Goal: Information Seeking & Learning: Check status

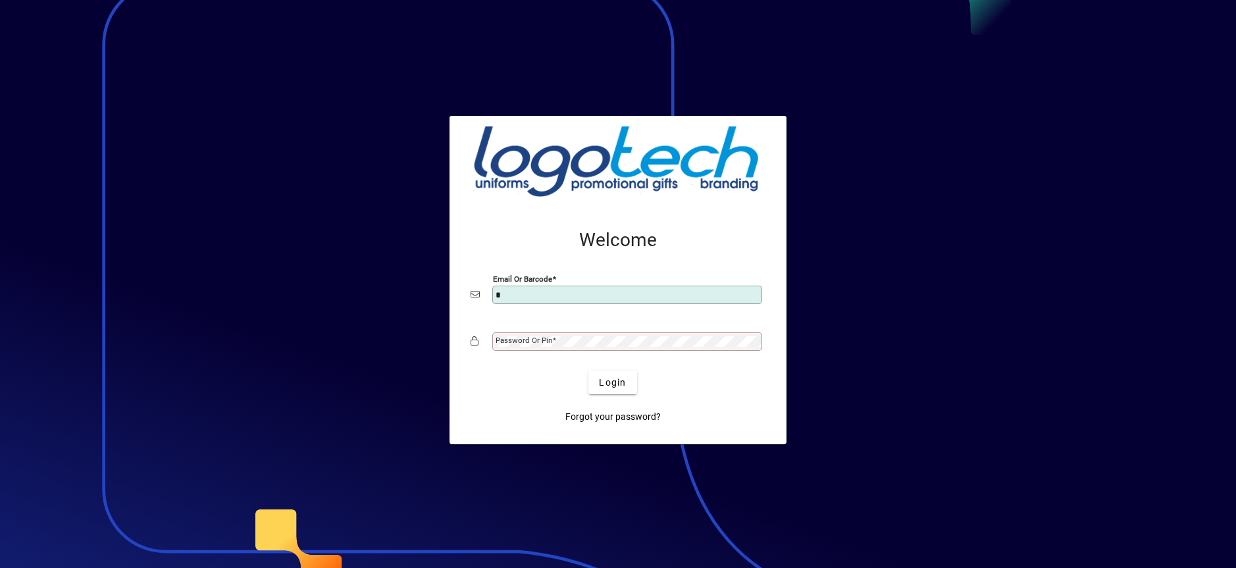
type input "**********"
click at [588, 370] on button "Login" at bounding box center [612, 382] width 48 height 24
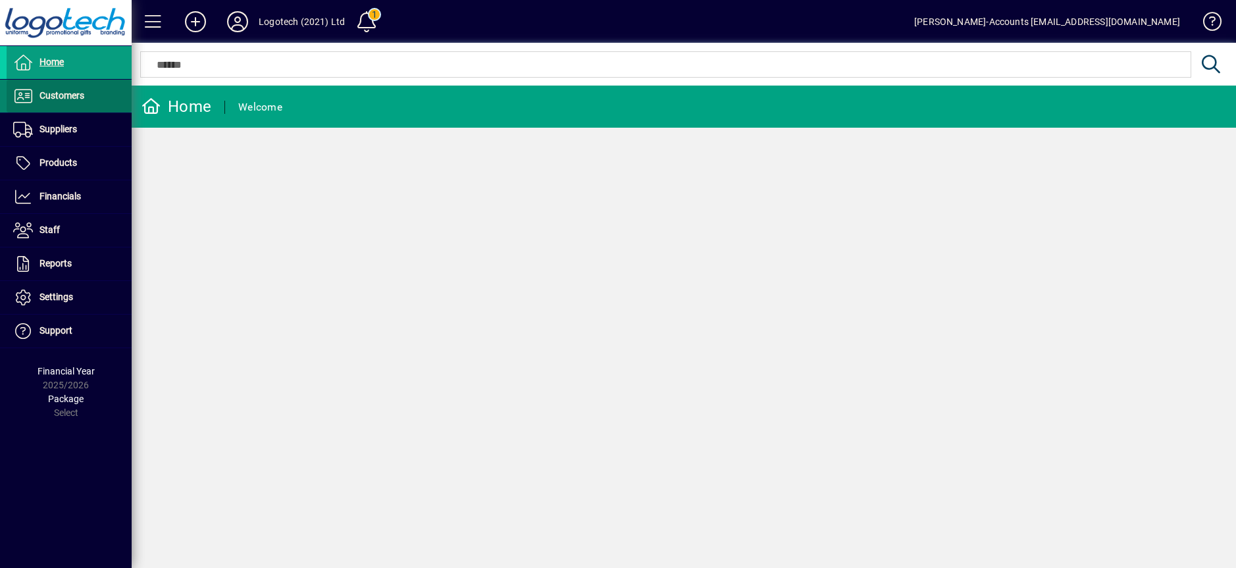
click at [74, 90] on span "Customers" at bounding box center [61, 95] width 45 height 11
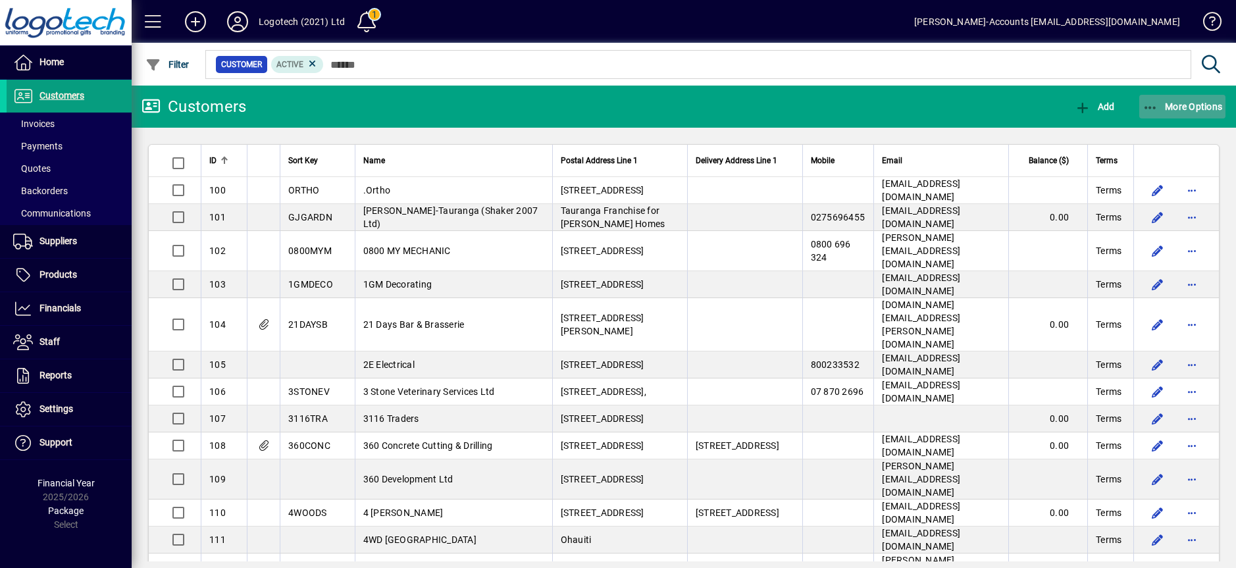
click at [1187, 109] on span "More Options" at bounding box center [1182, 106] width 80 height 11
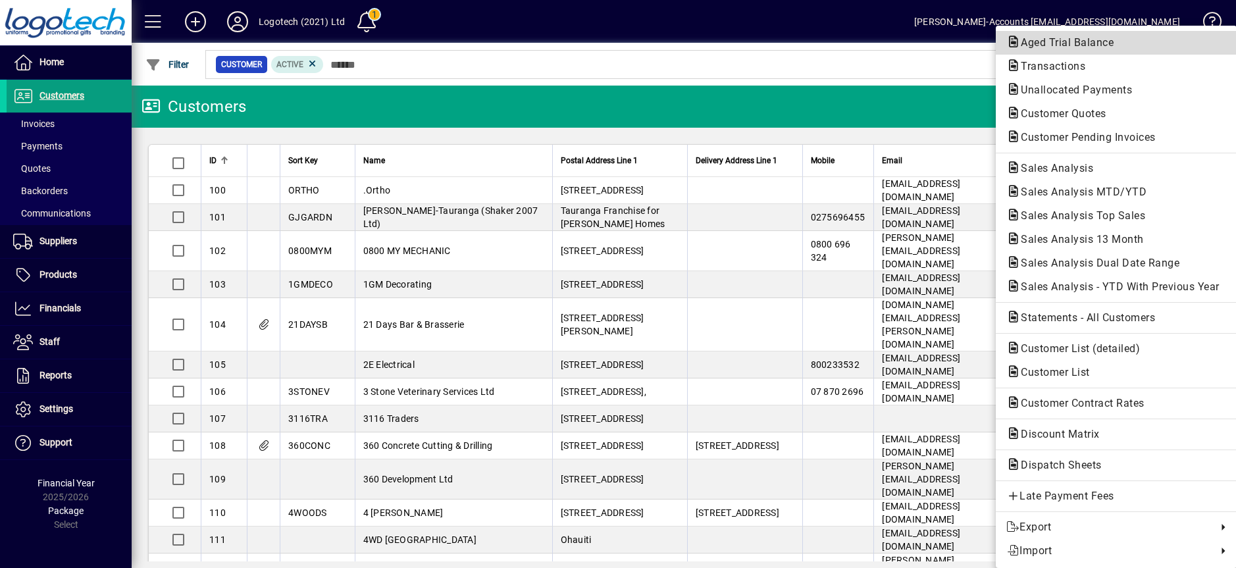
click at [1086, 39] on span "Aged Trial Balance" at bounding box center [1063, 42] width 114 height 13
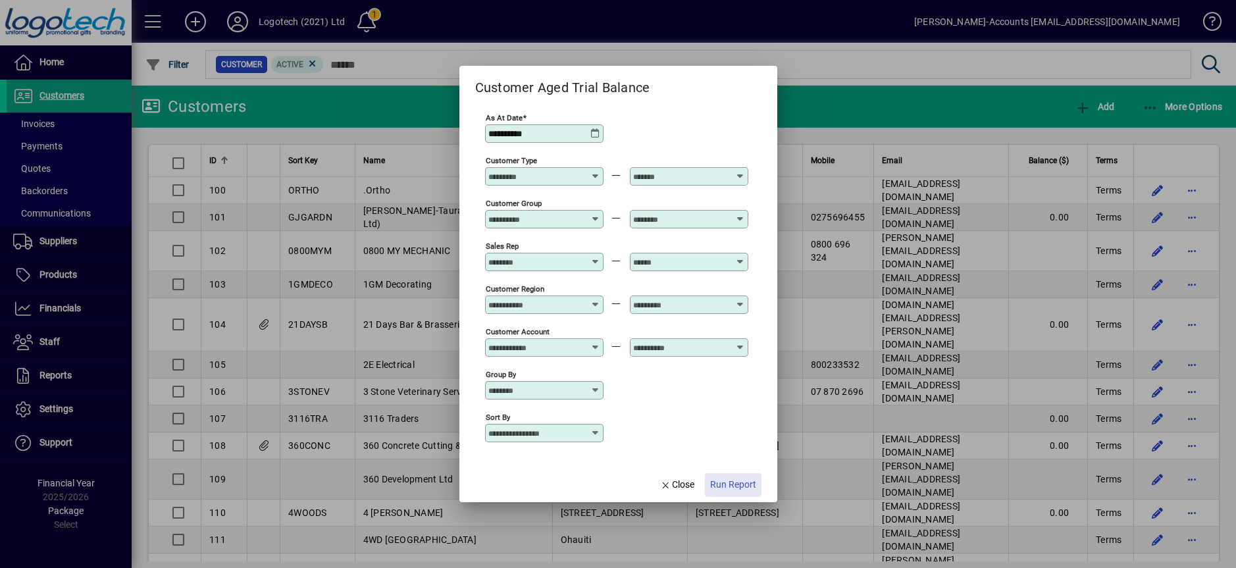
click at [736, 479] on span "Run Report" at bounding box center [733, 485] width 46 height 14
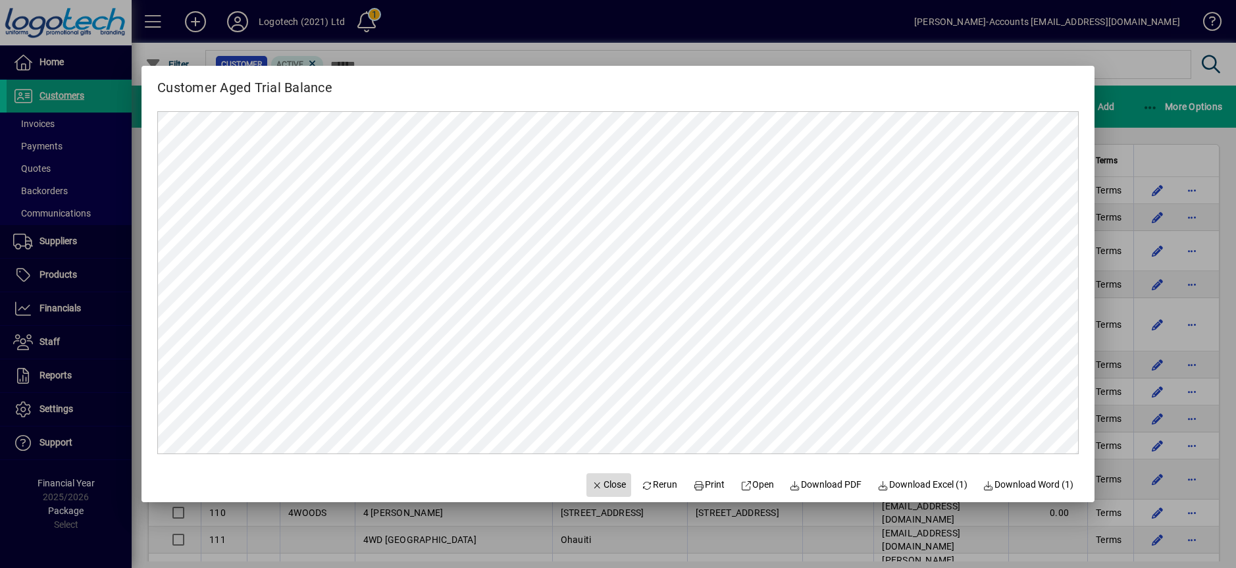
click at [603, 480] on span "Close" at bounding box center [609, 485] width 34 height 14
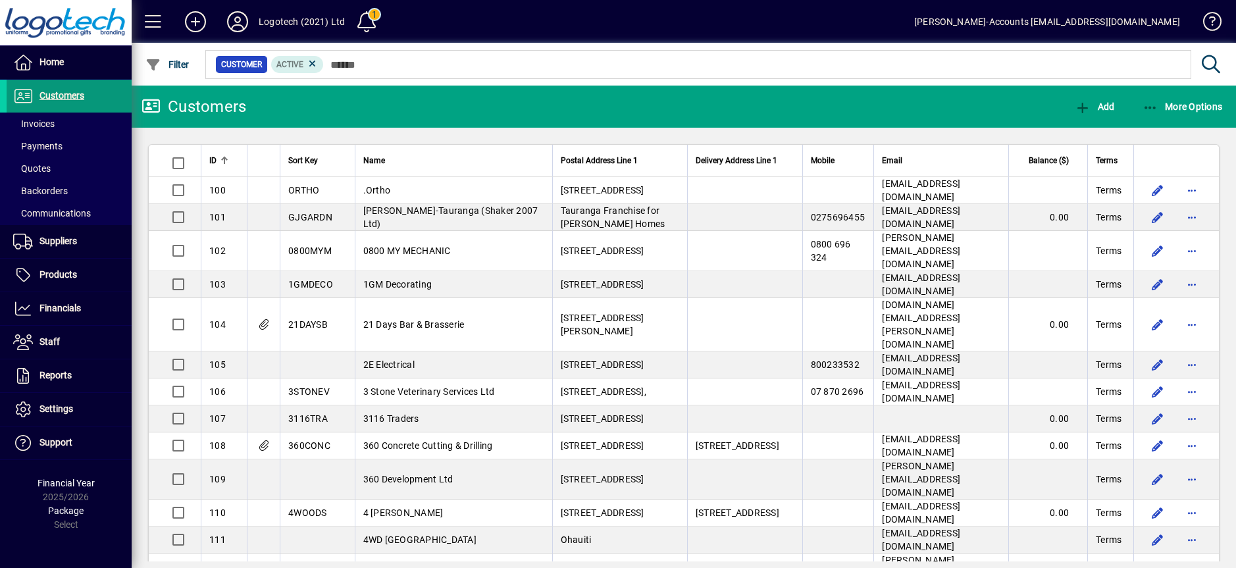
click at [70, 100] on span "Customers" at bounding box center [61, 95] width 45 height 11
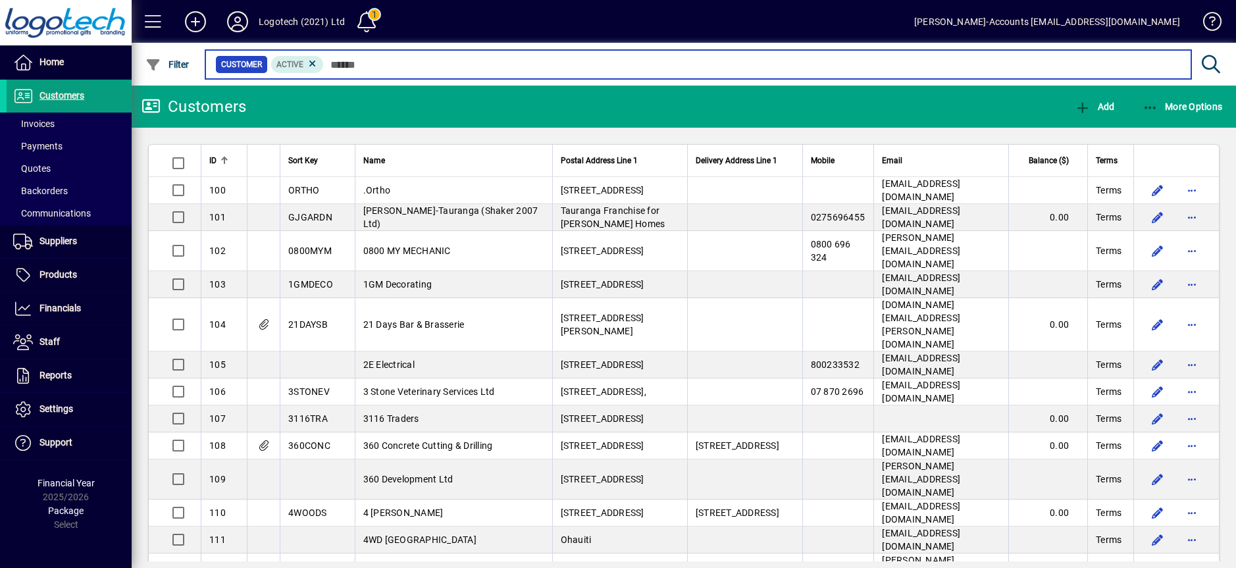
click at [351, 67] on input "text" at bounding box center [752, 64] width 857 height 18
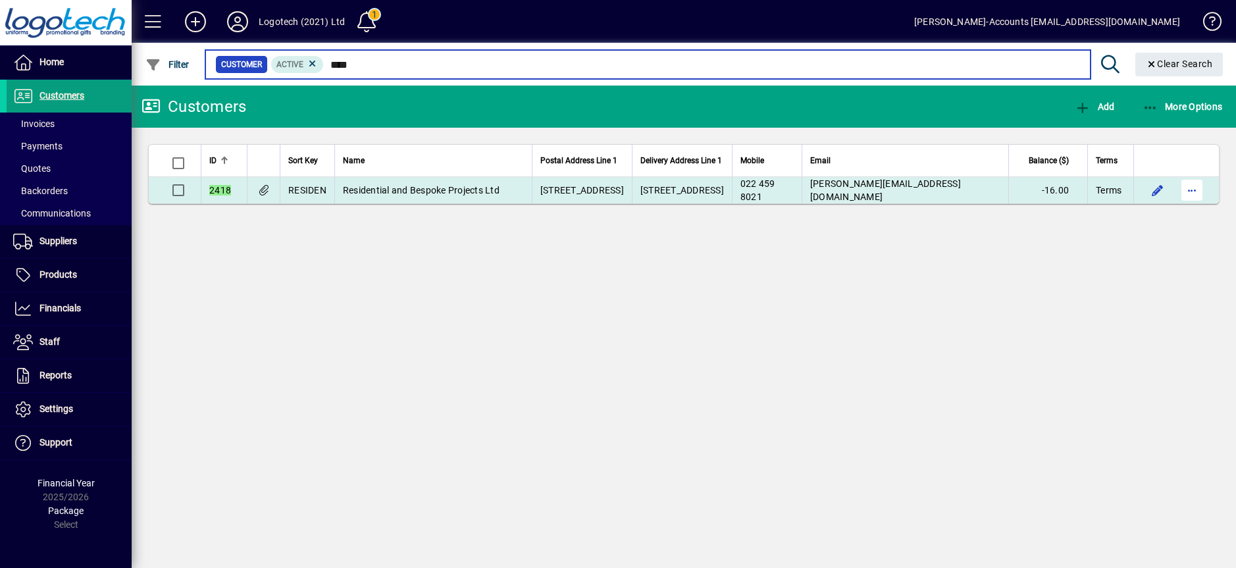
type input "****"
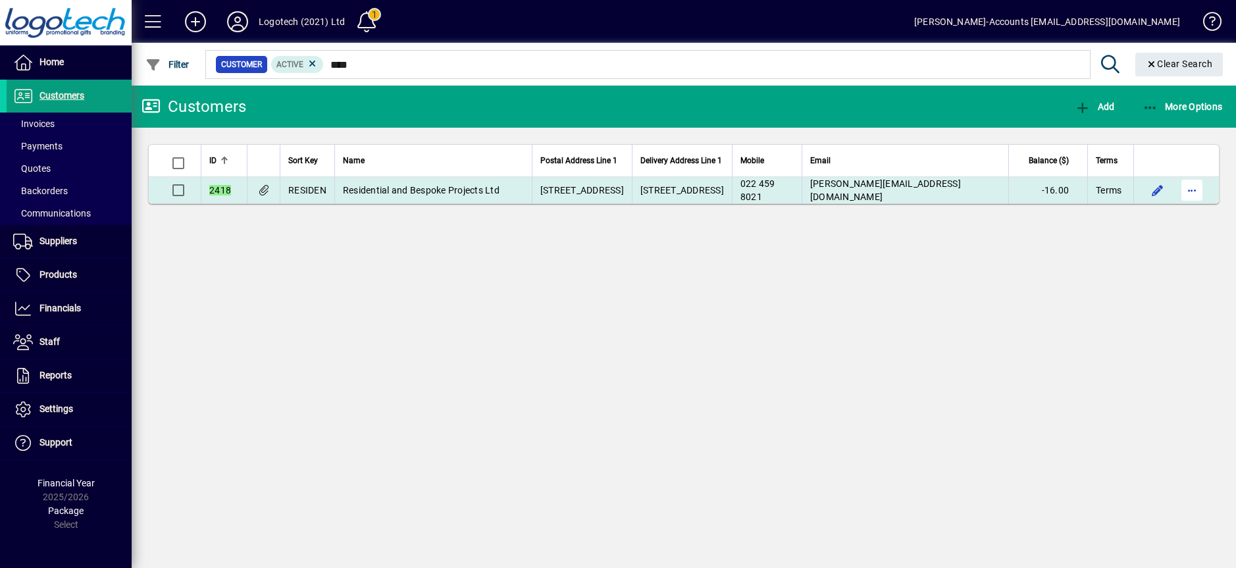
click at [1198, 203] on span "button" at bounding box center [1192, 190] width 32 height 32
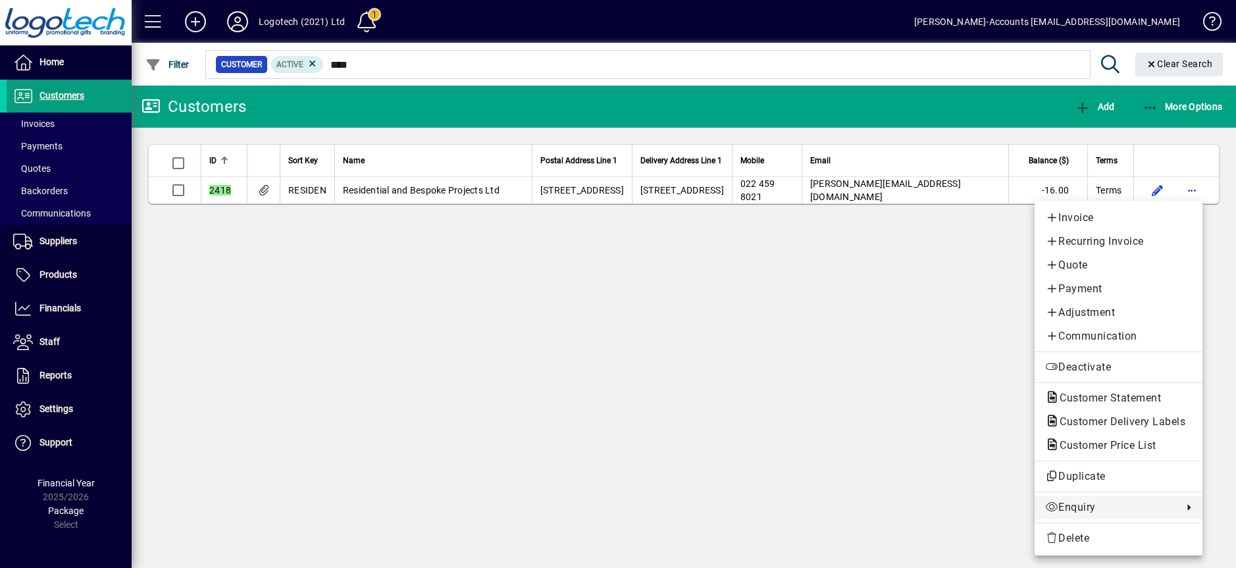
click at [1117, 514] on span "Enquiry" at bounding box center [1110, 507] width 131 height 16
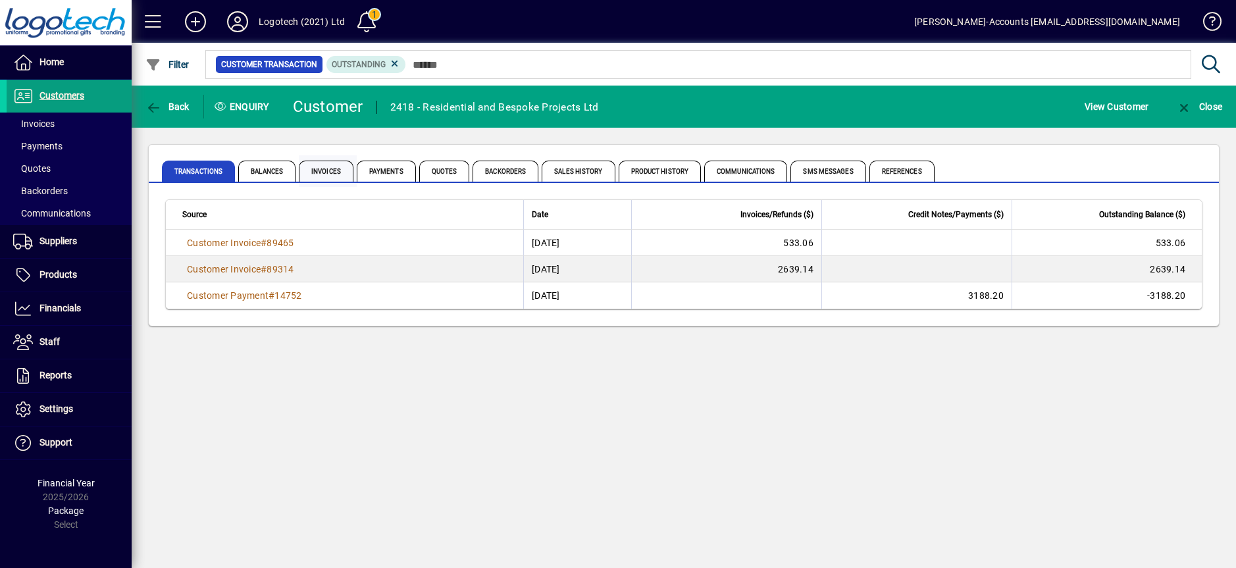
click at [327, 171] on span "Invoices" at bounding box center [326, 171] width 55 height 21
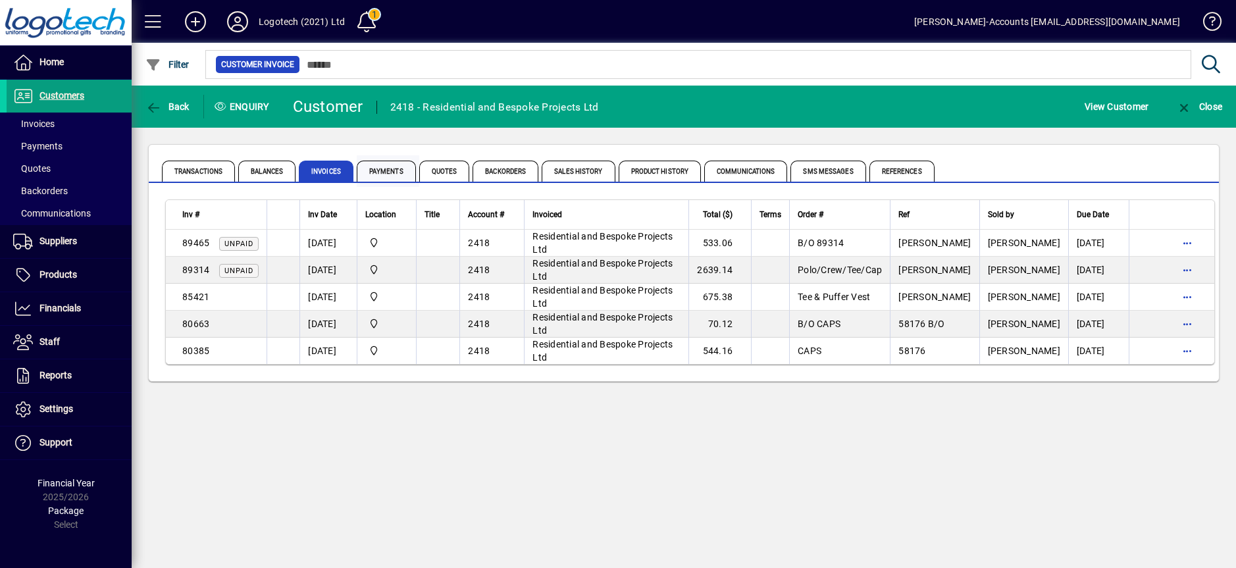
click at [380, 182] on span "Payments" at bounding box center [388, 171] width 63 height 32
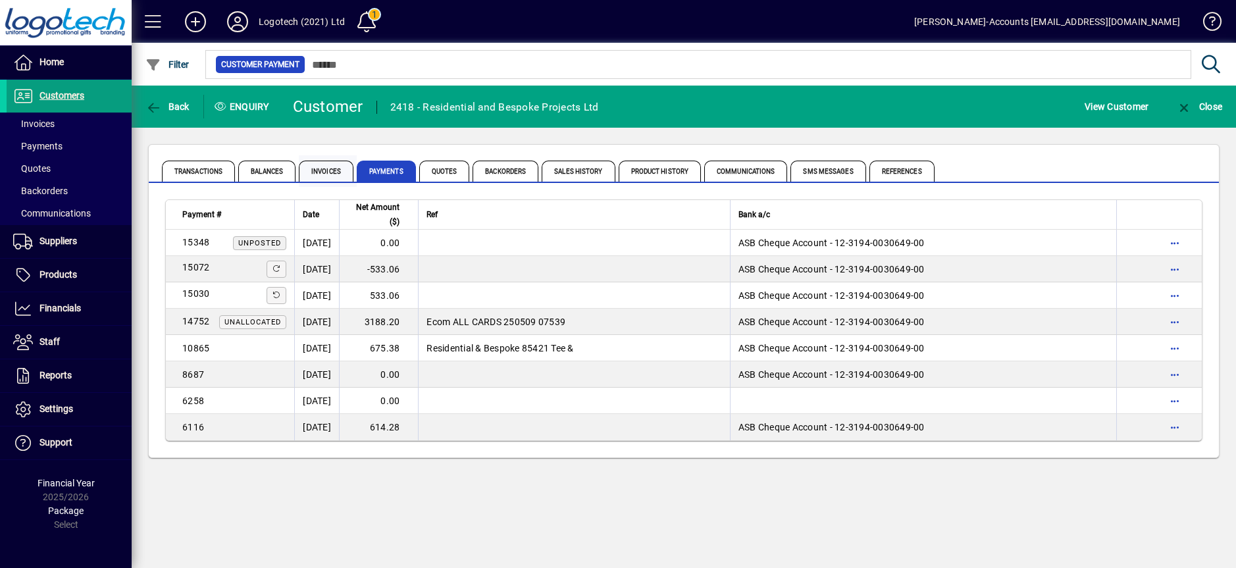
click at [319, 180] on span "Invoices" at bounding box center [326, 171] width 55 height 21
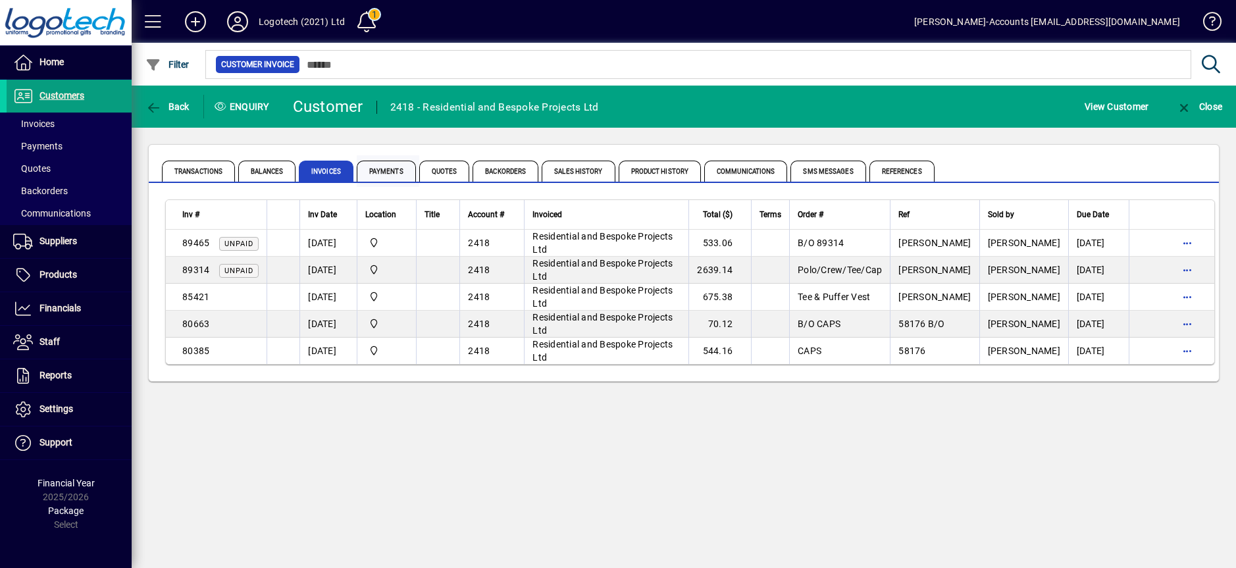
click at [392, 166] on span "Payments" at bounding box center [386, 171] width 59 height 21
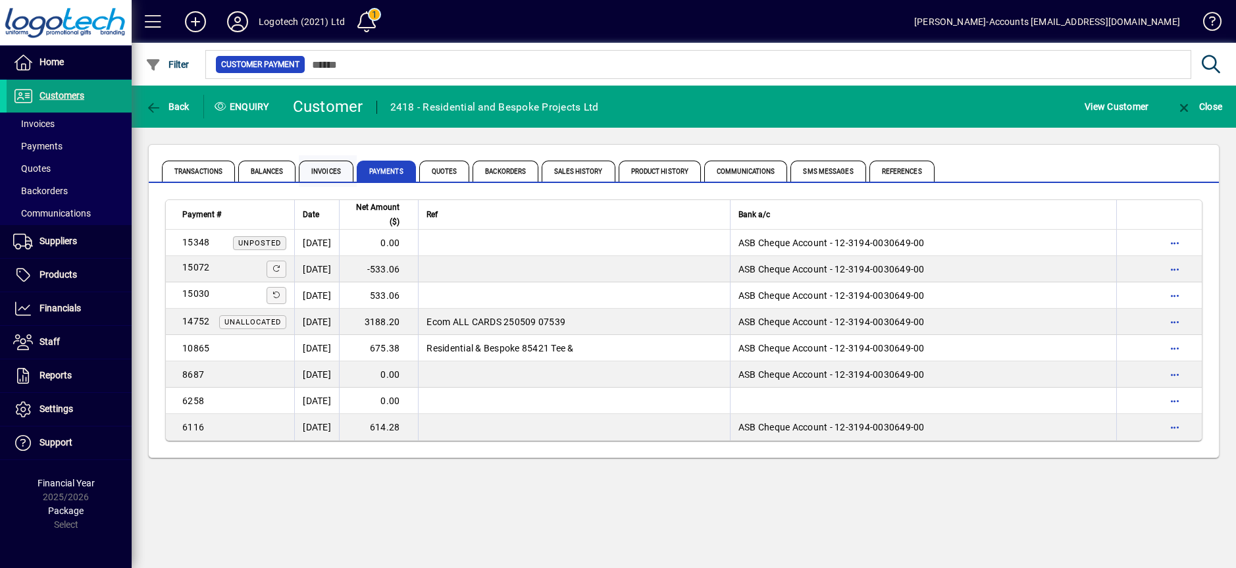
click at [328, 168] on span "Invoices" at bounding box center [326, 171] width 55 height 21
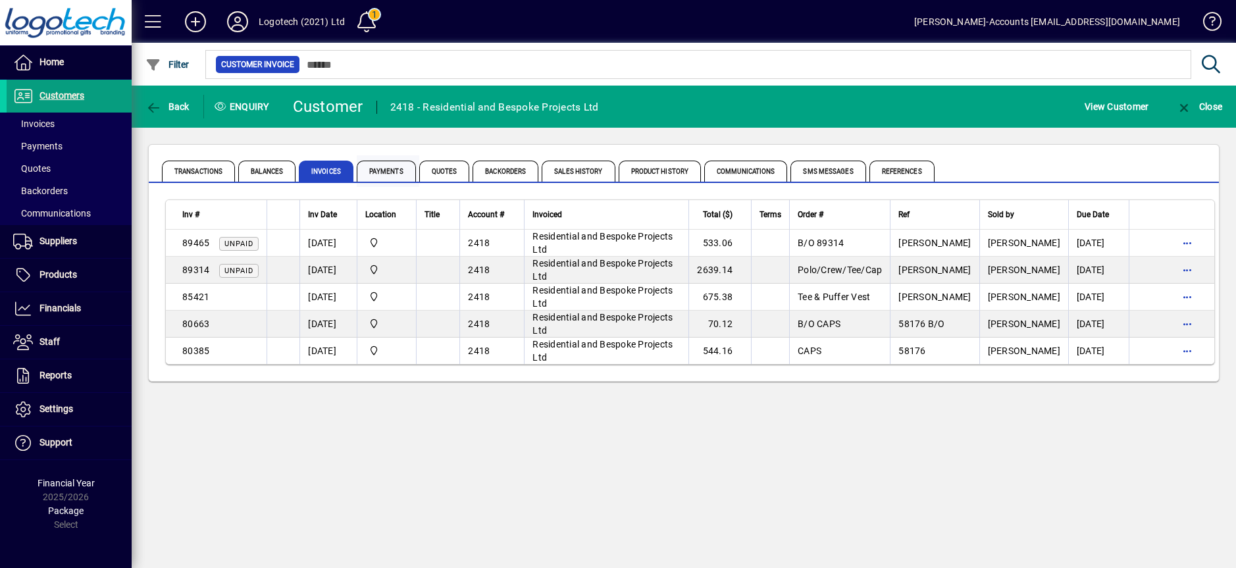
click at [383, 168] on span "Payments" at bounding box center [386, 171] width 59 height 21
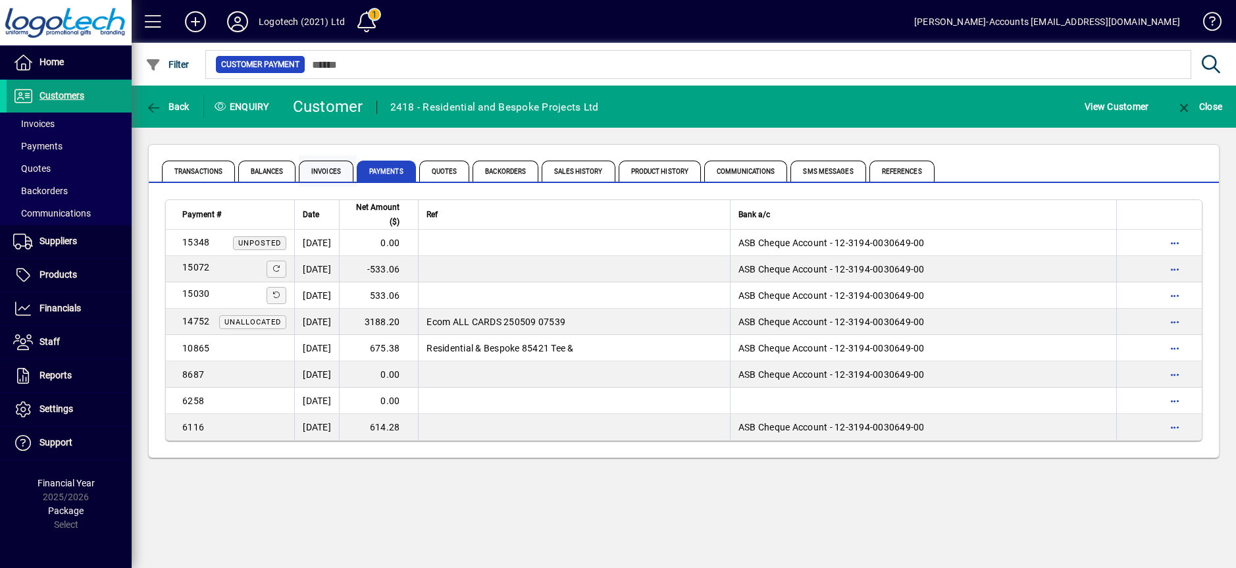
click at [330, 165] on span "Invoices" at bounding box center [326, 171] width 55 height 21
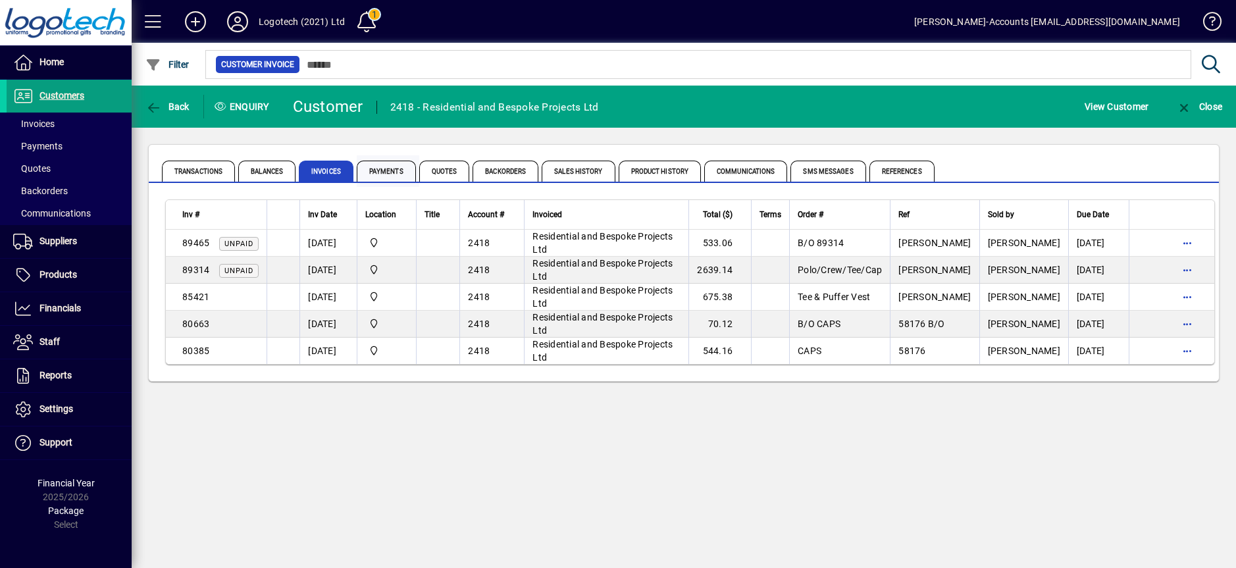
click at [378, 170] on span "Payments" at bounding box center [386, 171] width 59 height 21
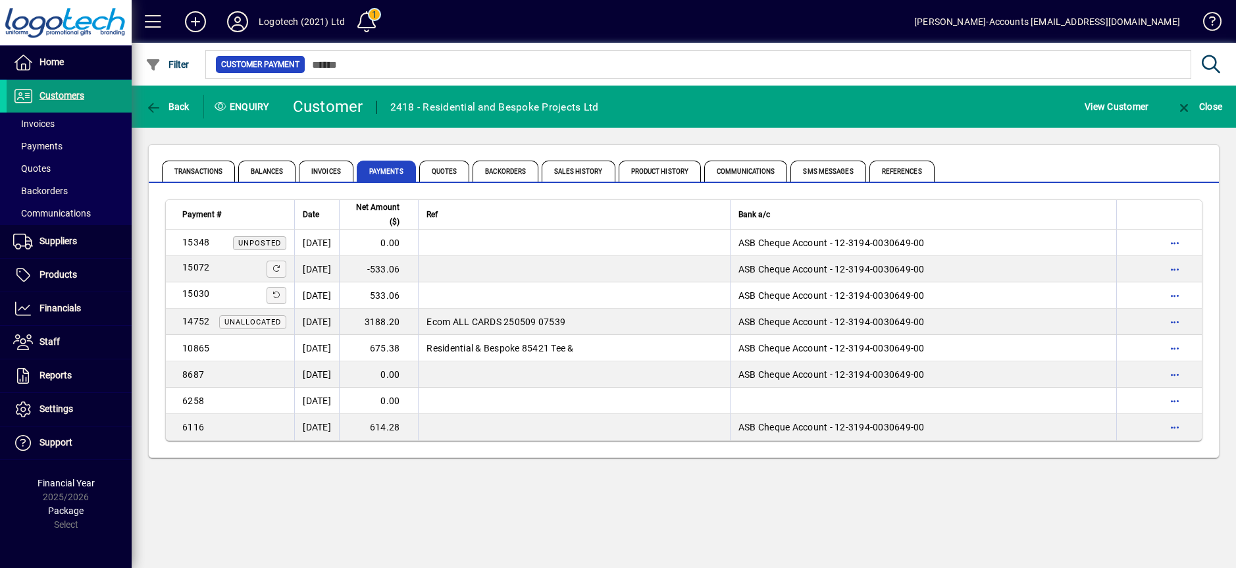
click at [69, 103] on span "Customers" at bounding box center [46, 96] width 78 height 16
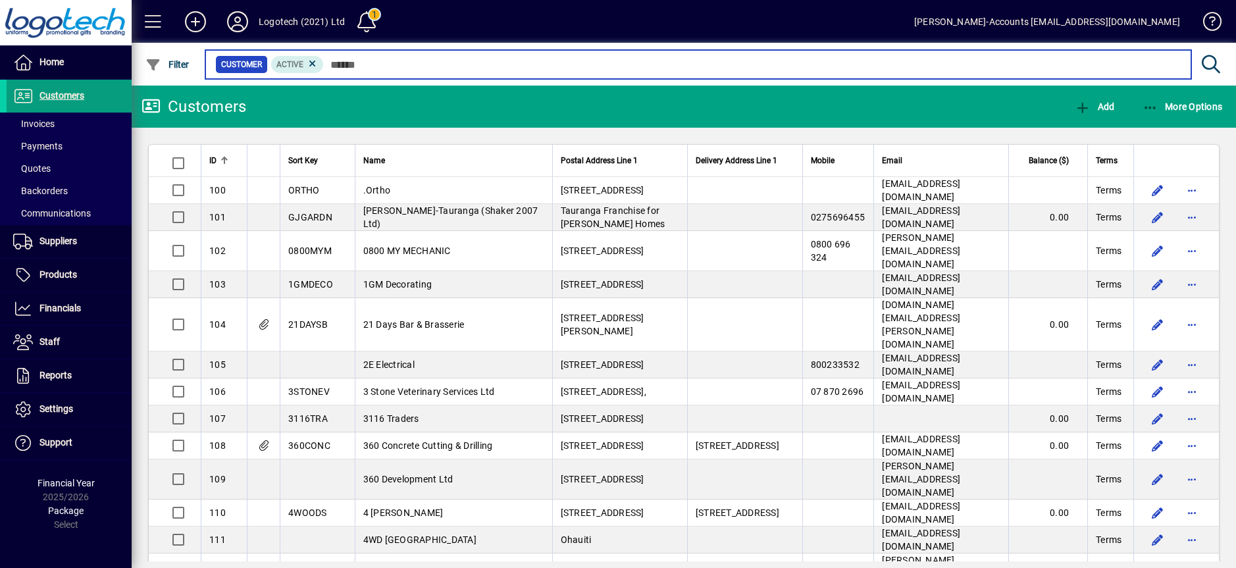
click at [339, 60] on input "text" at bounding box center [752, 64] width 857 height 18
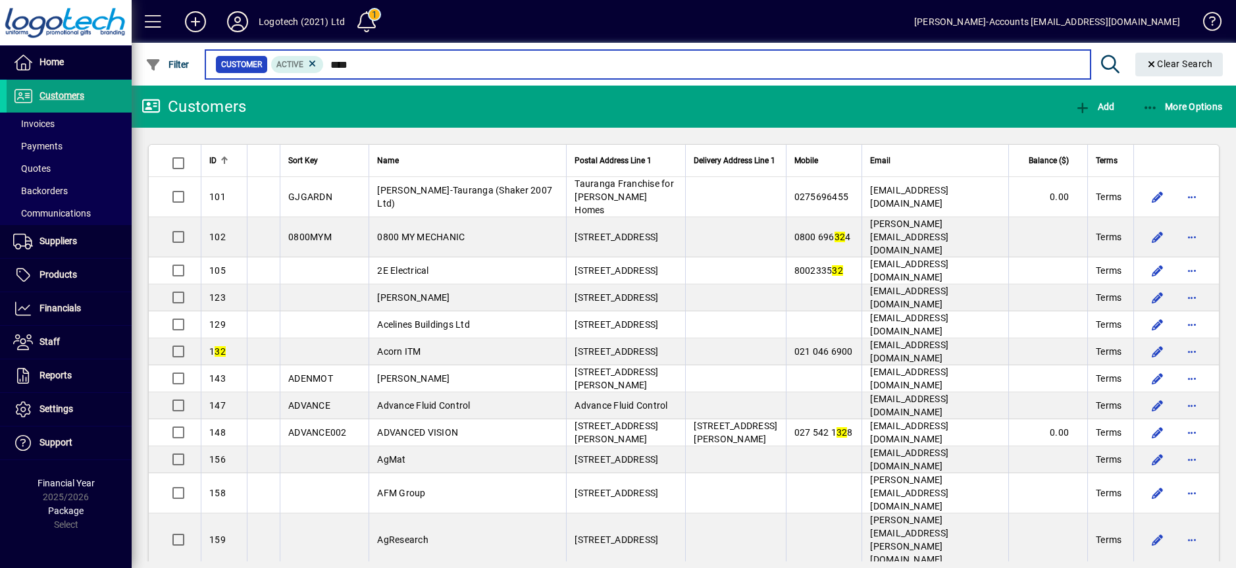
type input "****"
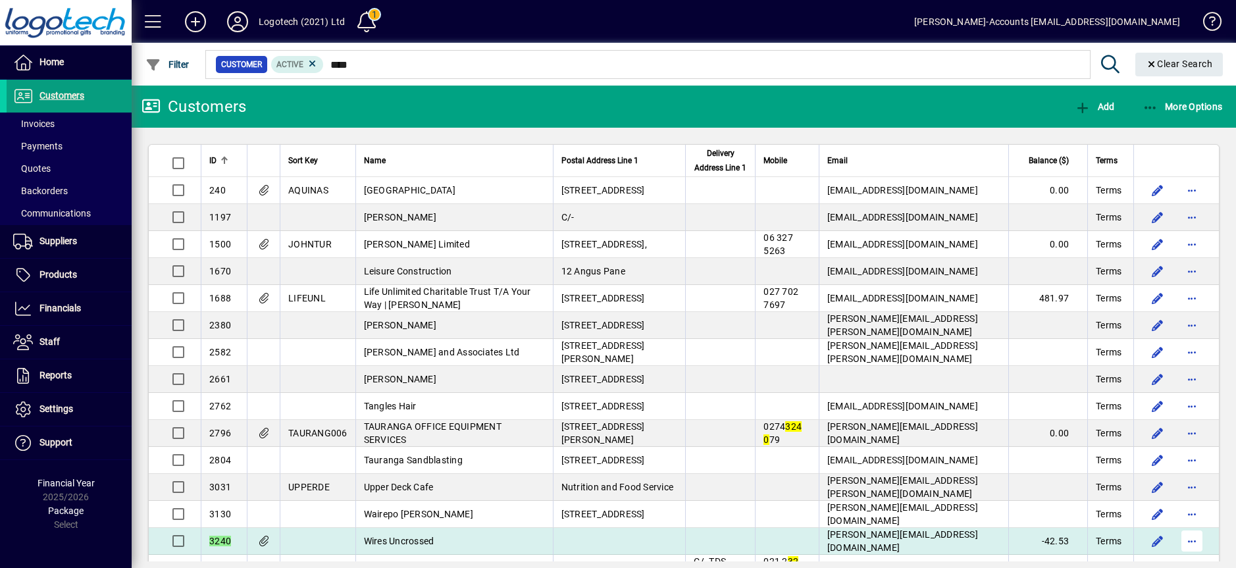
click at [1180, 545] on span "button" at bounding box center [1192, 541] width 32 height 32
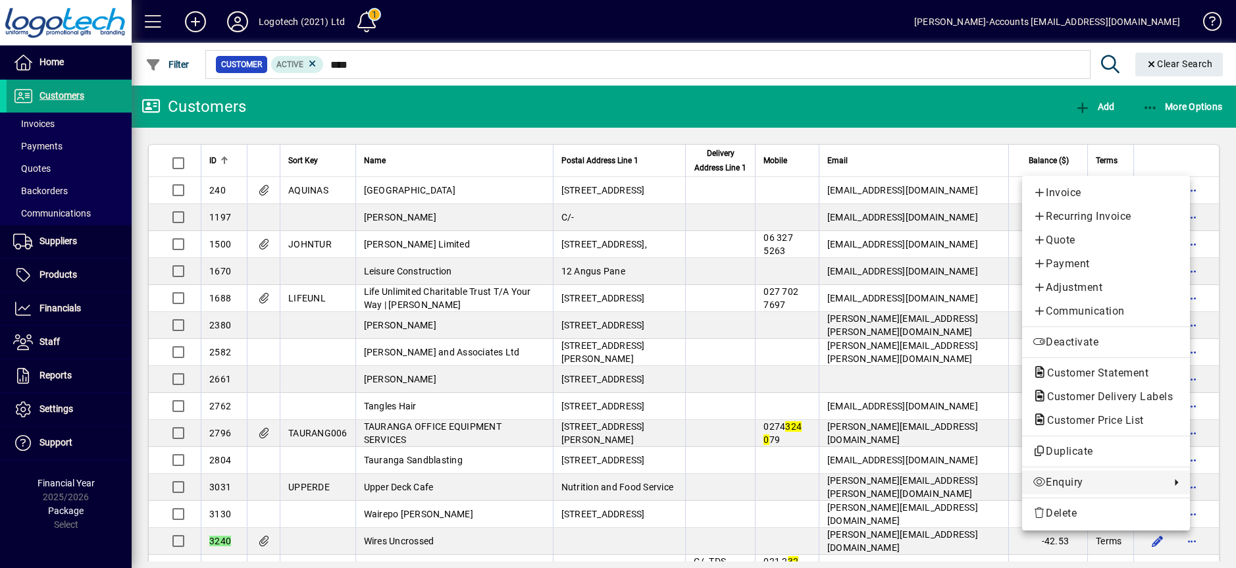
click at [1102, 478] on span "Enquiry" at bounding box center [1098, 482] width 131 height 16
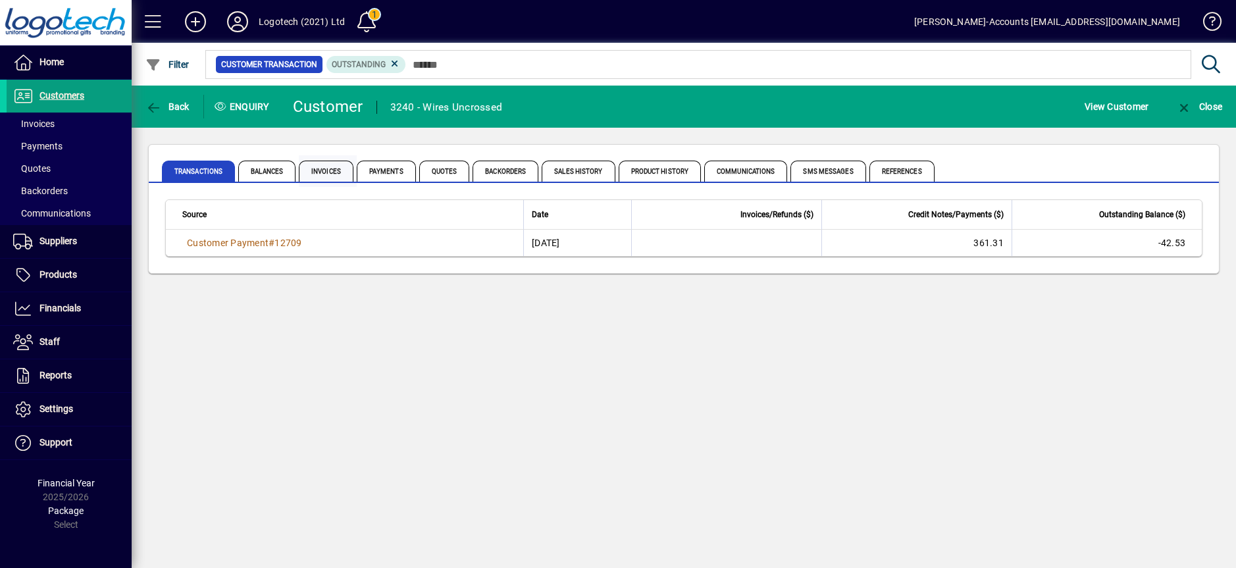
click at [321, 170] on span "Invoices" at bounding box center [326, 171] width 55 height 21
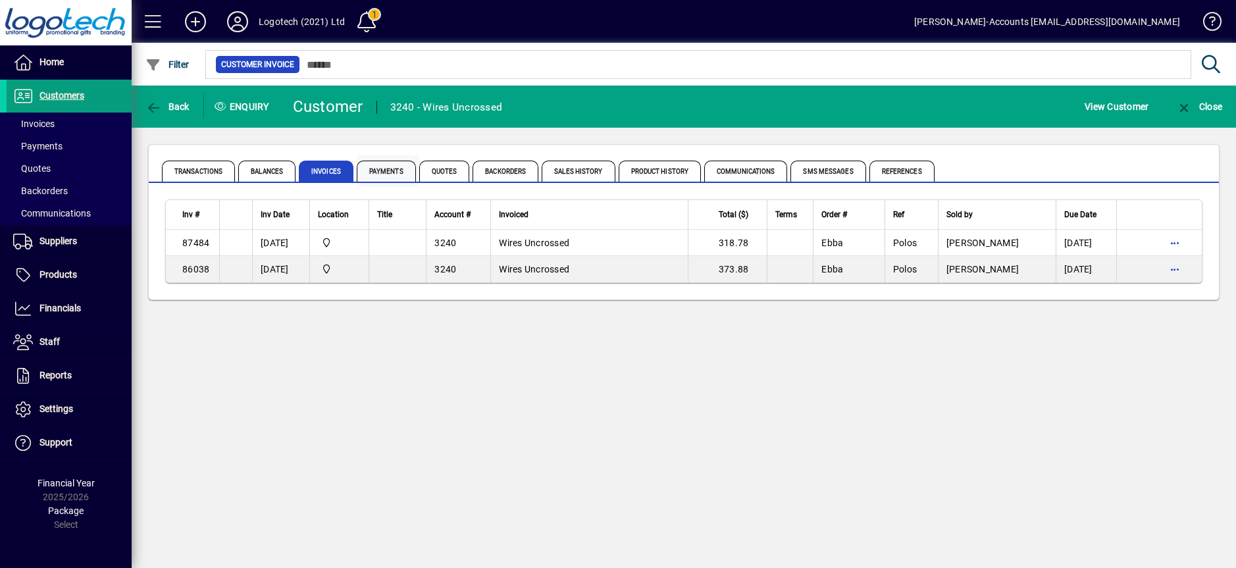
click at [386, 170] on span "Payments" at bounding box center [386, 171] width 59 height 21
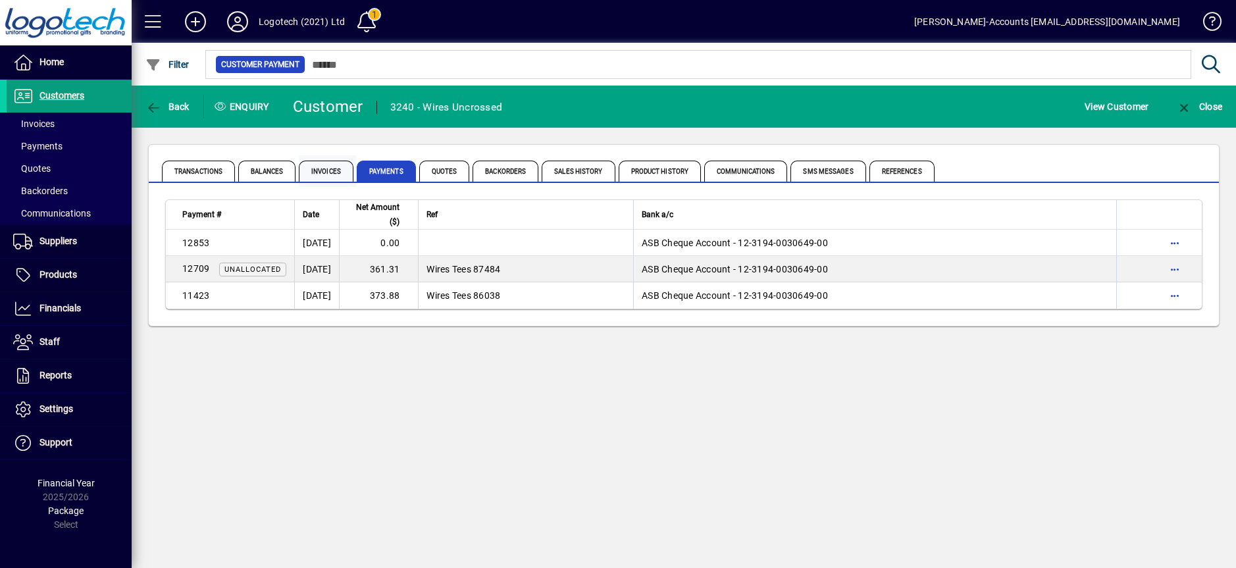
click at [334, 172] on span "Invoices" at bounding box center [326, 171] width 55 height 21
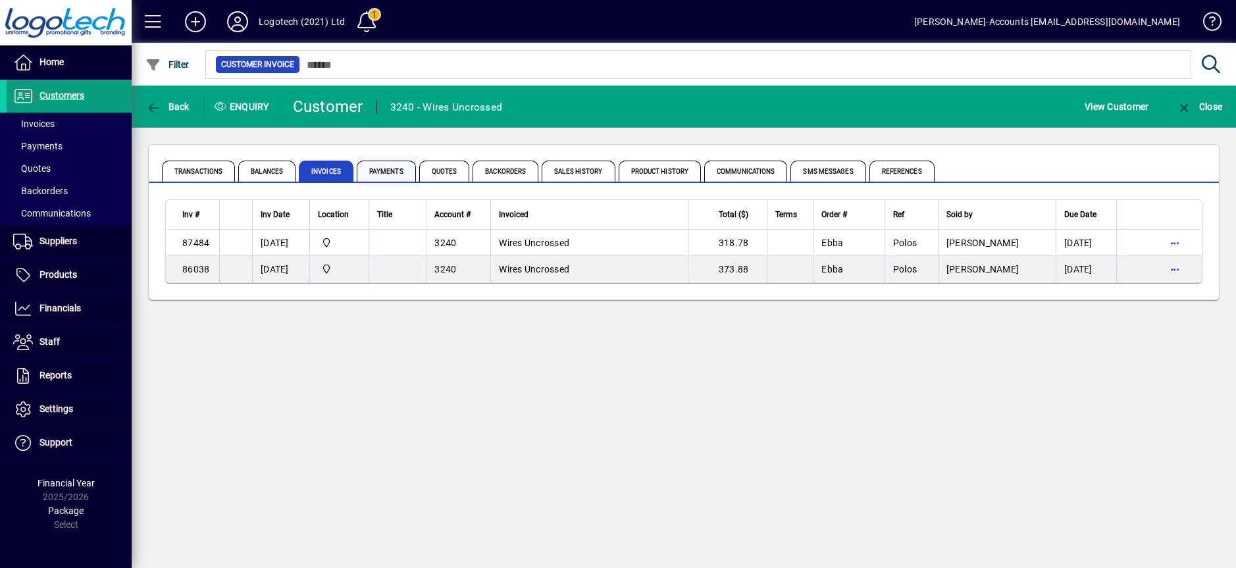
drag, startPoint x: 380, startPoint y: 176, endPoint x: 373, endPoint y: 166, distance: 11.7
click at [373, 166] on span "Payments" at bounding box center [386, 171] width 59 height 21
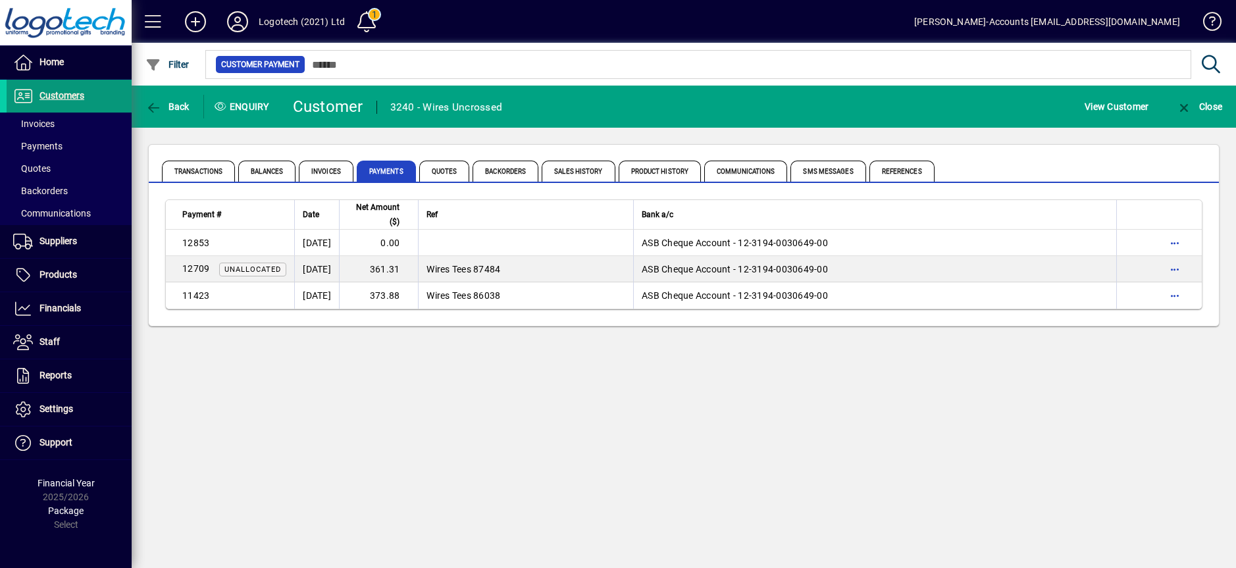
click at [69, 101] on span "Customers" at bounding box center [61, 95] width 45 height 11
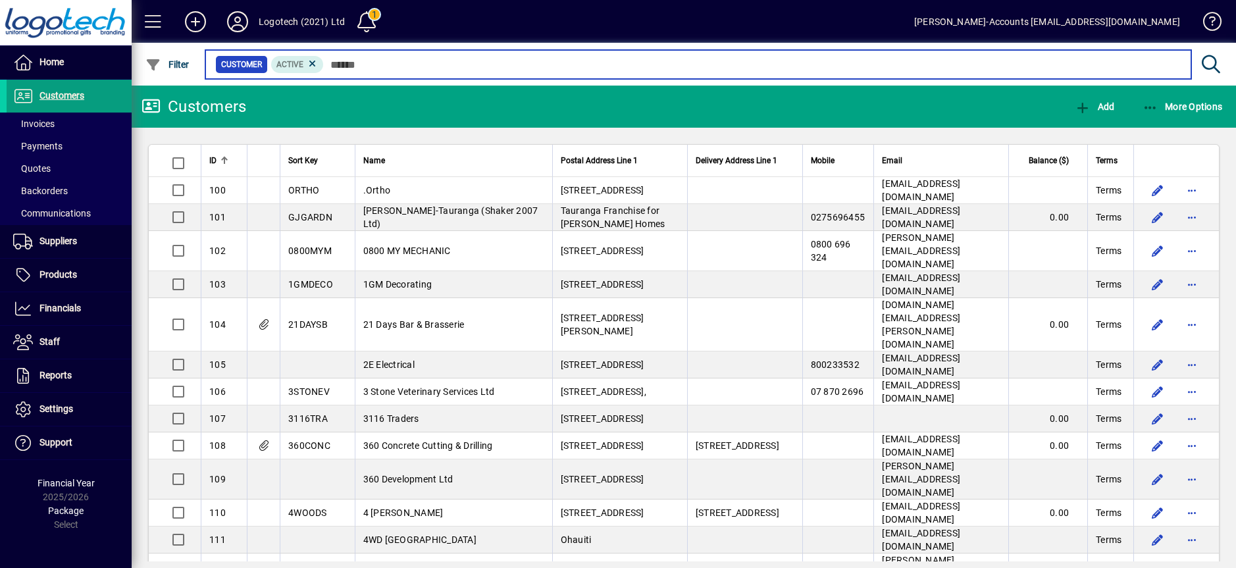
click at [327, 63] on input "text" at bounding box center [752, 64] width 857 height 18
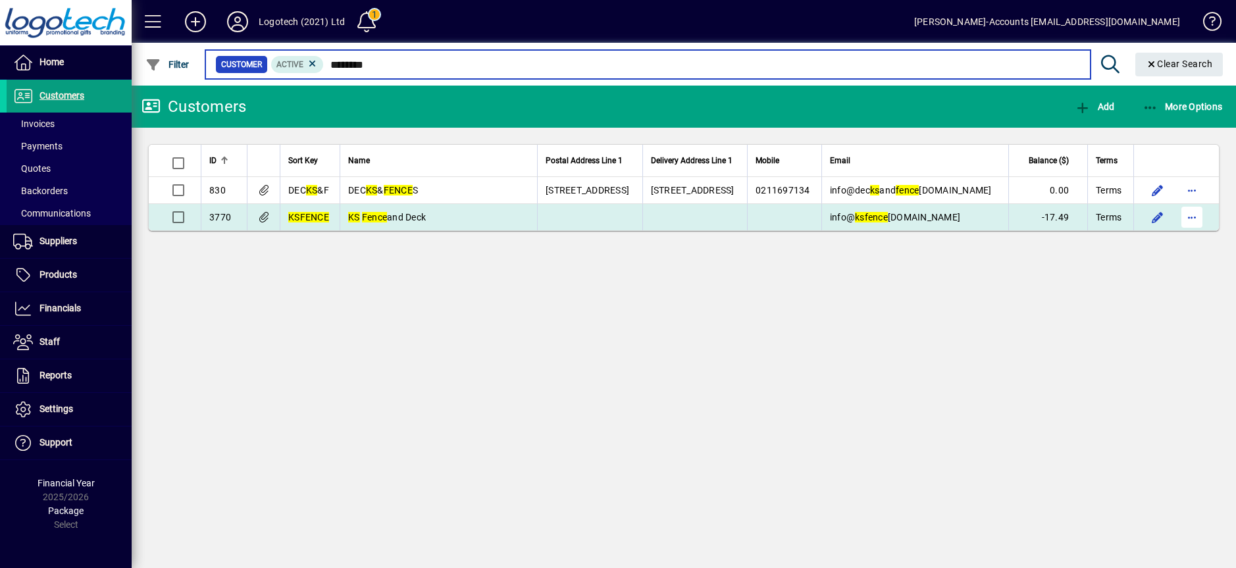
type input "********"
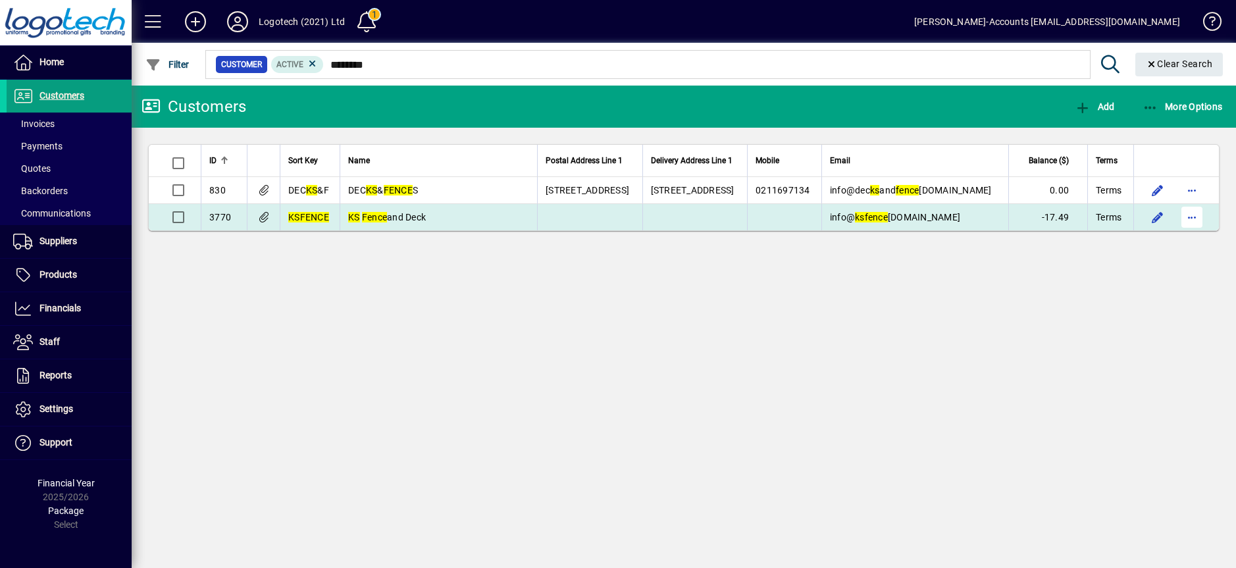
click at [1187, 221] on span "button" at bounding box center [1192, 217] width 32 height 32
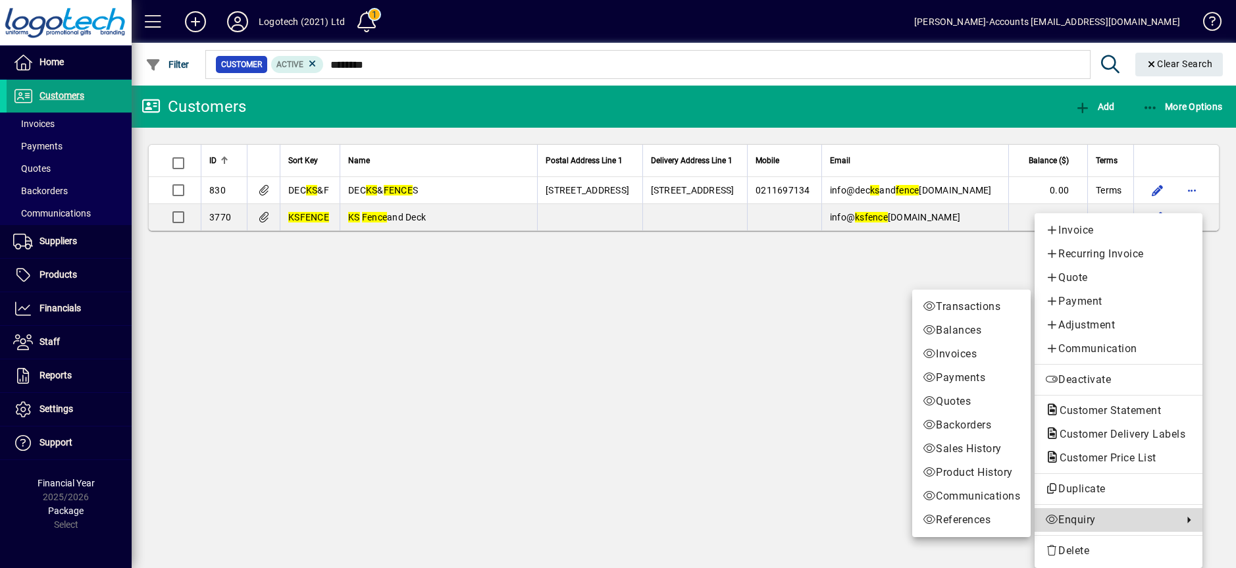
click at [1078, 520] on span "Enquiry" at bounding box center [1110, 520] width 131 height 16
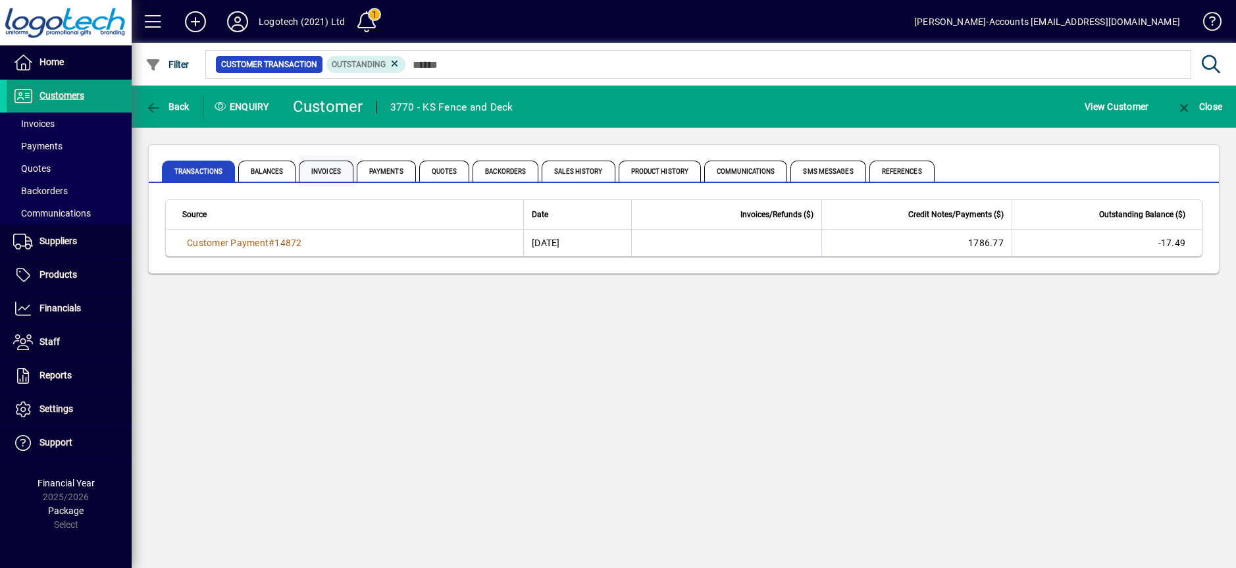
click at [323, 174] on span "Invoices" at bounding box center [326, 171] width 55 height 21
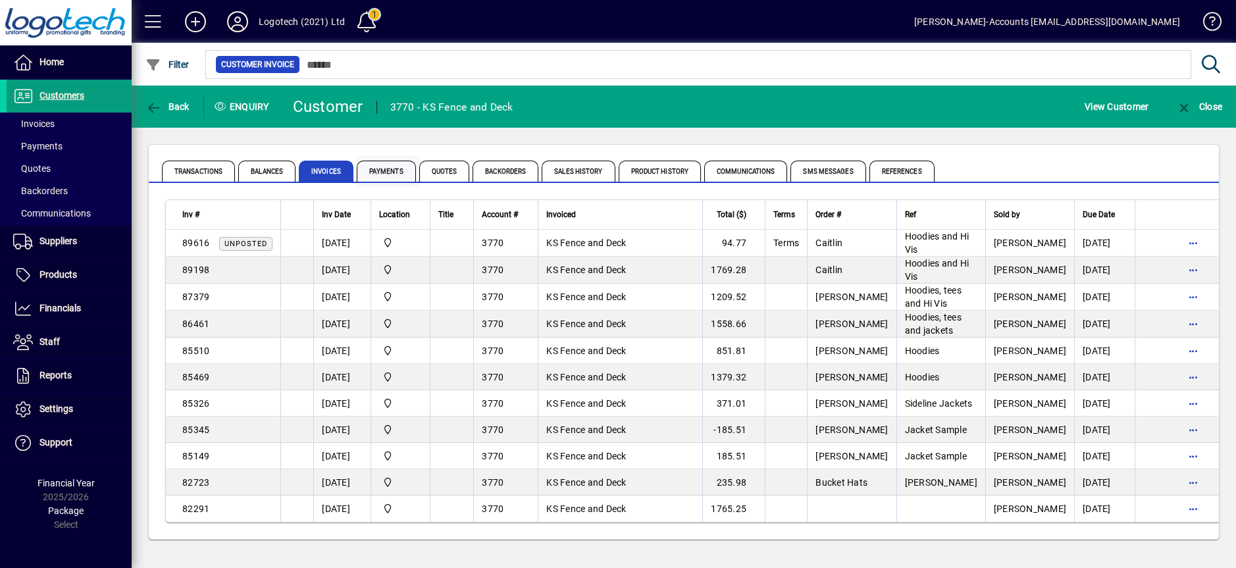
click at [380, 172] on span "Payments" at bounding box center [386, 171] width 59 height 21
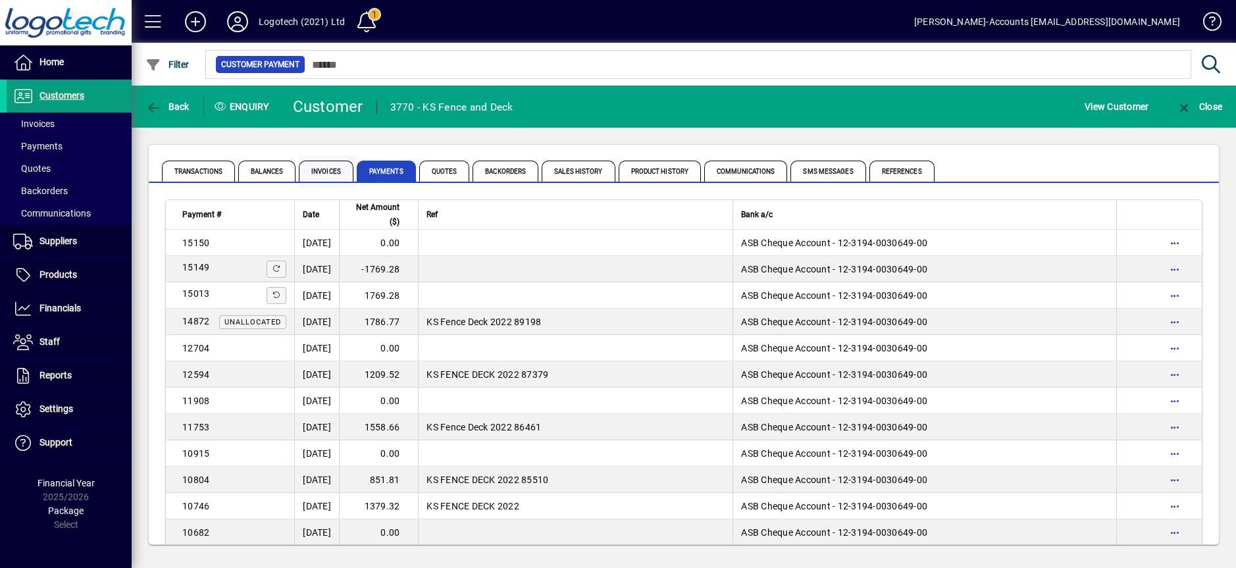
click at [332, 170] on span "Invoices" at bounding box center [326, 171] width 55 height 21
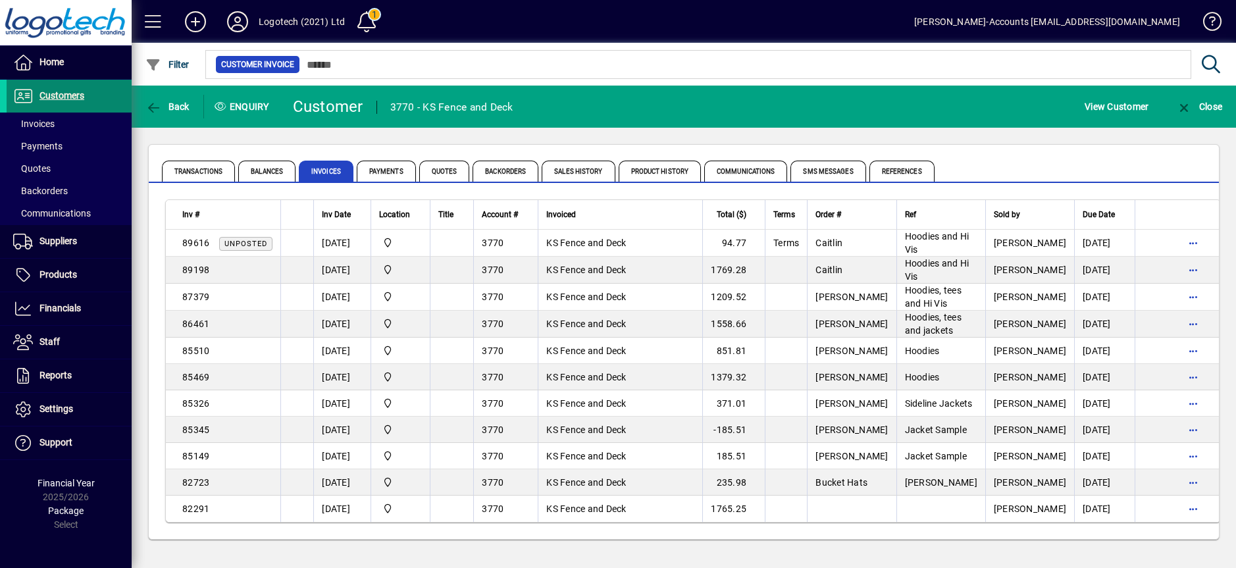
click at [72, 95] on span "Customers" at bounding box center [61, 95] width 45 height 11
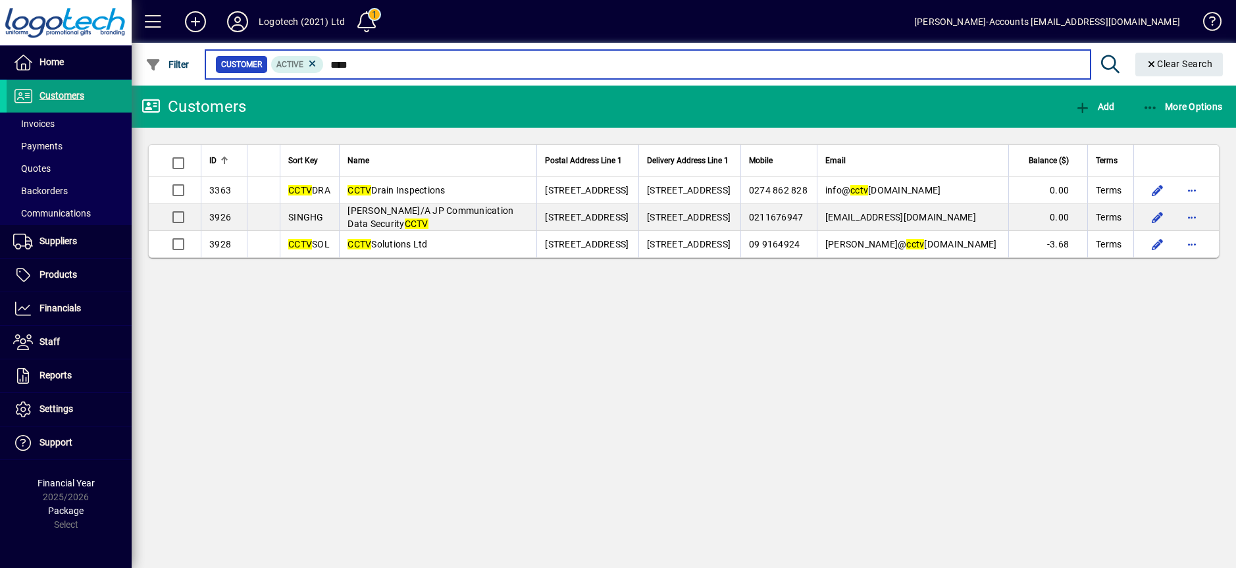
type input "****"
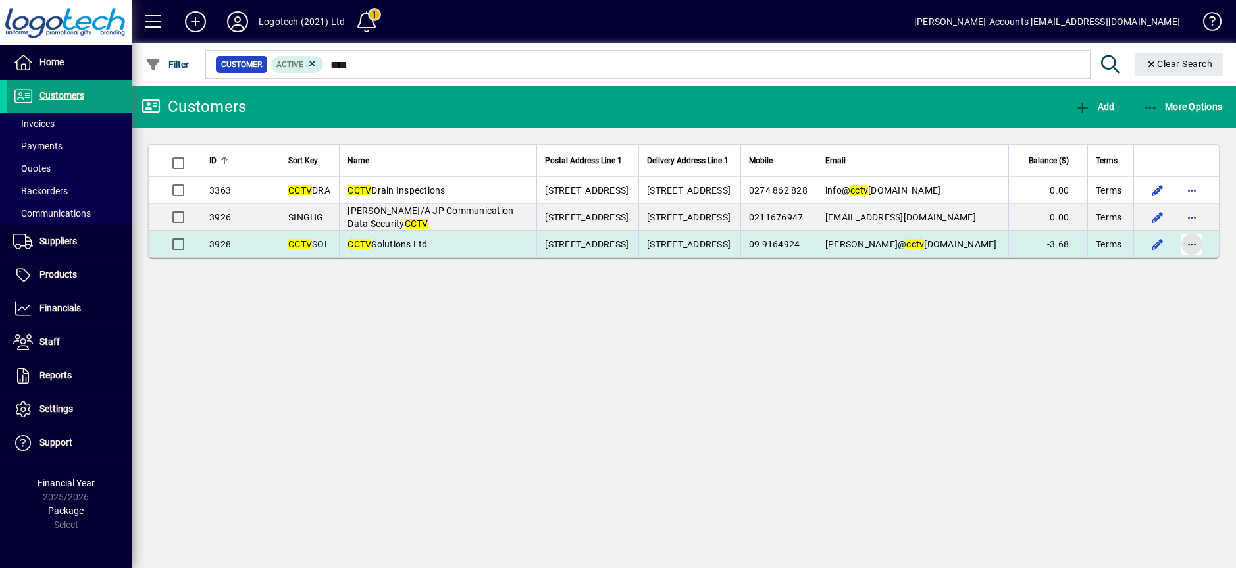
click at [1187, 249] on span "button" at bounding box center [1192, 244] width 32 height 32
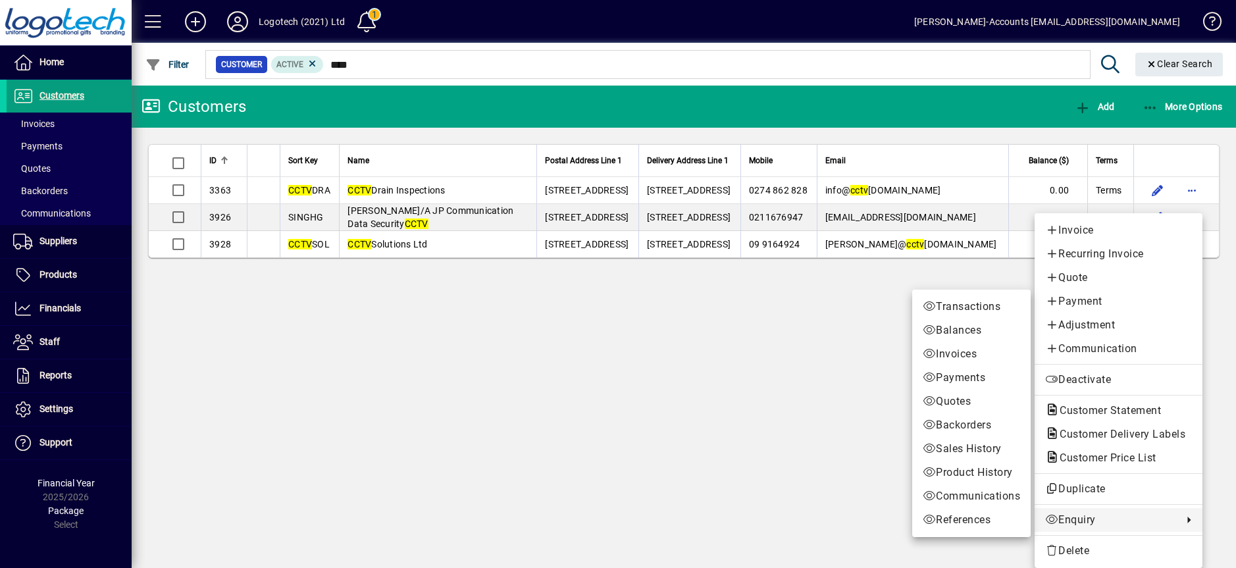
click at [1077, 517] on span "Enquiry" at bounding box center [1110, 520] width 131 height 16
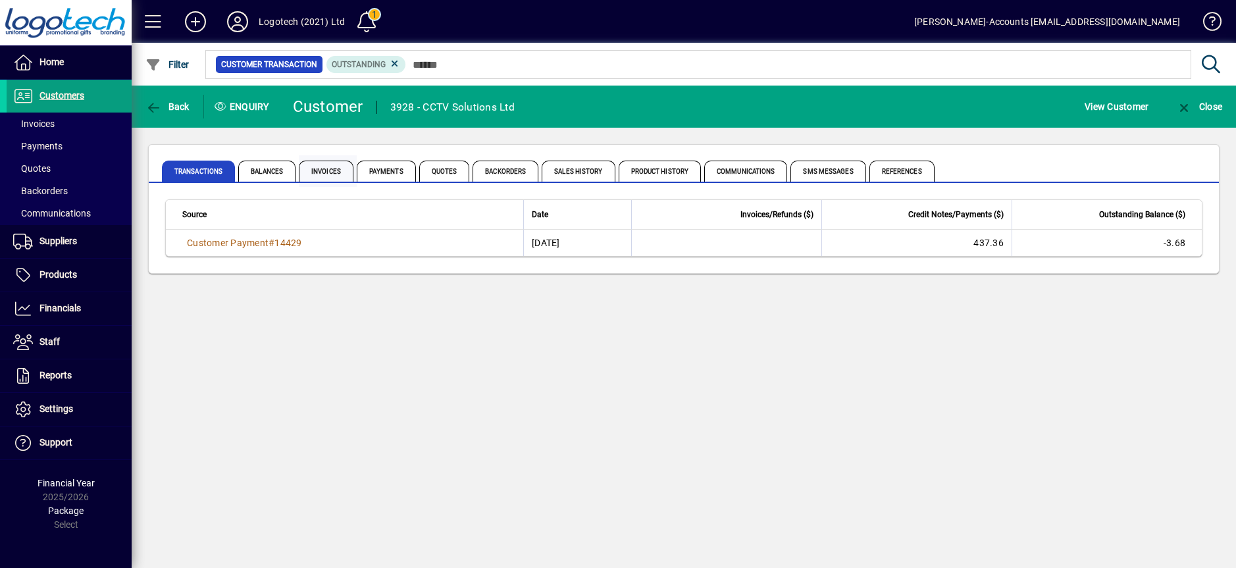
click at [323, 174] on span "Invoices" at bounding box center [326, 171] width 55 height 21
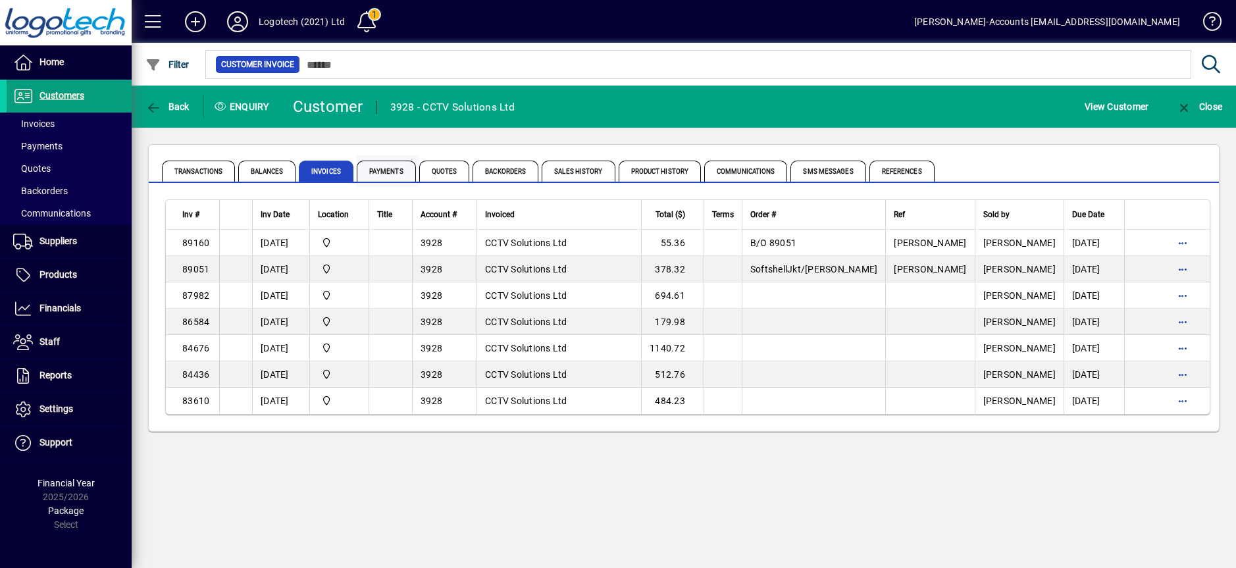
click at [381, 174] on span "Payments" at bounding box center [386, 171] width 59 height 21
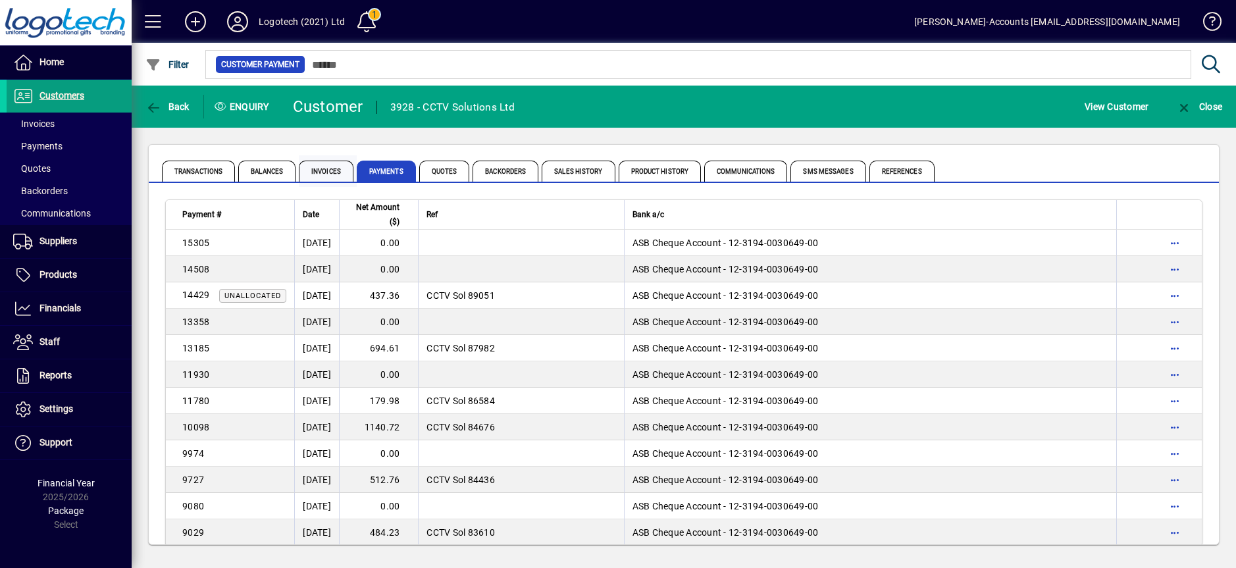
click at [335, 171] on span "Invoices" at bounding box center [326, 171] width 55 height 21
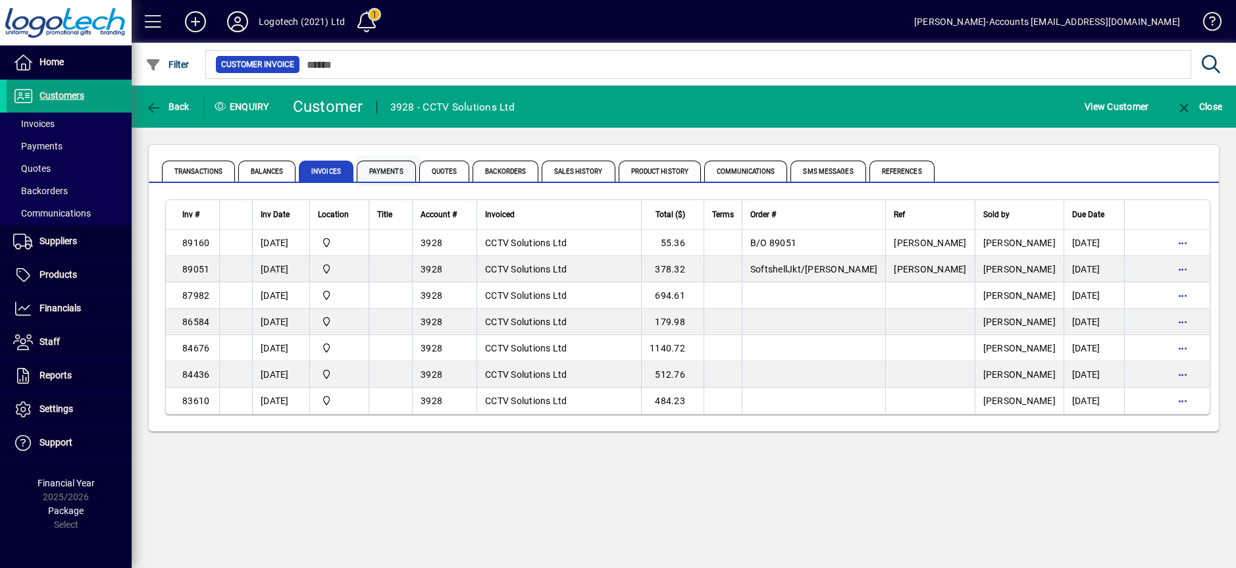
click at [382, 170] on span "Payments" at bounding box center [386, 171] width 59 height 21
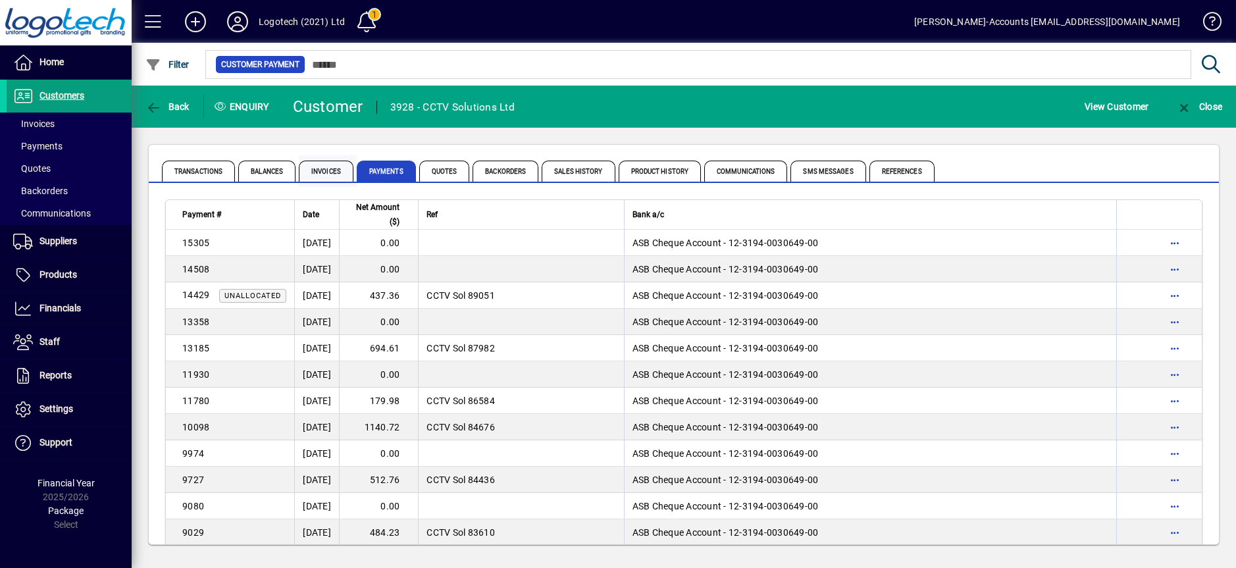
click at [327, 173] on span "Invoices" at bounding box center [326, 171] width 55 height 21
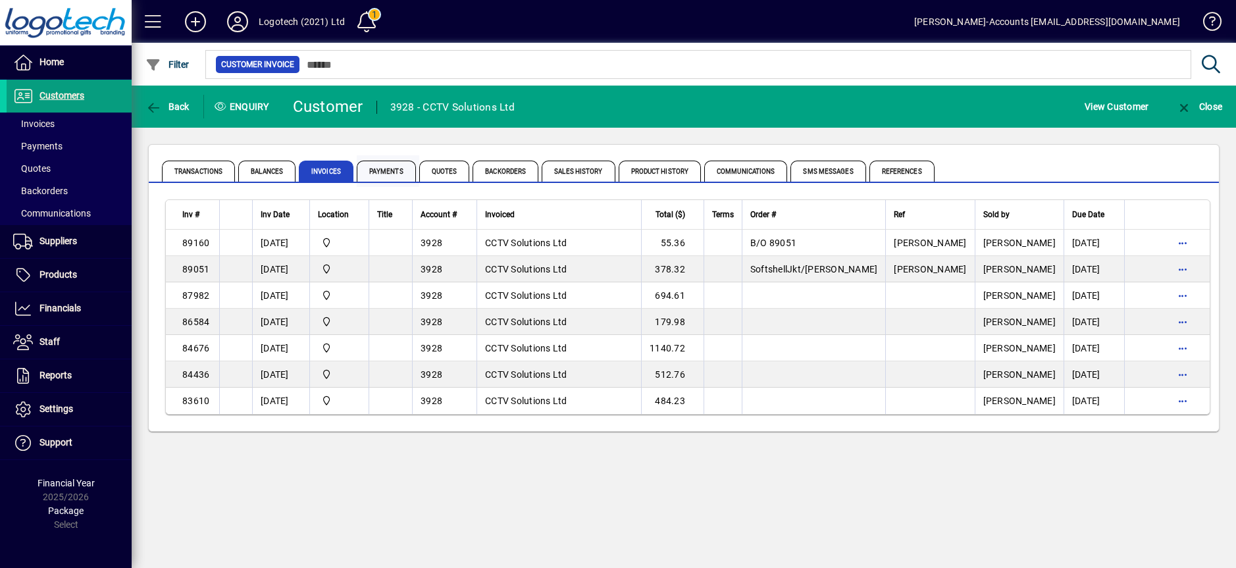
click at [379, 172] on span "Payments" at bounding box center [386, 171] width 59 height 21
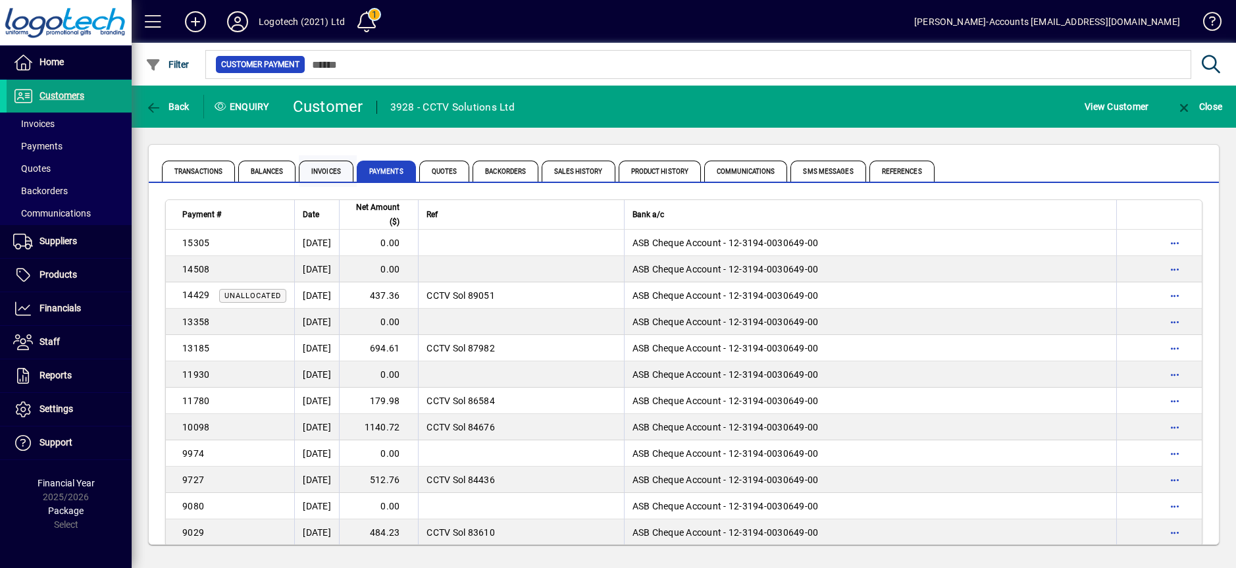
click at [320, 171] on span "Invoices" at bounding box center [326, 171] width 55 height 21
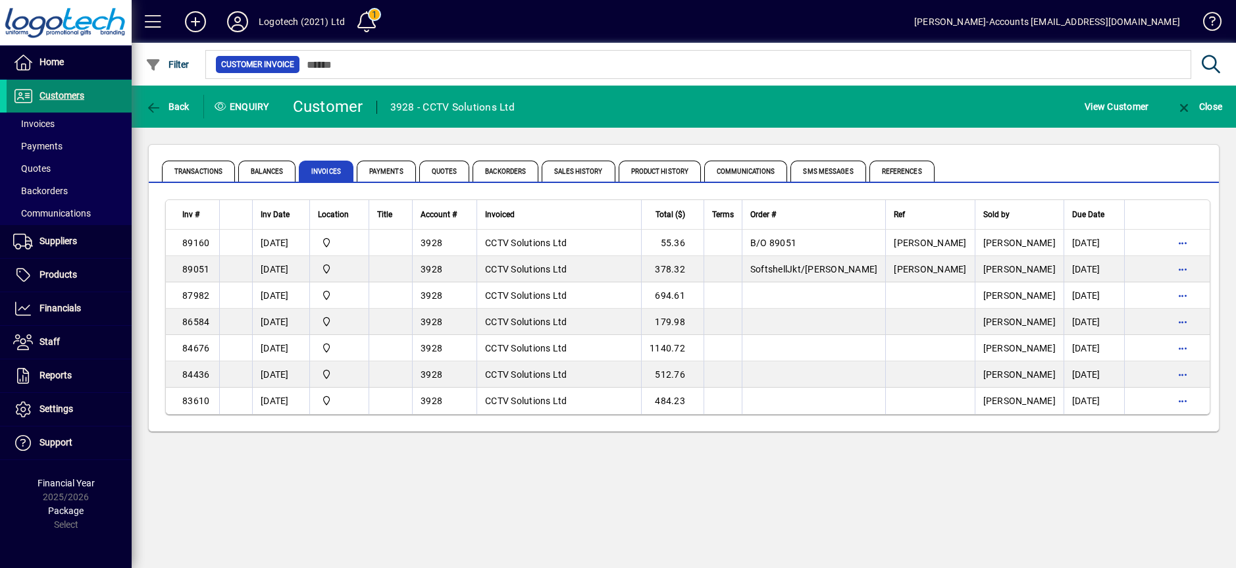
click at [69, 97] on span "Customers" at bounding box center [61, 95] width 45 height 11
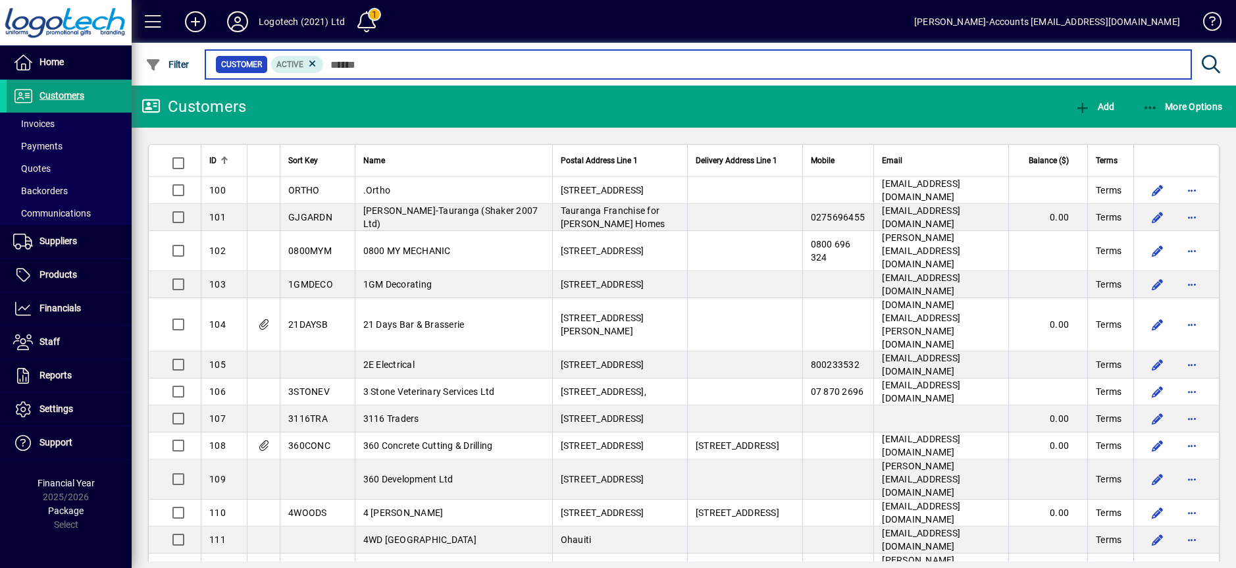
click at [351, 69] on input "text" at bounding box center [752, 64] width 857 height 18
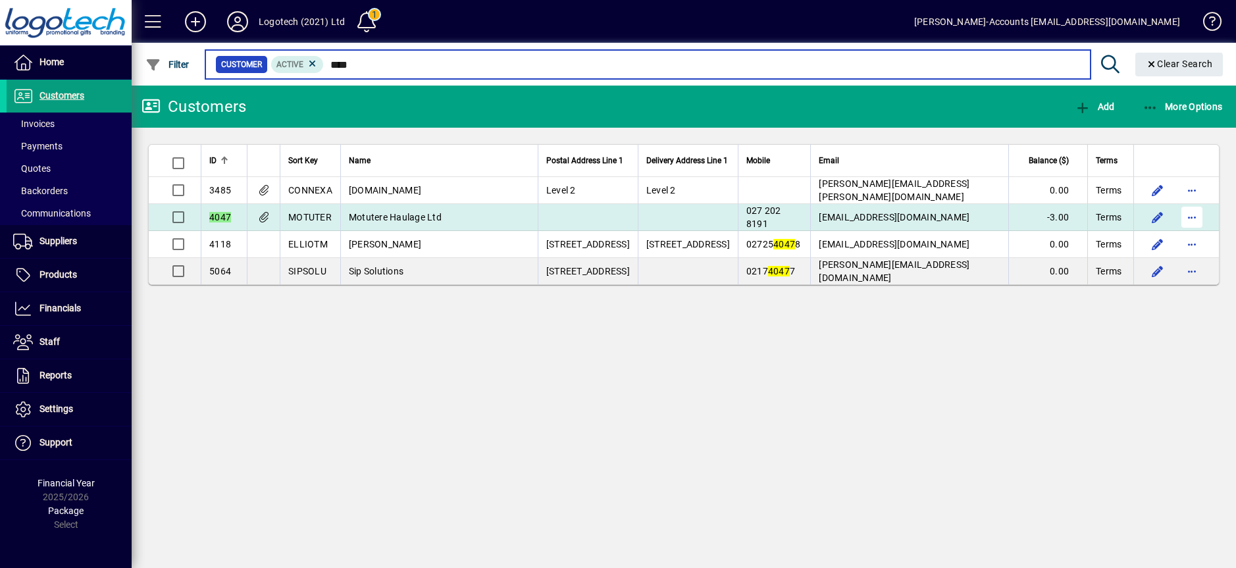
type input "****"
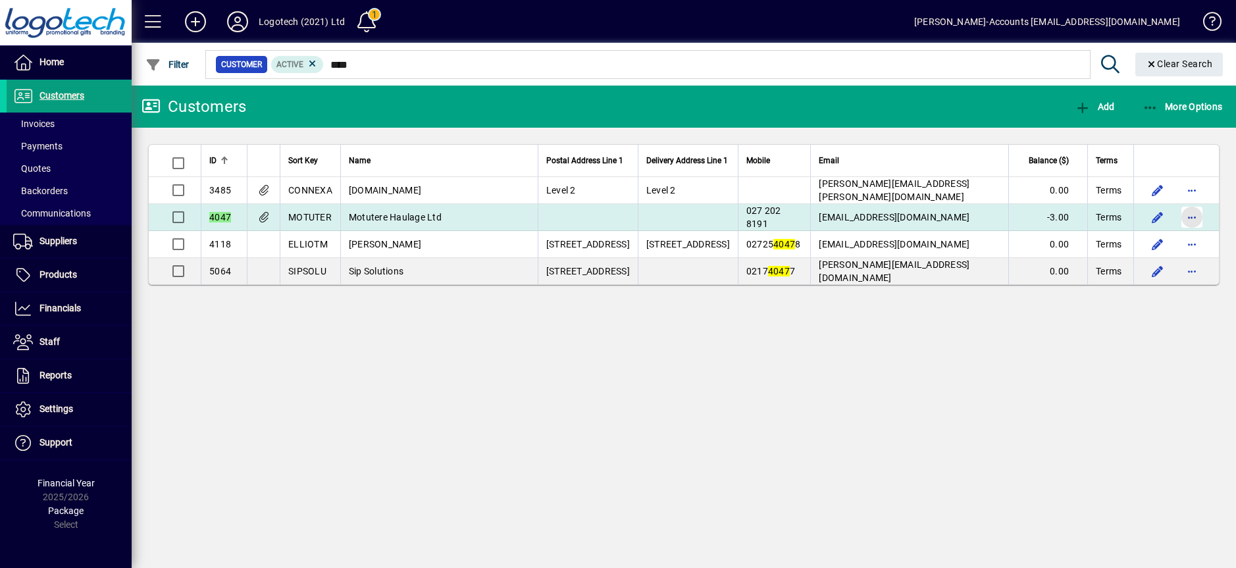
click at [1189, 218] on span "button" at bounding box center [1192, 217] width 32 height 32
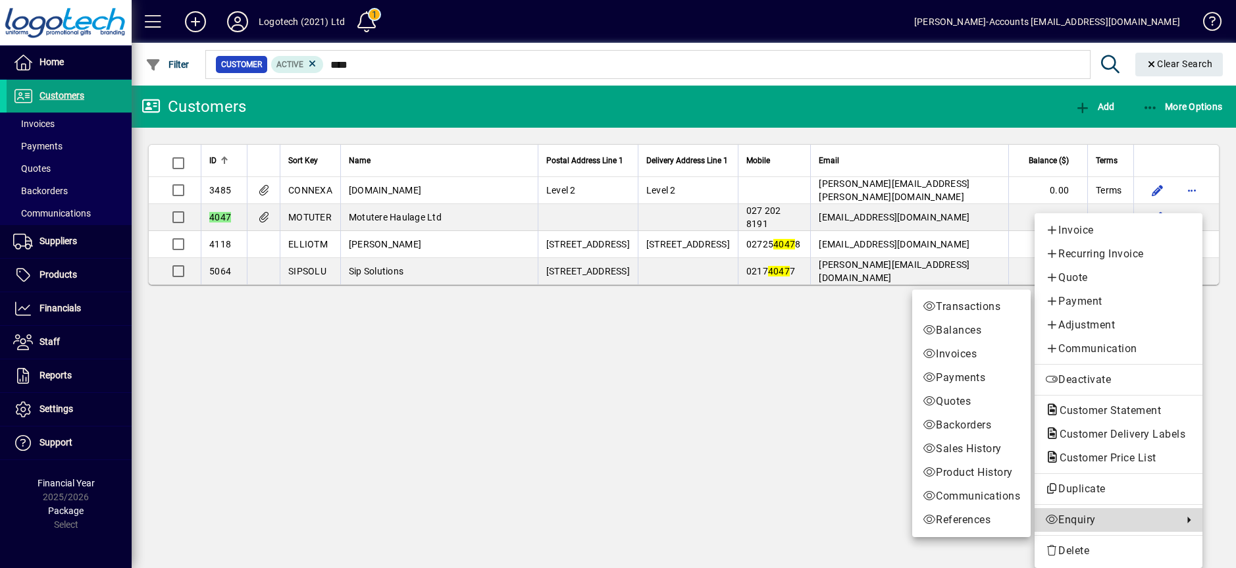
click at [1085, 523] on span "Enquiry" at bounding box center [1110, 520] width 131 height 16
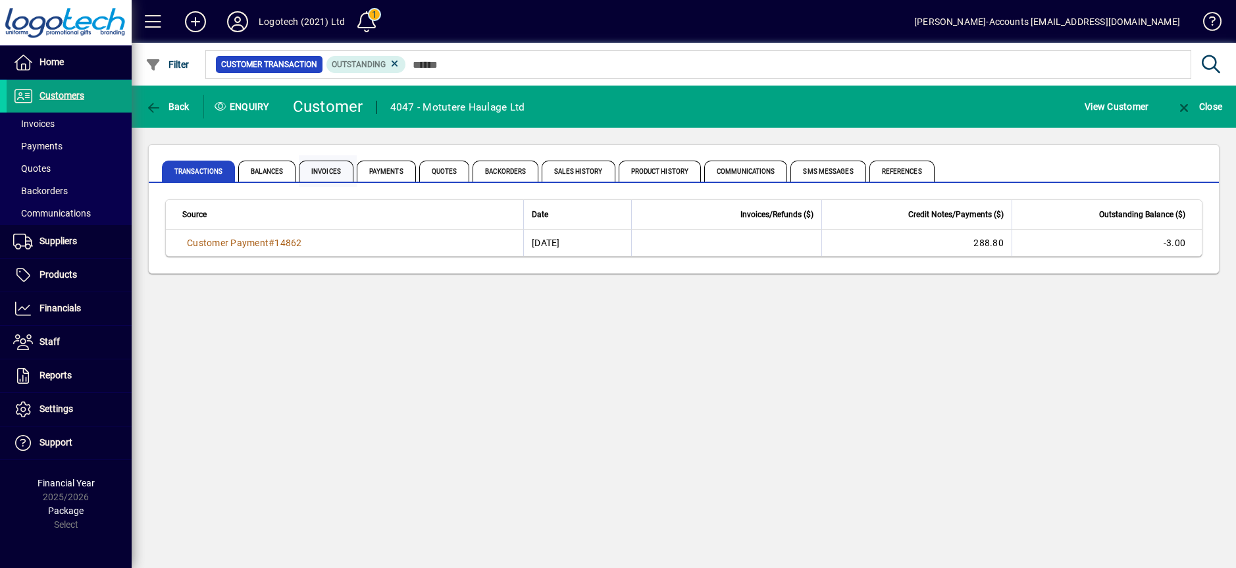
click at [329, 176] on span "Invoices" at bounding box center [326, 171] width 55 height 21
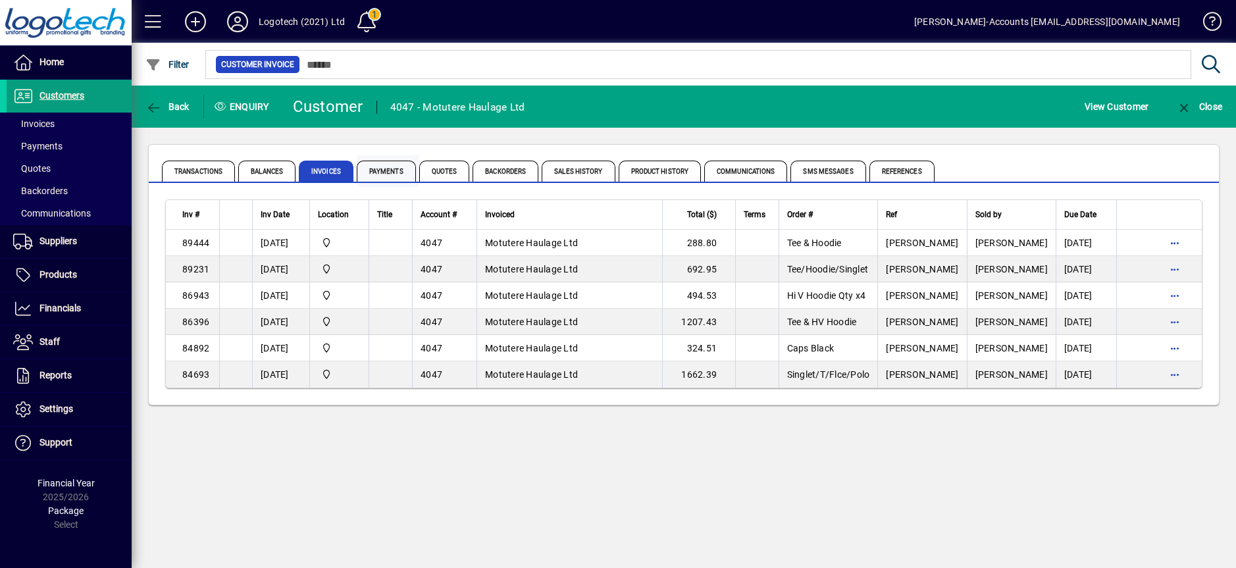
click at [390, 174] on span "Payments" at bounding box center [386, 171] width 59 height 21
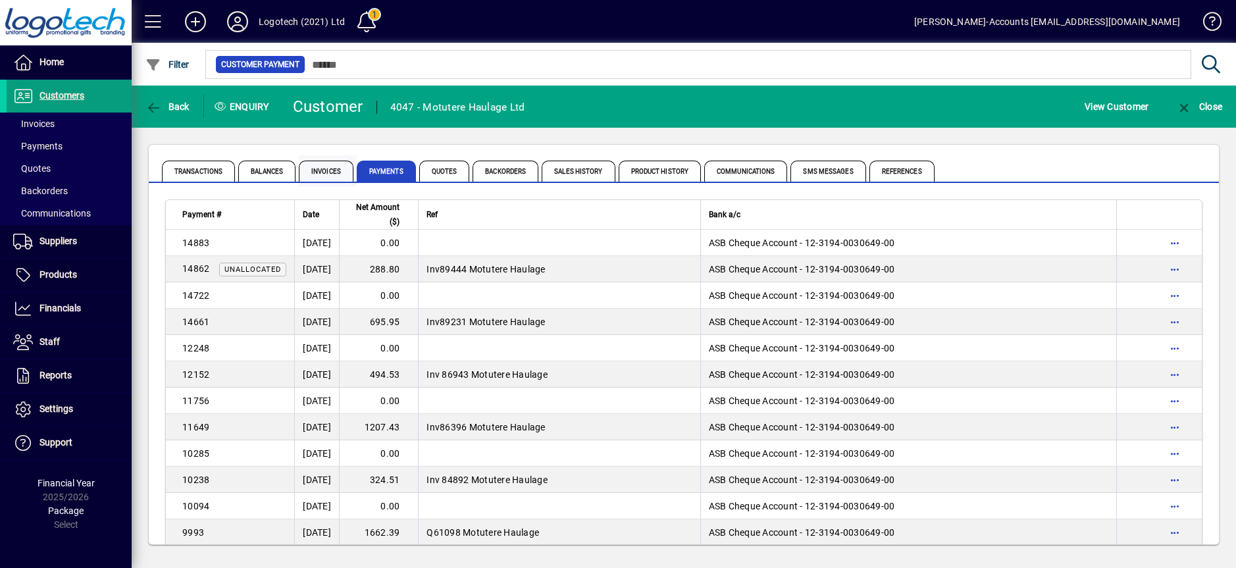
click at [327, 174] on span "Invoices" at bounding box center [326, 171] width 55 height 21
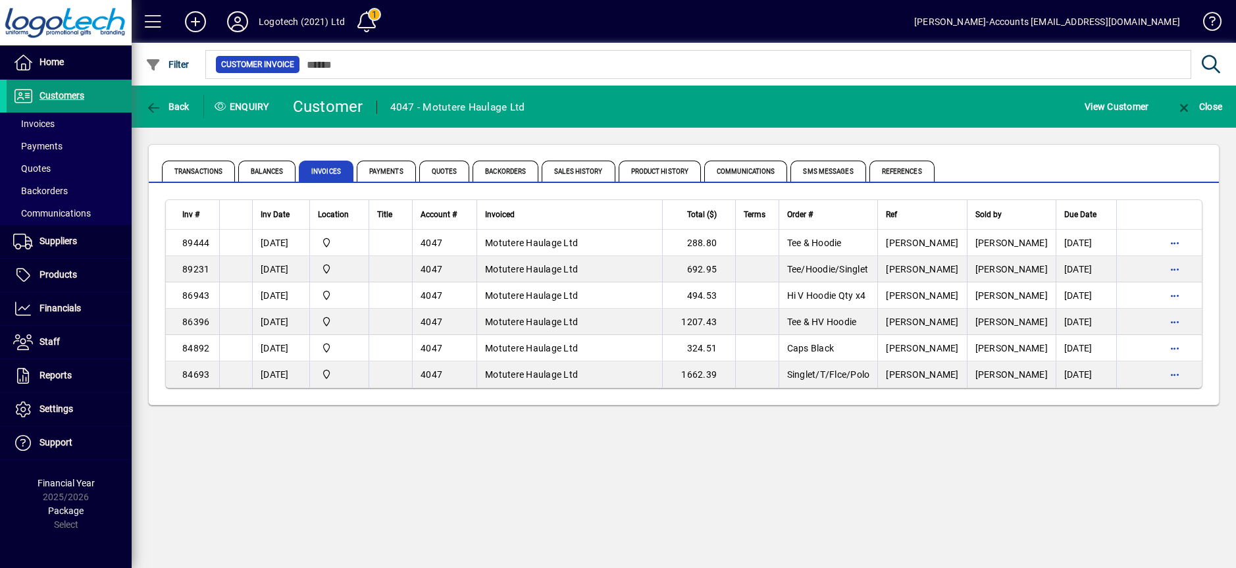
click at [66, 92] on span "Customers" at bounding box center [61, 95] width 45 height 11
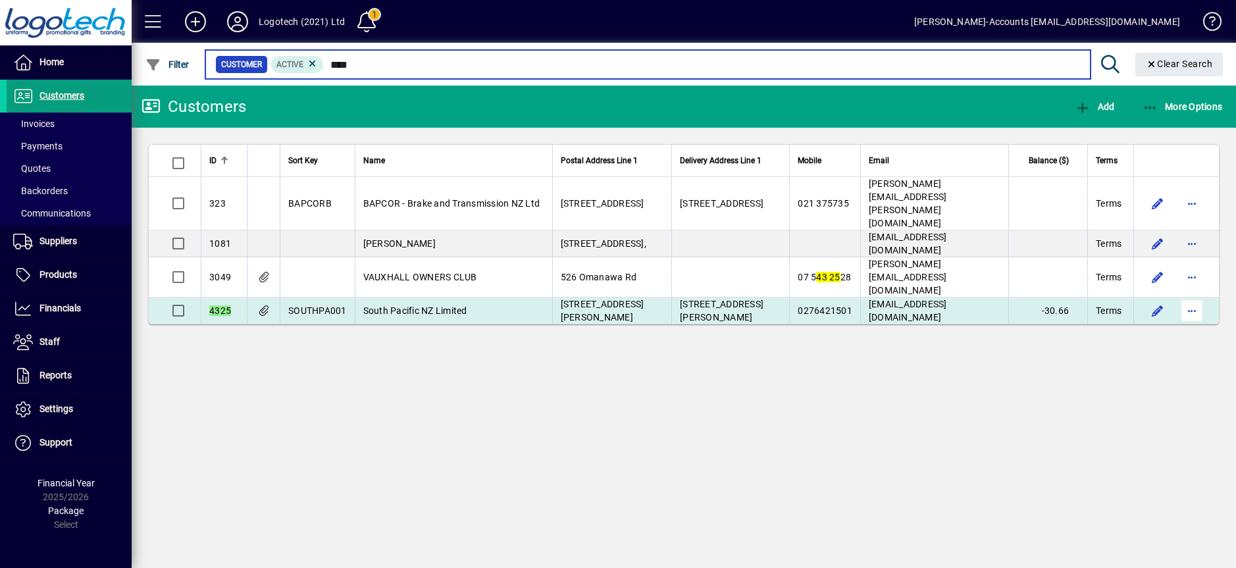
type input "****"
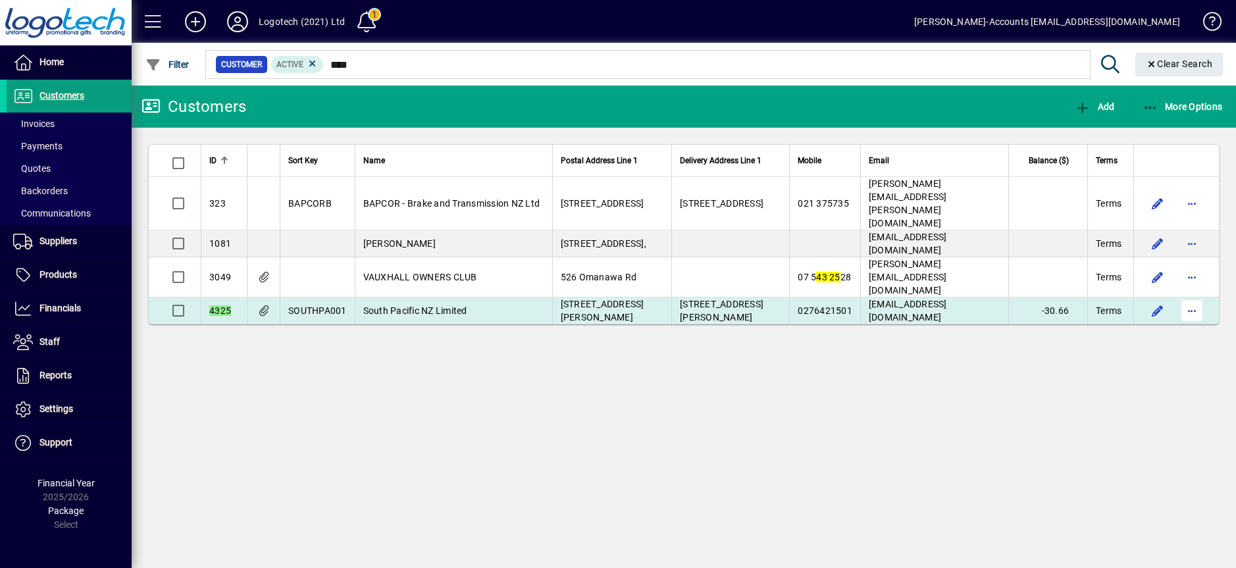
click at [1192, 295] on span "button" at bounding box center [1192, 311] width 32 height 32
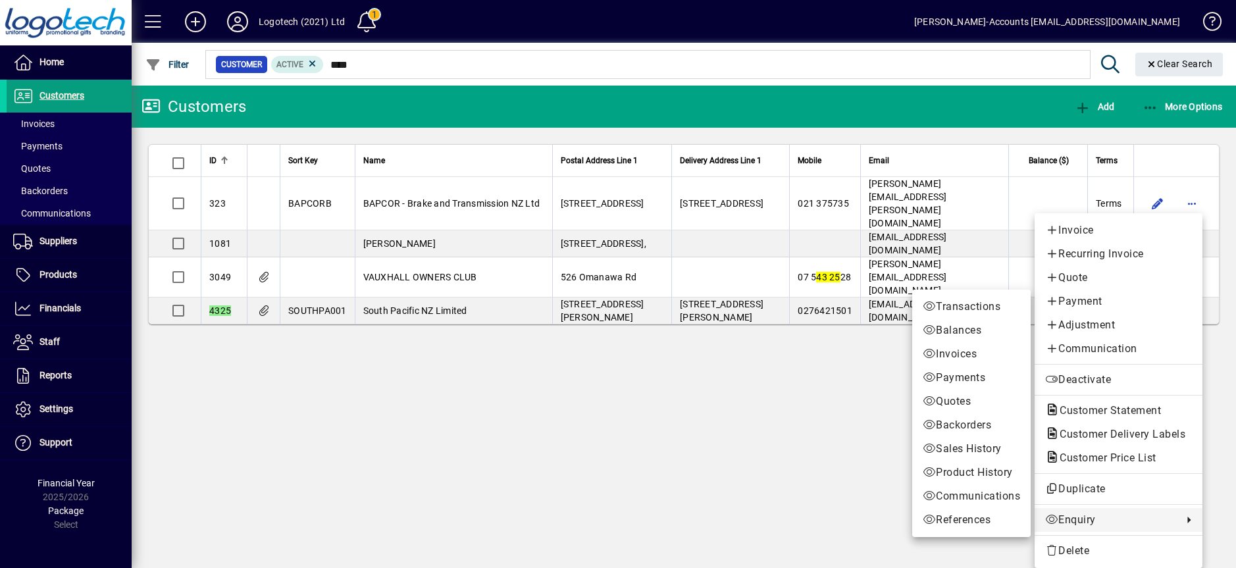
click at [1090, 514] on span "Enquiry" at bounding box center [1110, 520] width 131 height 16
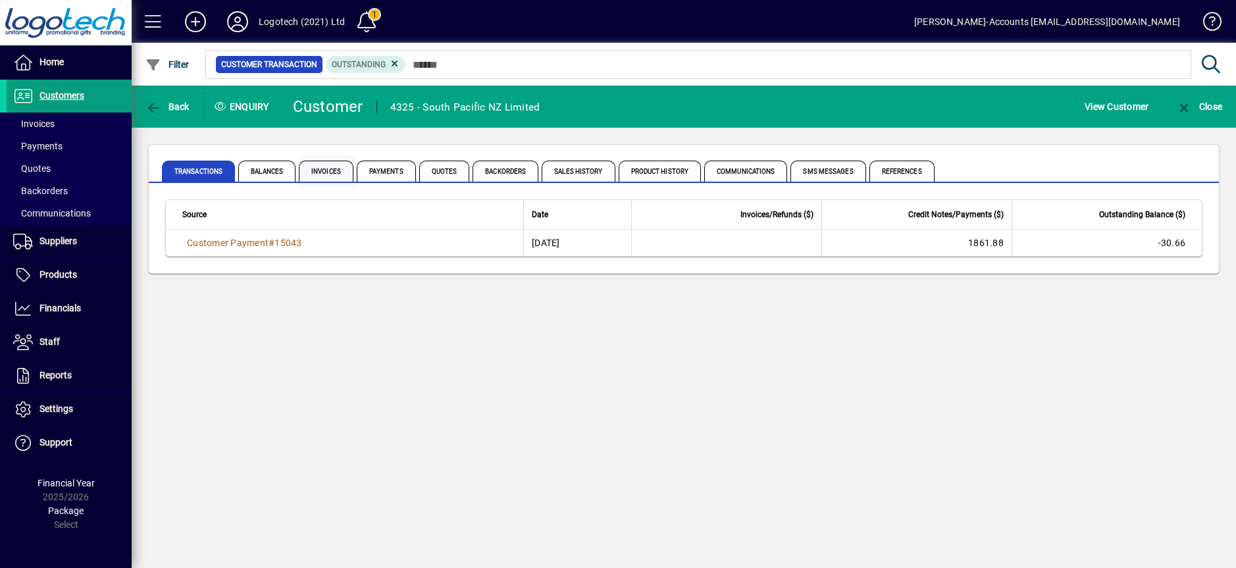
click at [322, 170] on span "Invoices" at bounding box center [326, 171] width 55 height 21
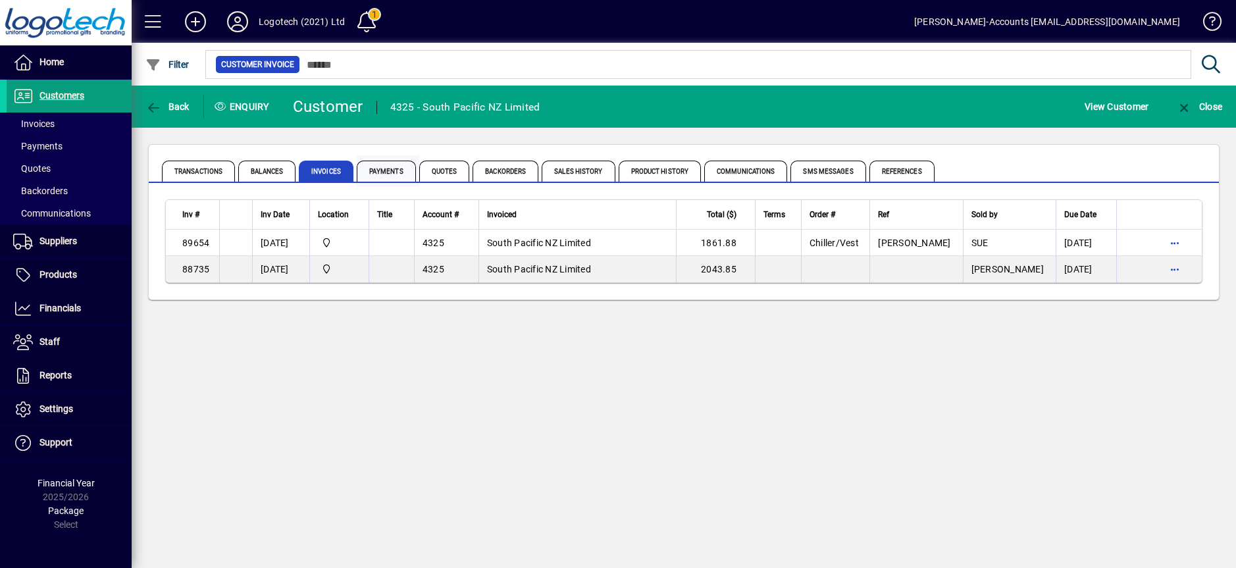
click at [384, 168] on span "Payments" at bounding box center [386, 171] width 59 height 21
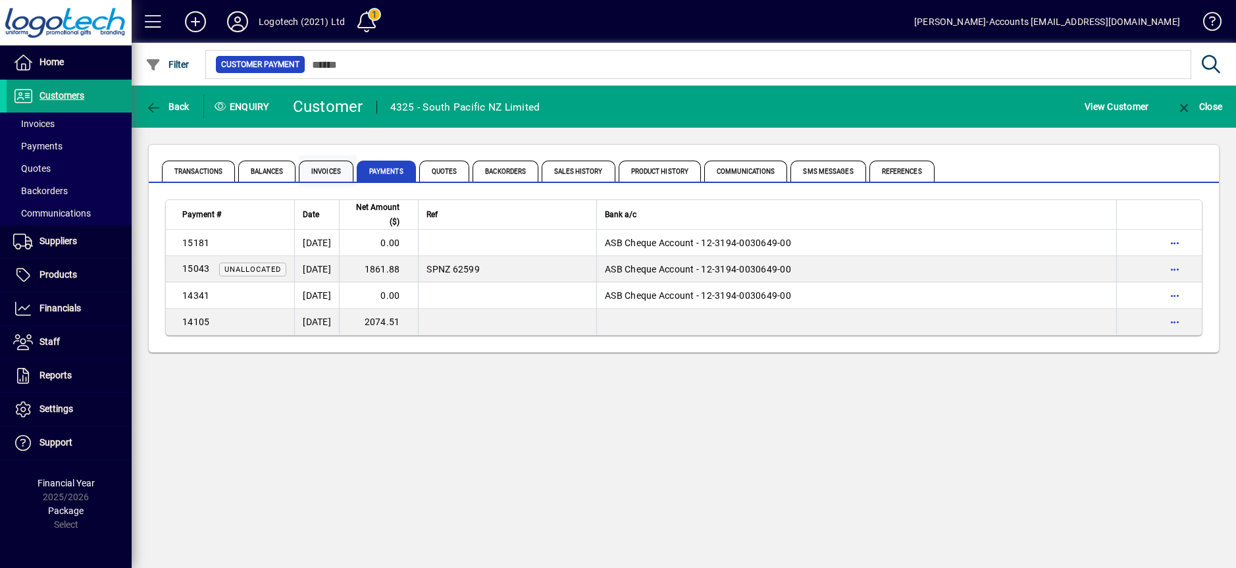
click at [327, 170] on span "Invoices" at bounding box center [326, 171] width 55 height 21
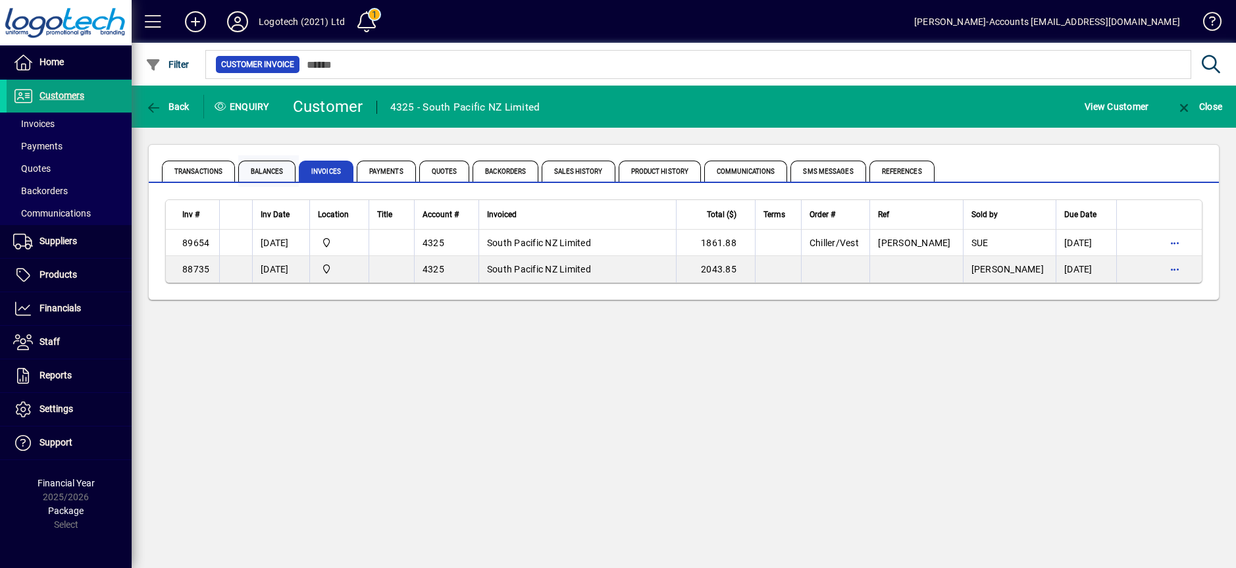
click at [268, 168] on span "Balances" at bounding box center [266, 171] width 57 height 21
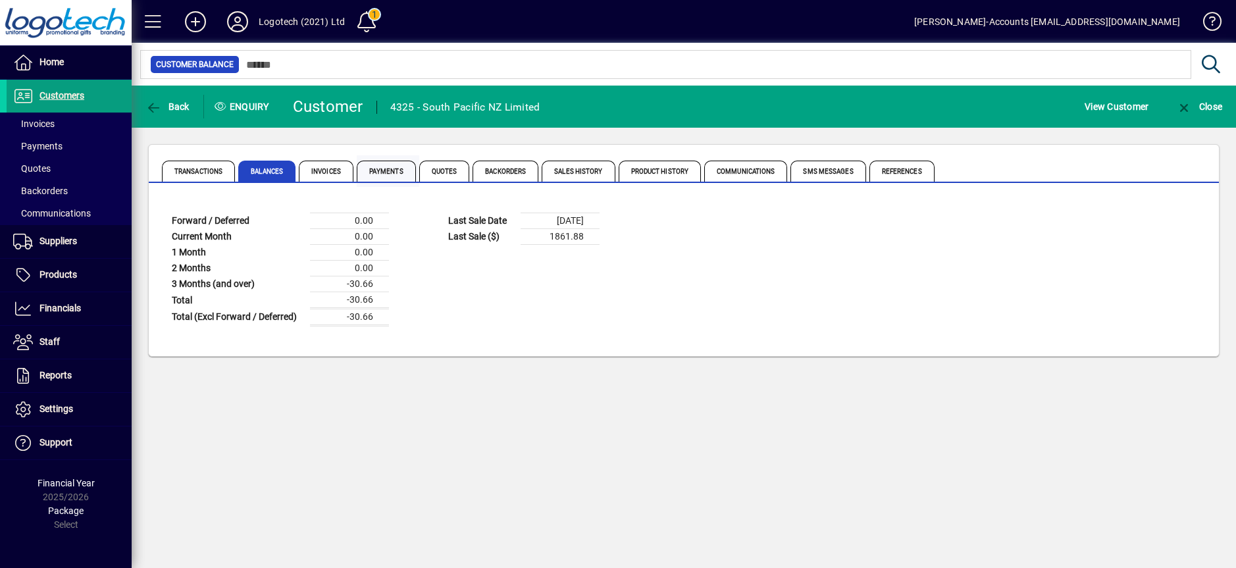
click at [385, 172] on span "Payments" at bounding box center [386, 171] width 59 height 21
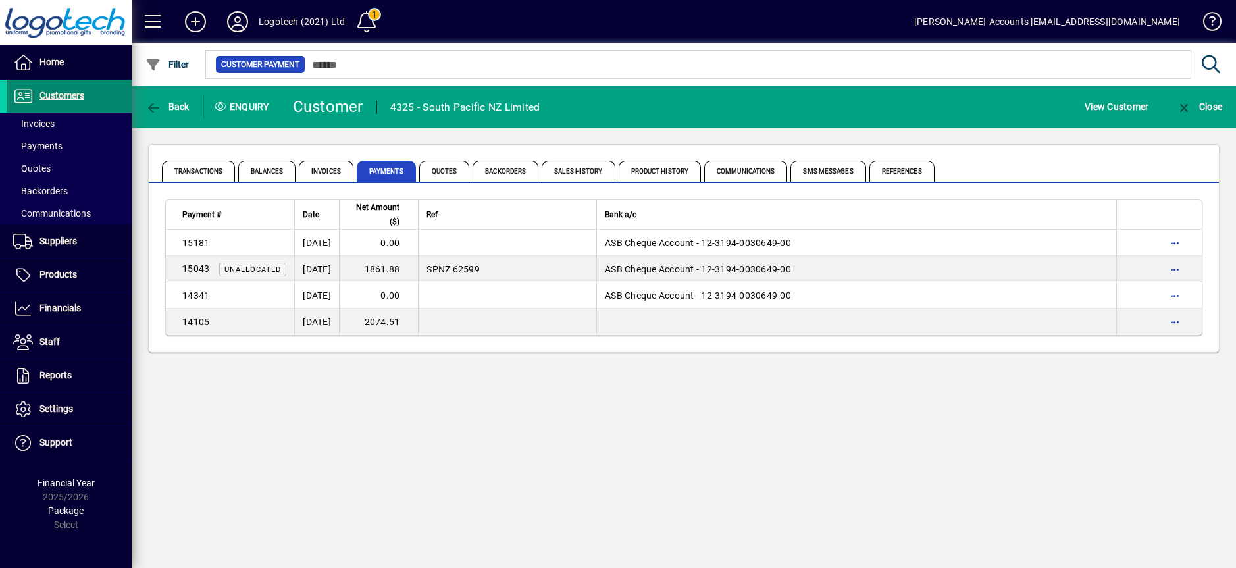
click at [70, 93] on span "Customers" at bounding box center [61, 95] width 45 height 11
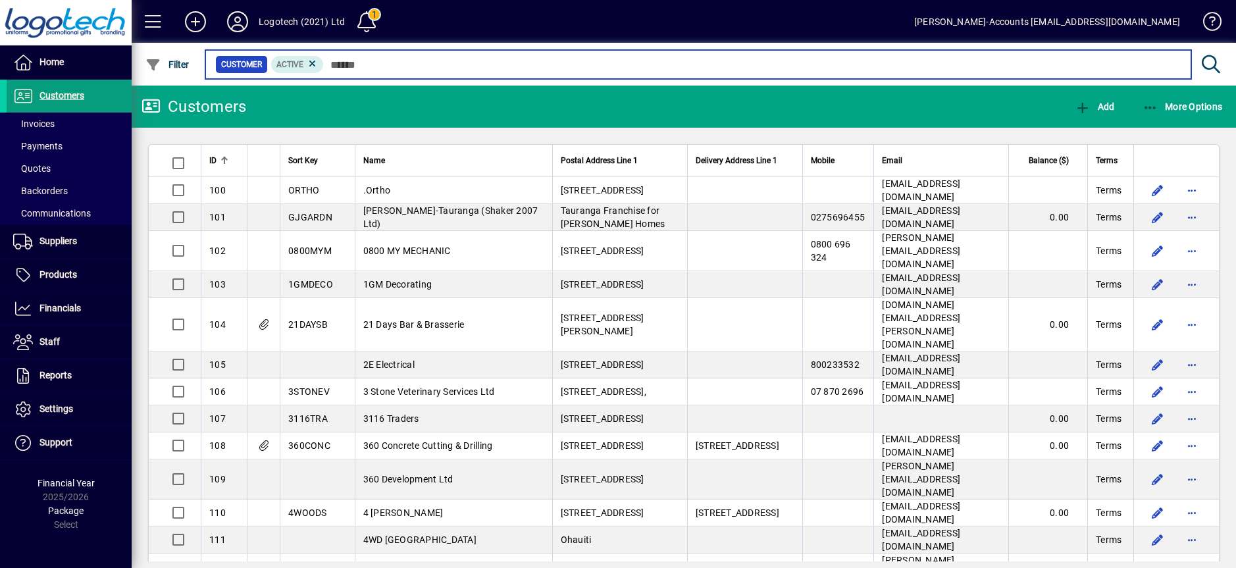
click at [352, 63] on input "text" at bounding box center [752, 64] width 857 height 18
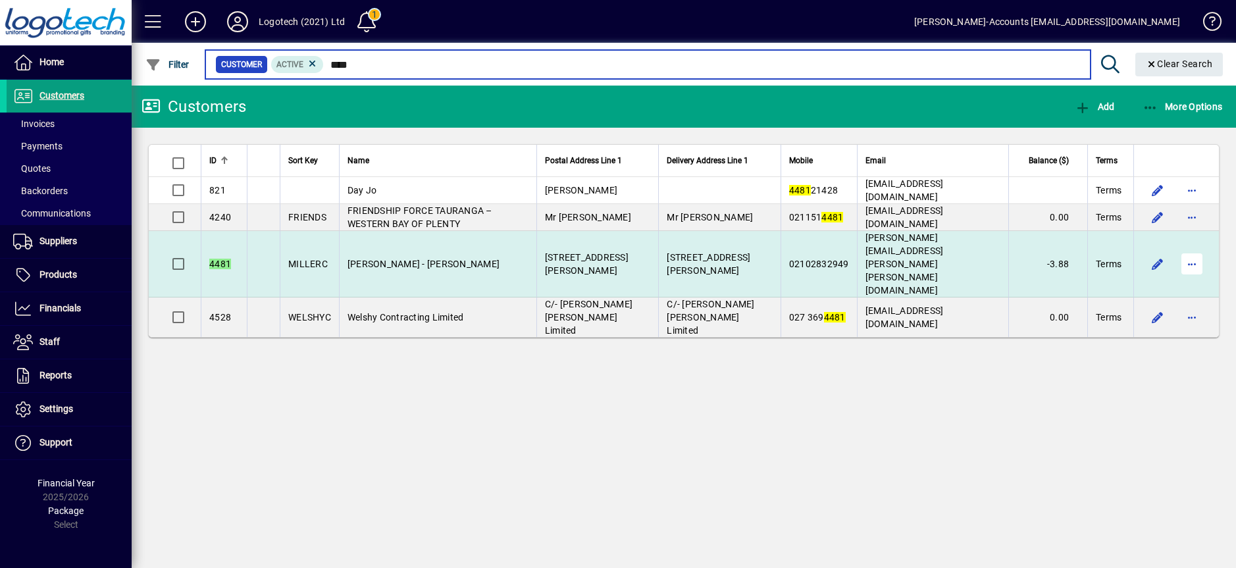
type input "****"
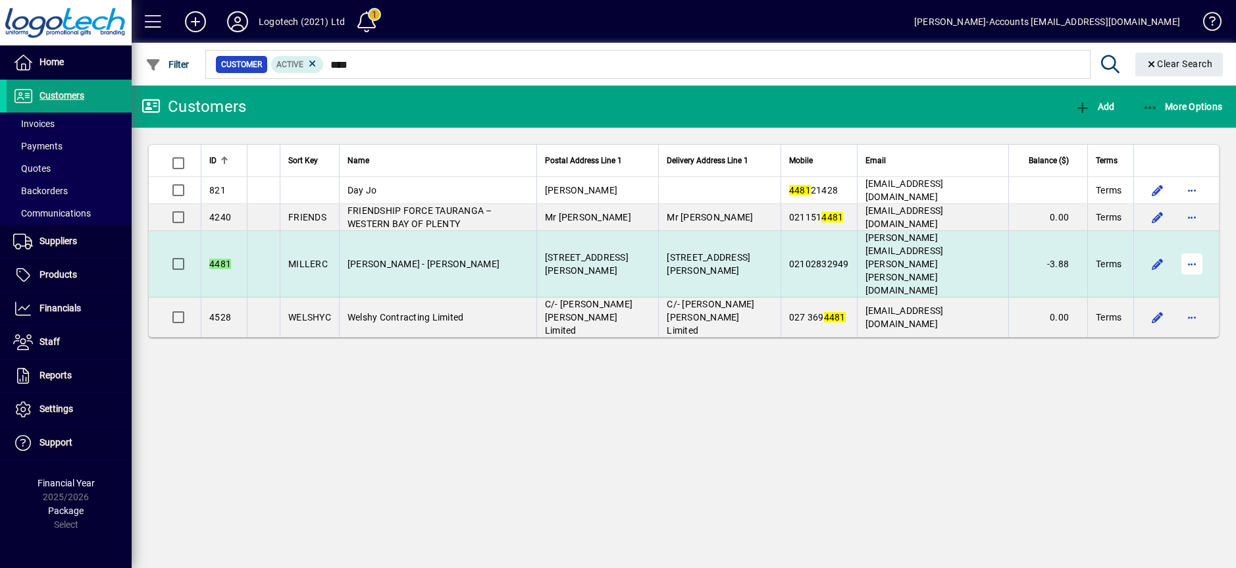
click at [1194, 248] on span "button" at bounding box center [1192, 264] width 32 height 32
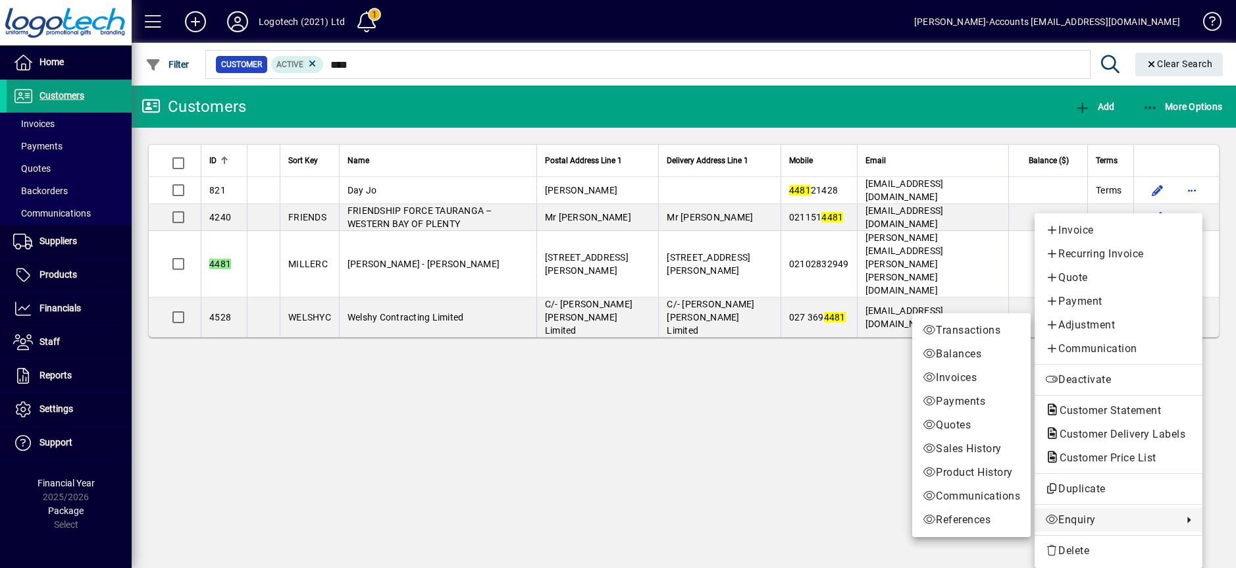
click at [1072, 523] on span "Enquiry" at bounding box center [1110, 520] width 131 height 16
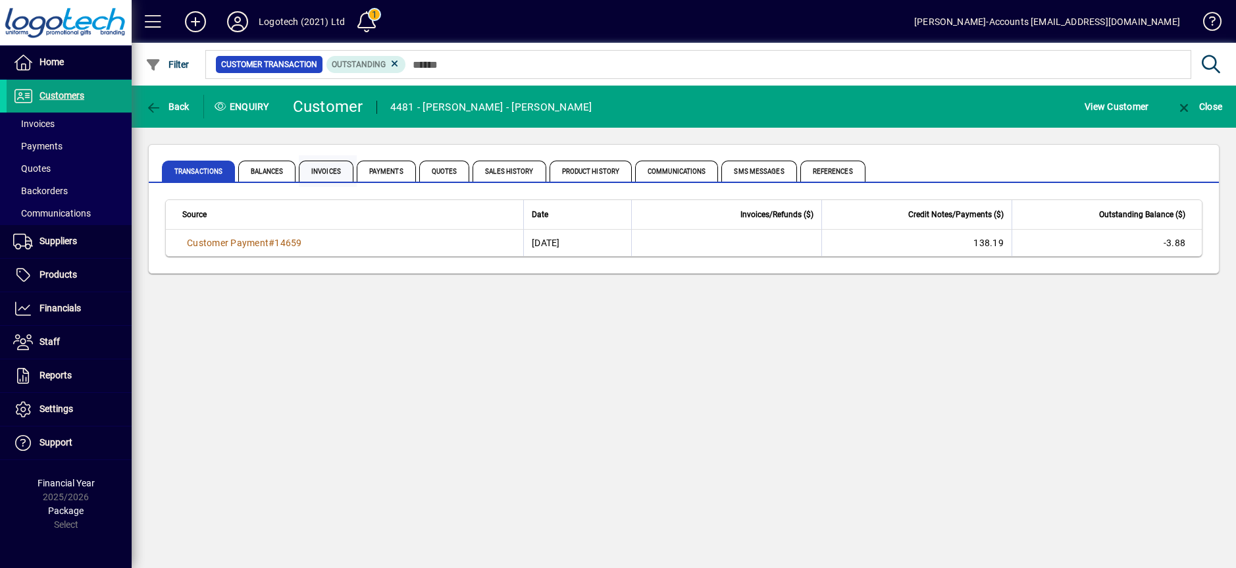
click at [324, 159] on span "Invoices" at bounding box center [328, 171] width 58 height 32
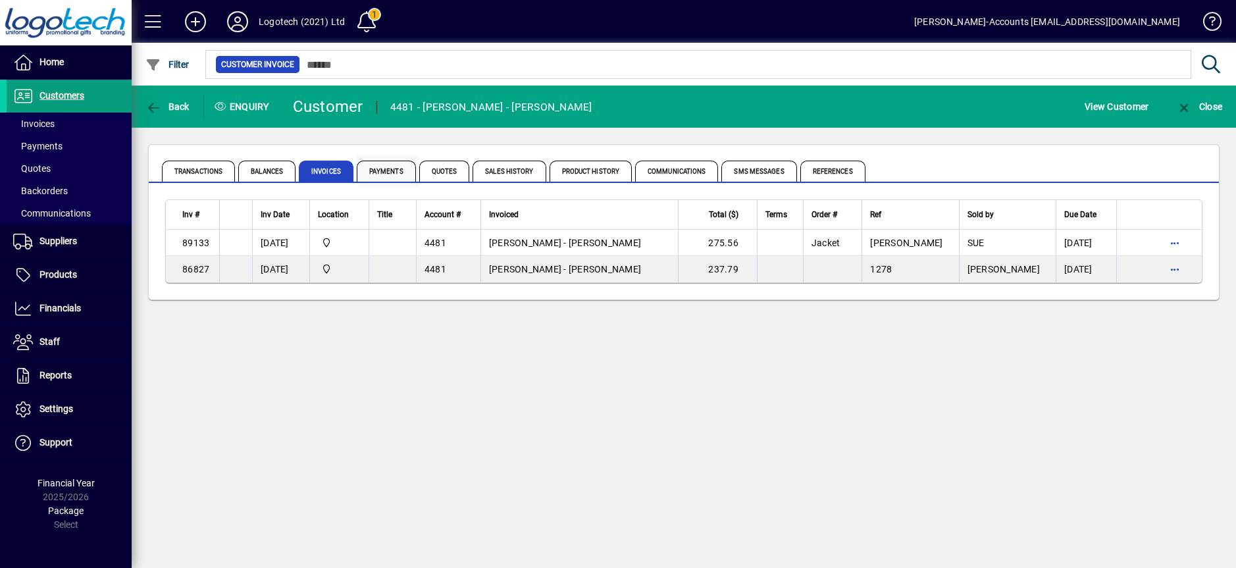
click at [386, 165] on span "Payments" at bounding box center [386, 171] width 59 height 21
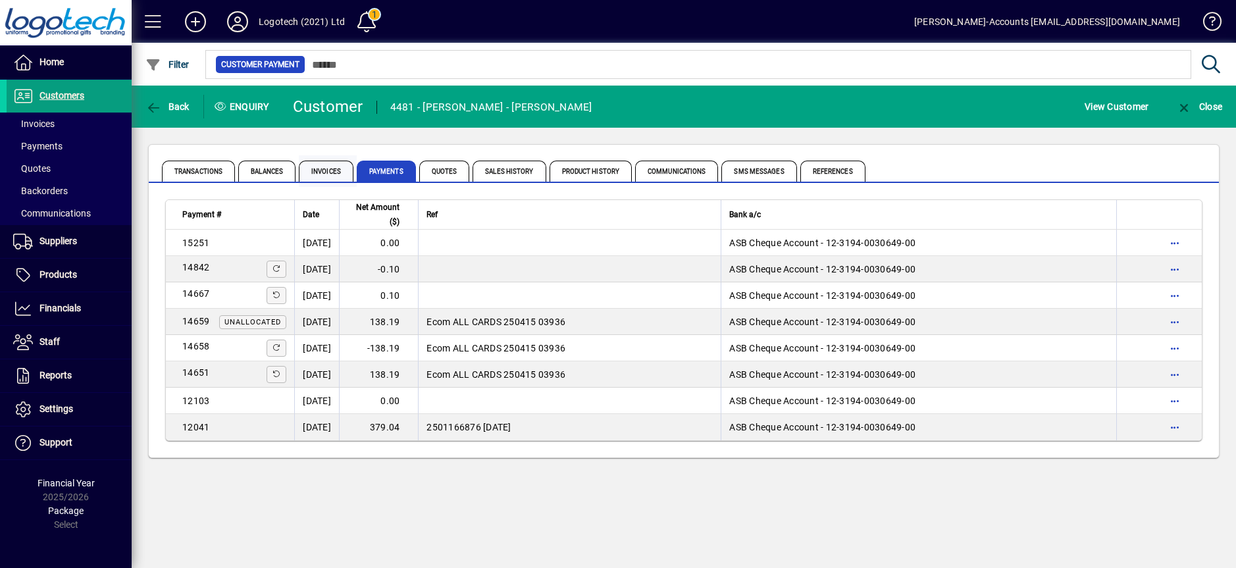
click at [314, 170] on span "Invoices" at bounding box center [326, 171] width 55 height 21
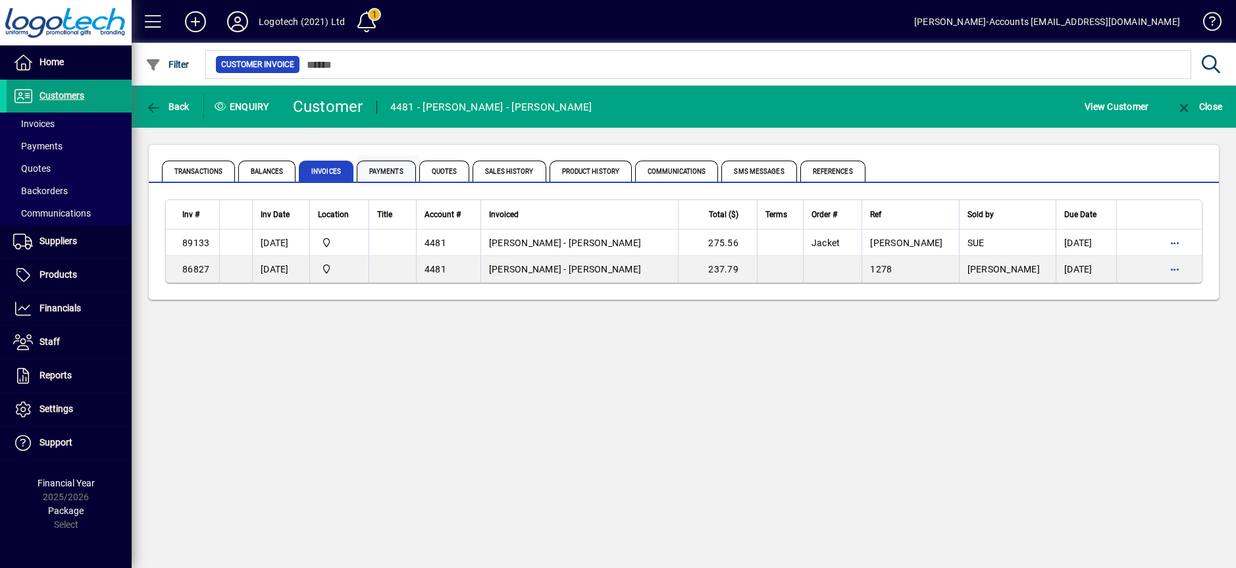
click at [383, 169] on span "Payments" at bounding box center [386, 171] width 59 height 21
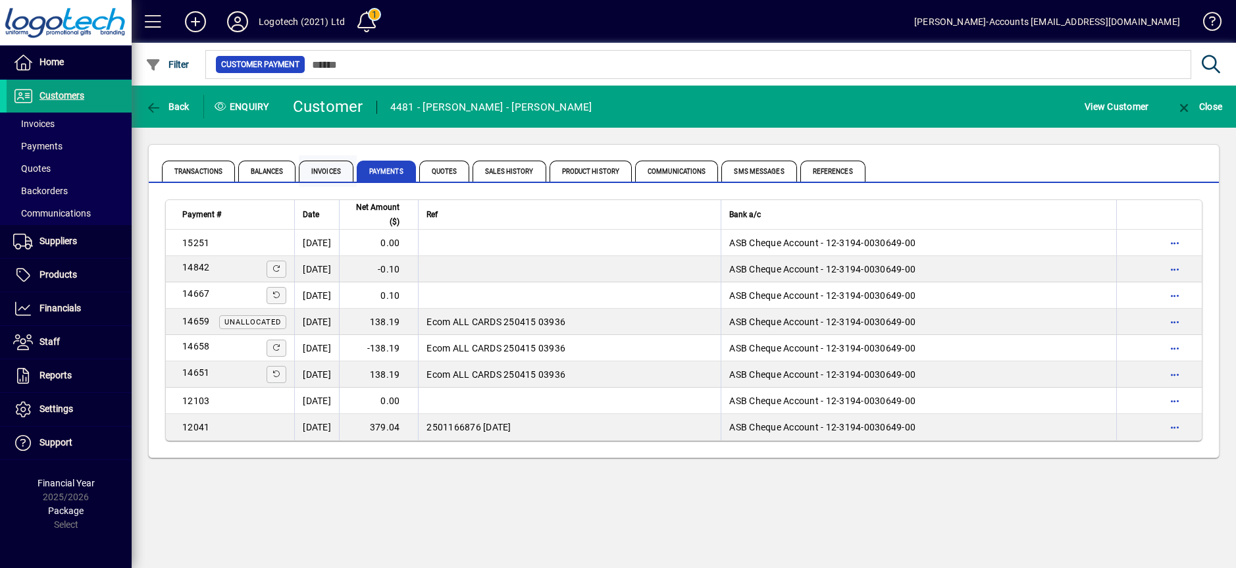
click at [324, 168] on span "Invoices" at bounding box center [326, 171] width 55 height 21
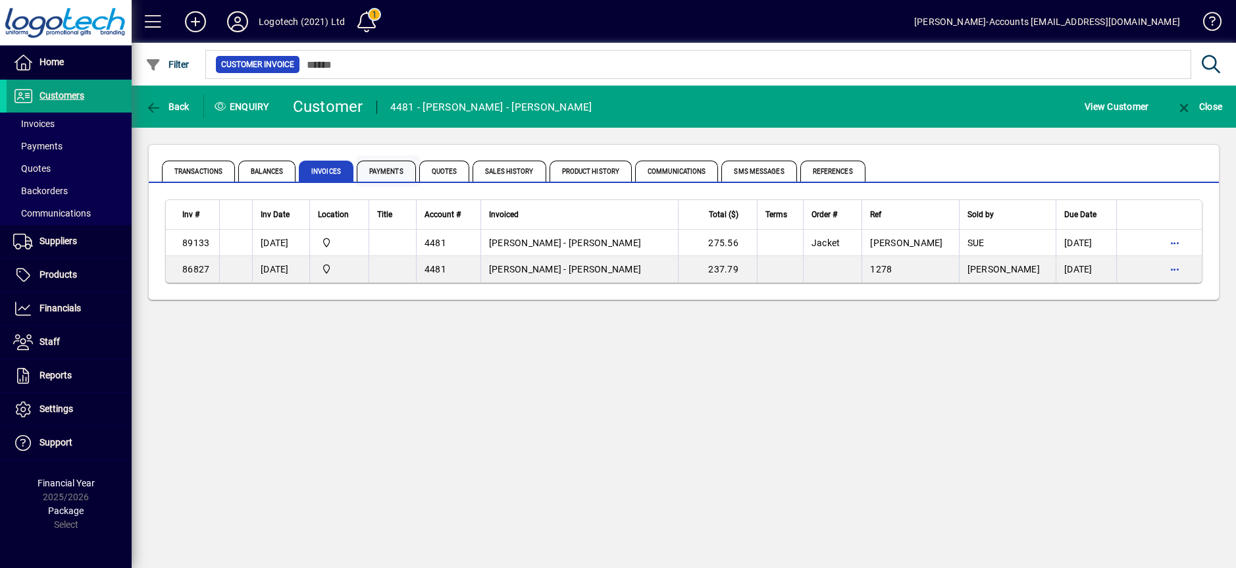
click at [382, 170] on span "Payments" at bounding box center [386, 171] width 59 height 21
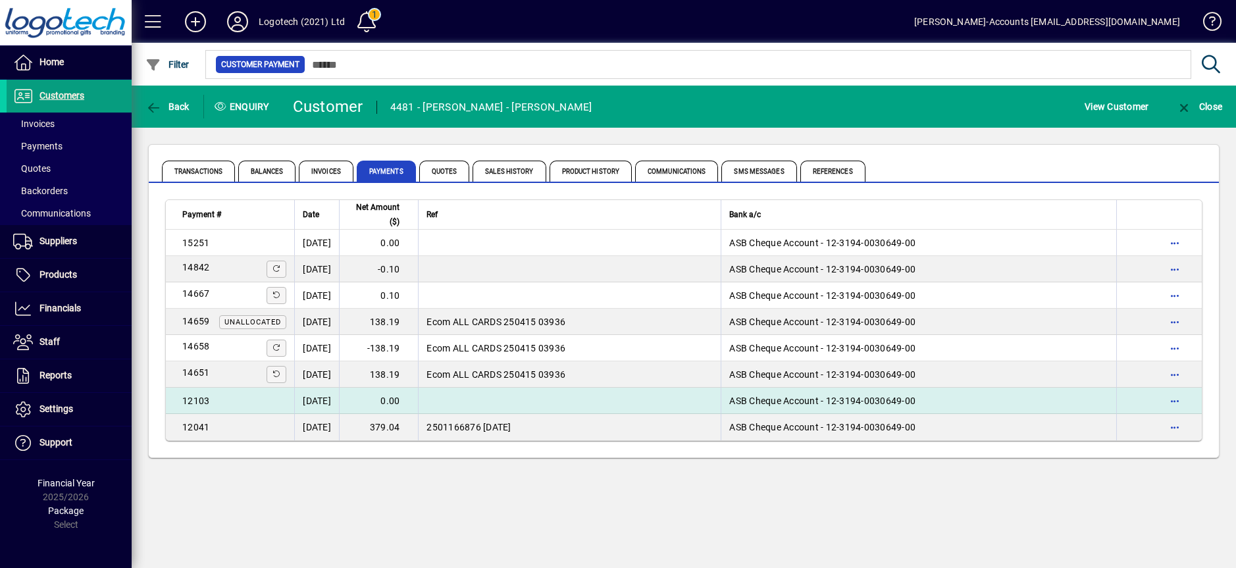
click at [321, 399] on td "15/07/2024" at bounding box center [316, 401] width 45 height 26
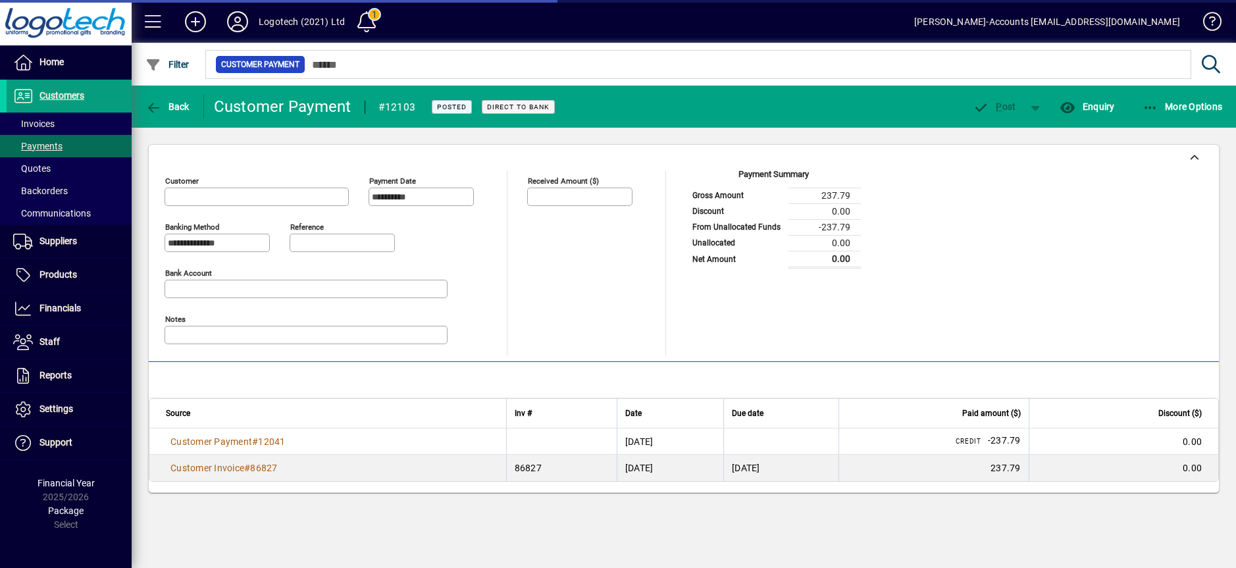
type input "**********"
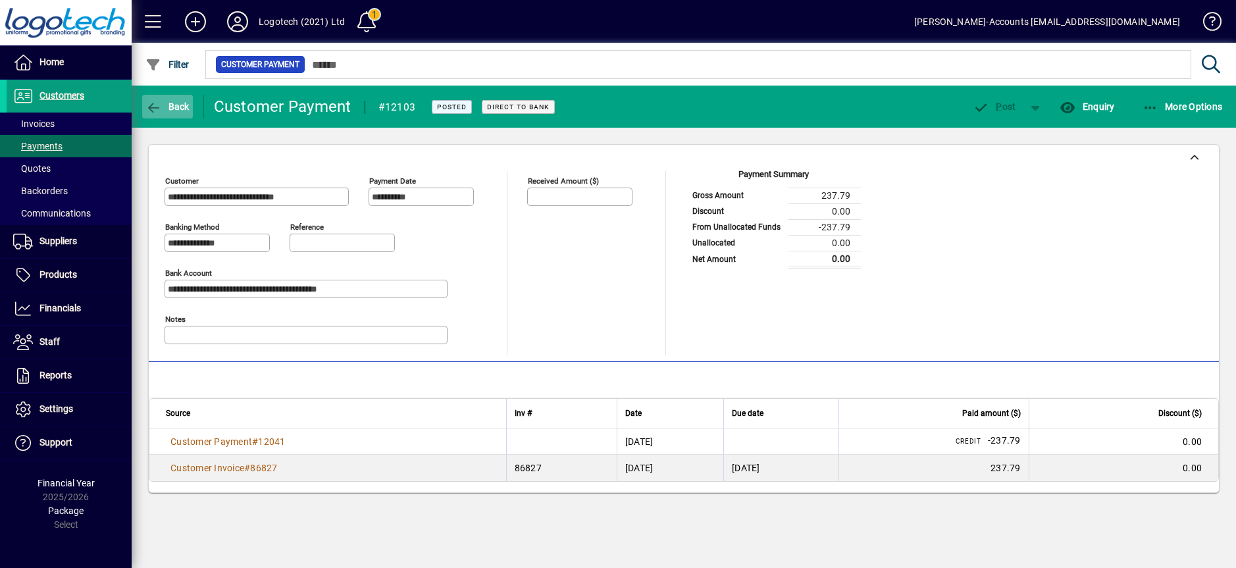
click at [184, 117] on span "button" at bounding box center [167, 107] width 51 height 32
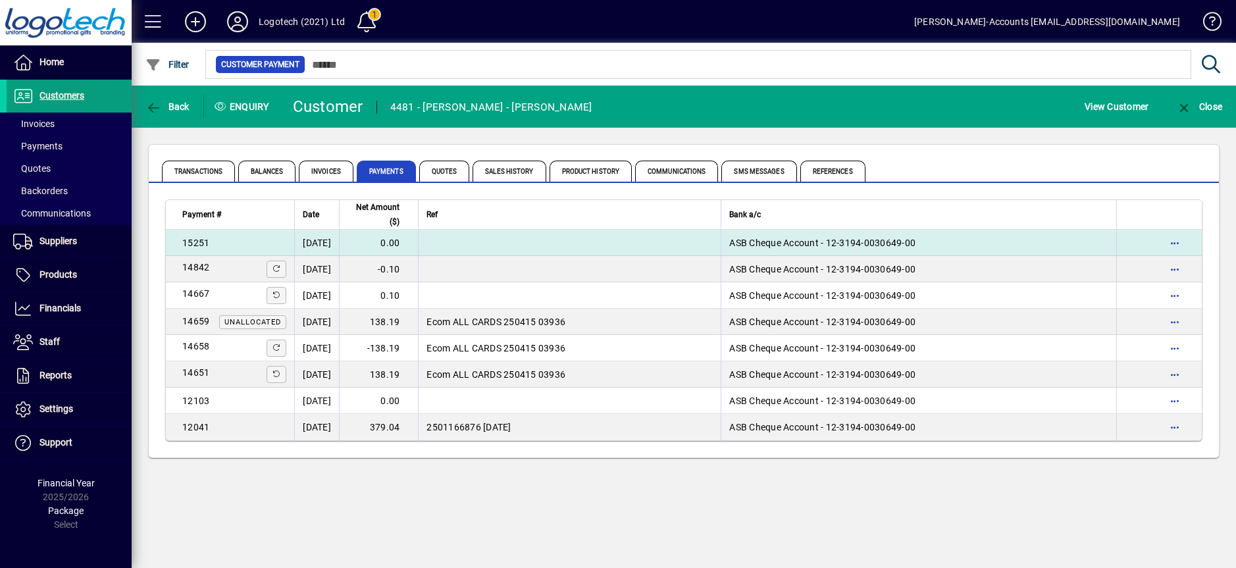
click at [321, 242] on td "09/07/2025" at bounding box center [316, 243] width 45 height 26
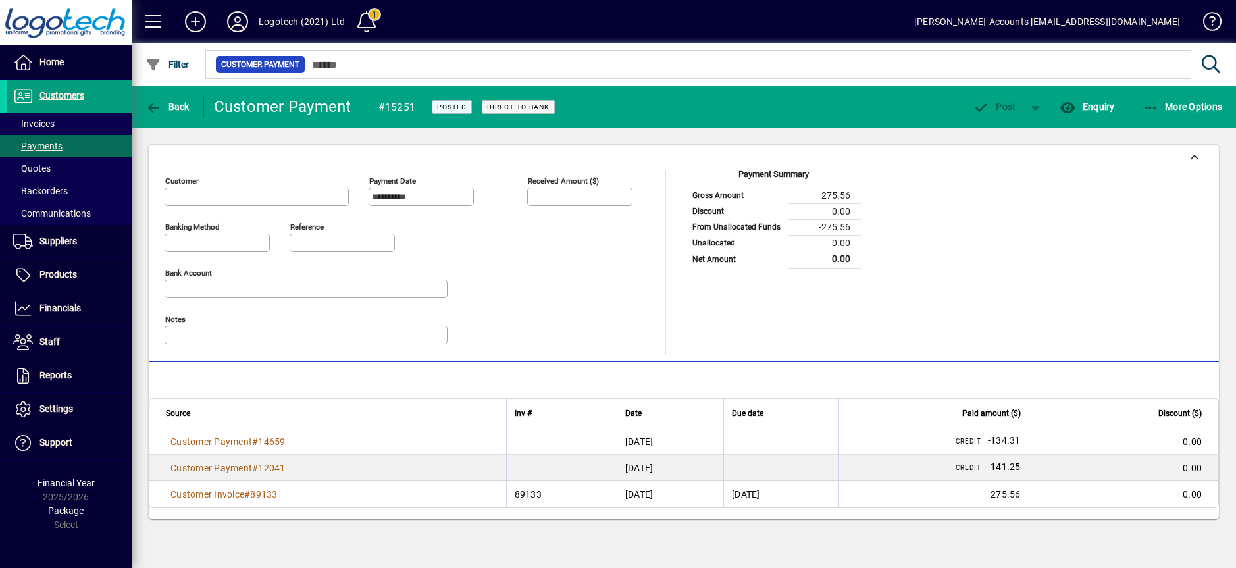
type input "**********"
click at [180, 105] on span "Back" at bounding box center [167, 106] width 44 height 11
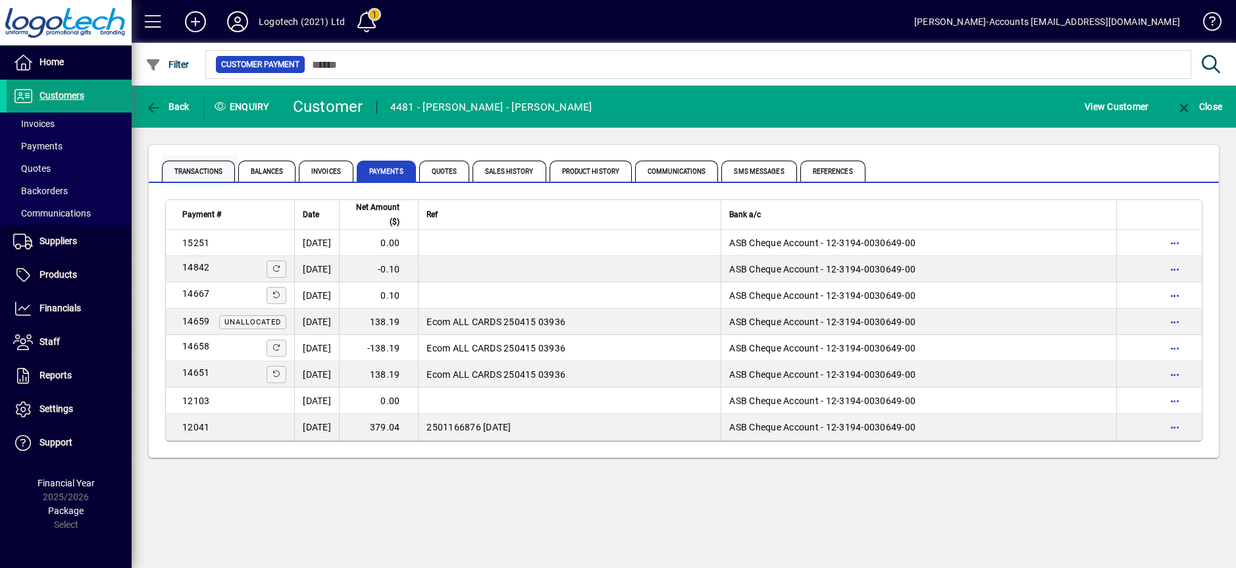
click at [215, 166] on span "Transactions" at bounding box center [198, 171] width 73 height 21
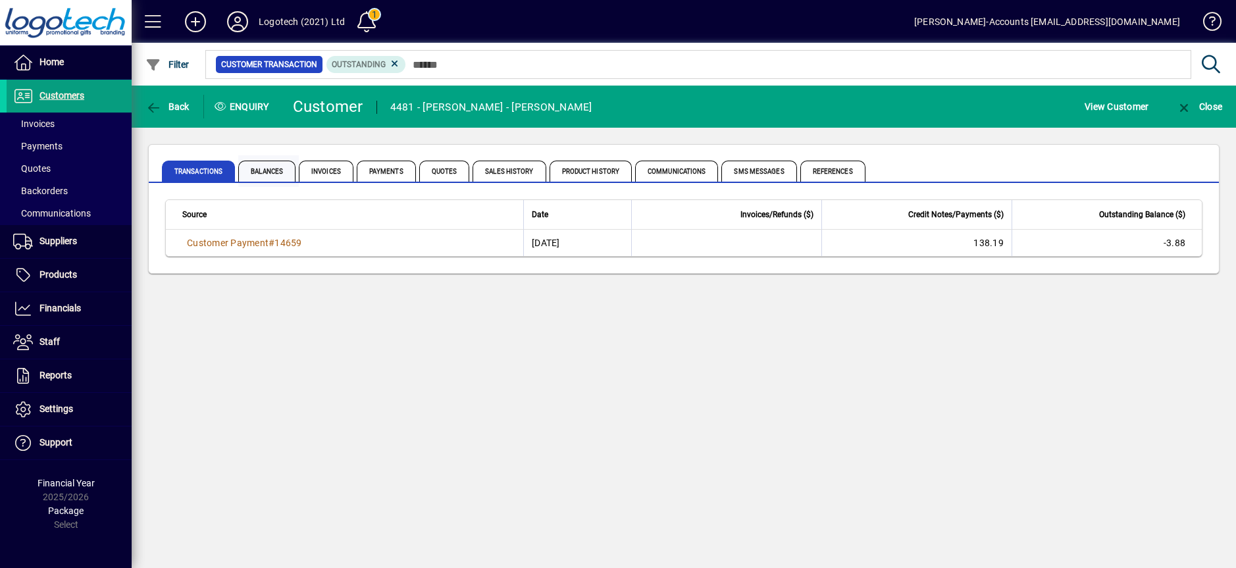
click at [271, 169] on span "Balances" at bounding box center [266, 171] width 57 height 21
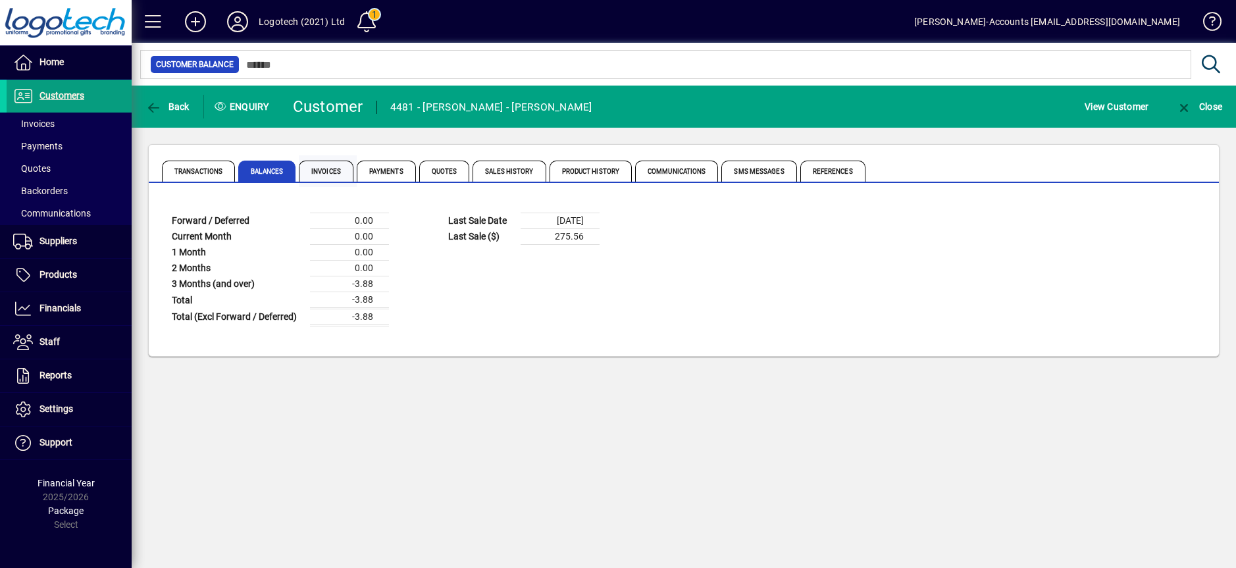
click at [321, 168] on span "Invoices" at bounding box center [326, 171] width 55 height 21
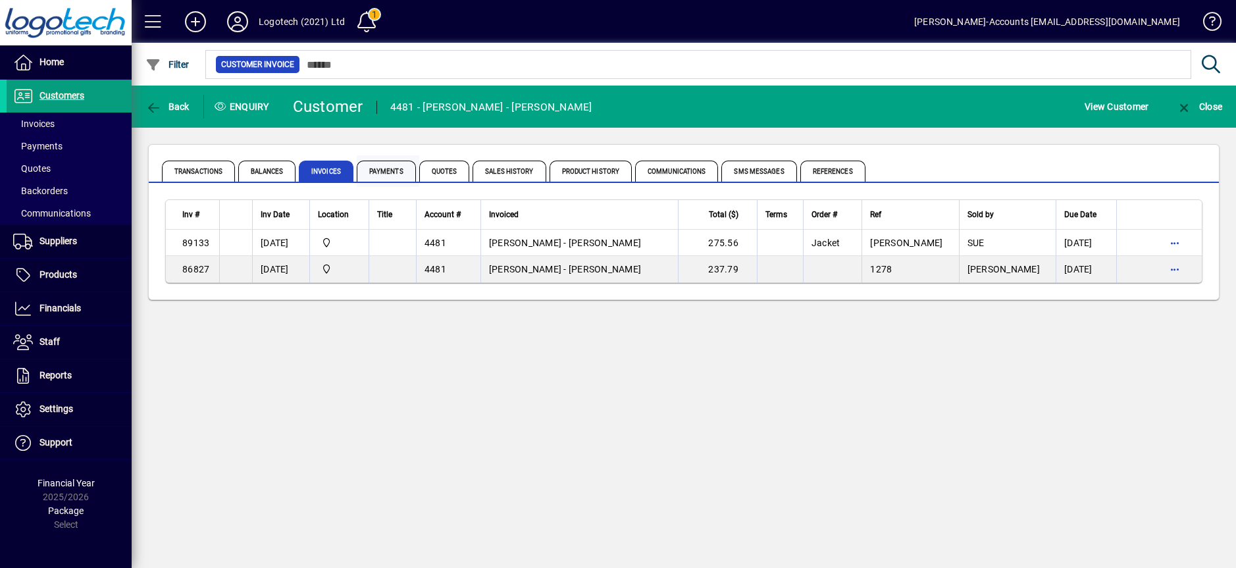
click at [374, 168] on span "Payments" at bounding box center [386, 171] width 59 height 21
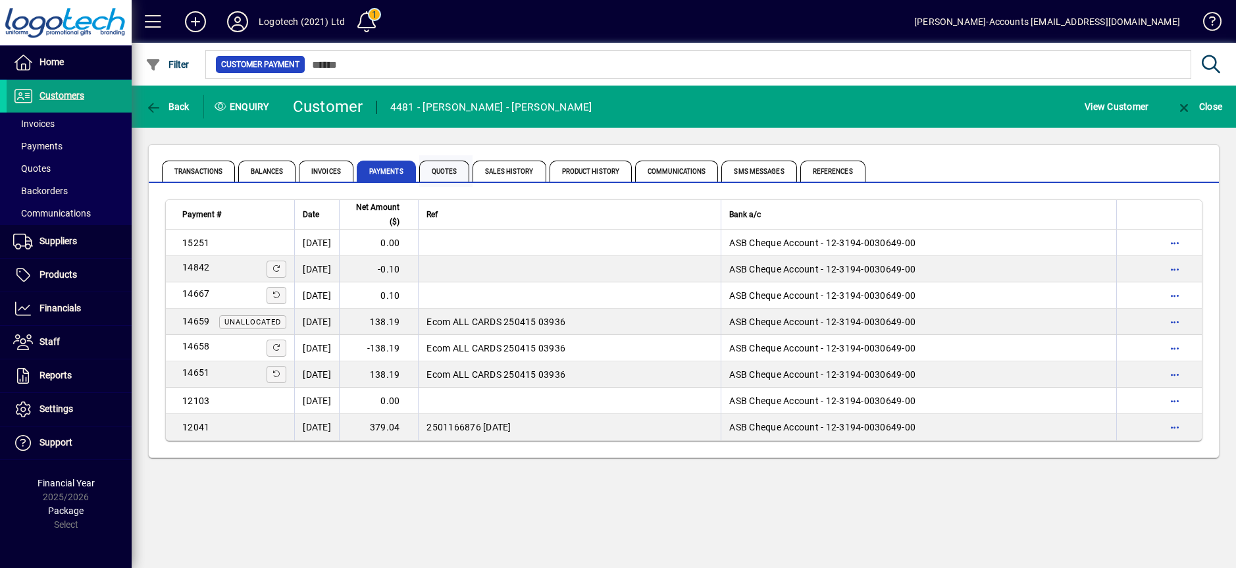
click at [444, 168] on span "Quotes" at bounding box center [444, 171] width 51 height 21
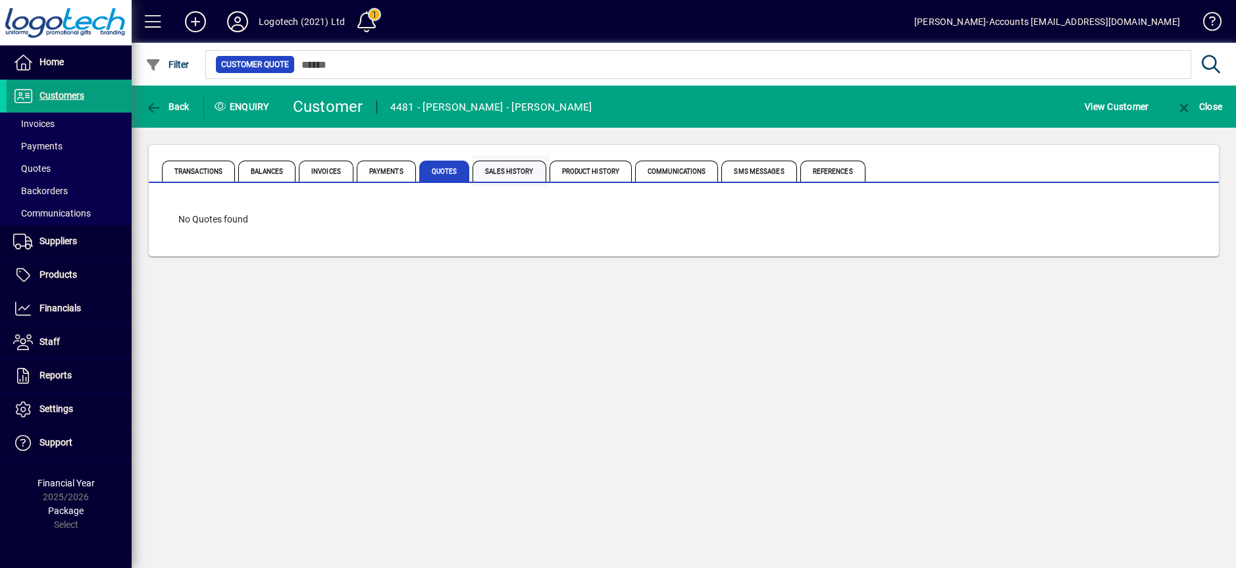
click at [499, 168] on span "Sales History" at bounding box center [508, 171] width 73 height 21
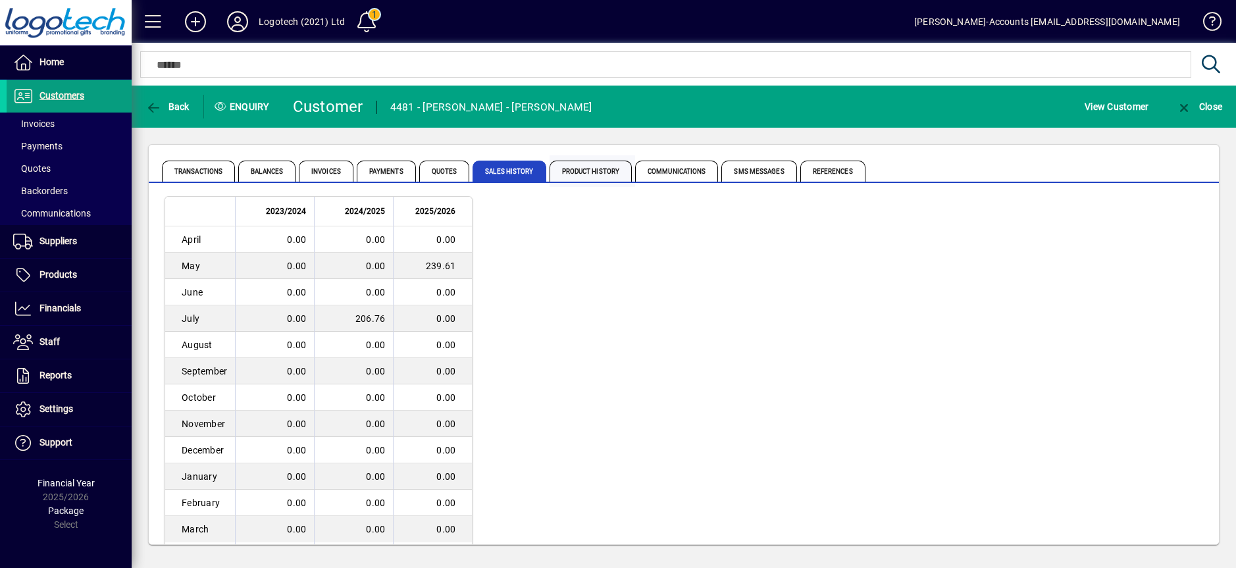
click at [580, 168] on span "Product History" at bounding box center [590, 171] width 83 height 21
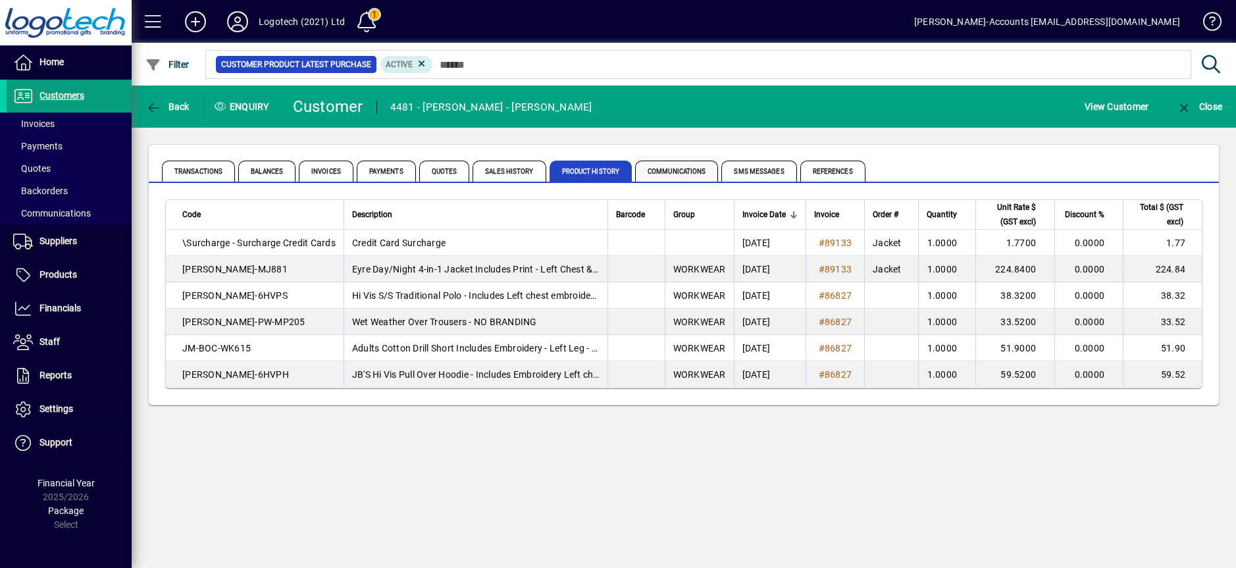
click at [669, 168] on span "Communications" at bounding box center [676, 171] width 83 height 21
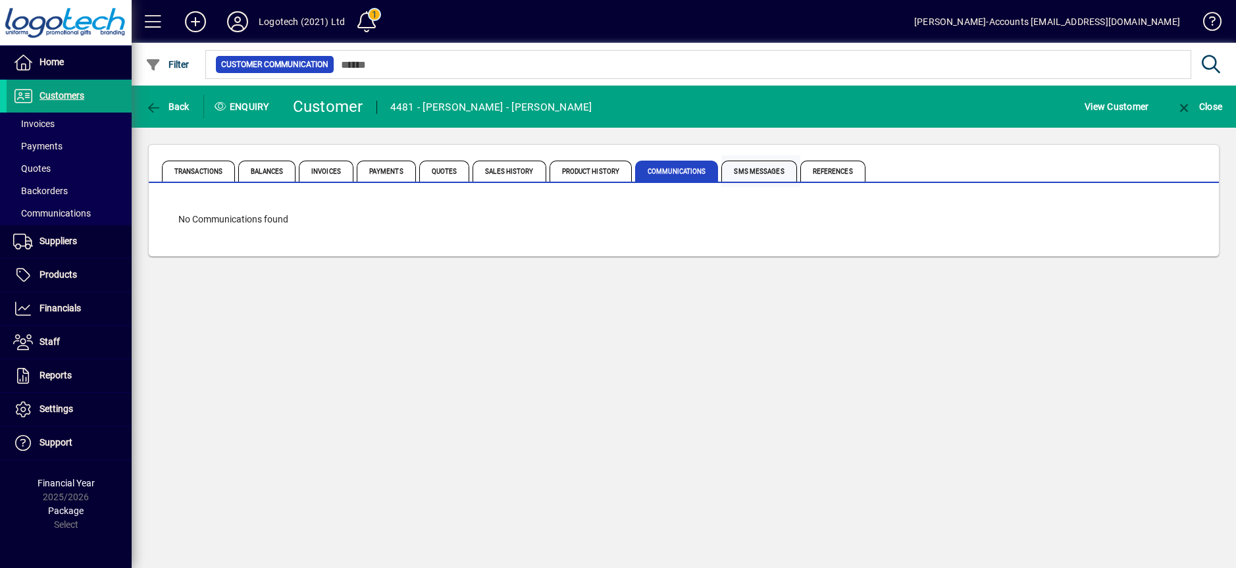
click at [742, 170] on span "SMS Messages" at bounding box center [758, 171] width 75 height 21
click at [818, 173] on span "References" at bounding box center [832, 171] width 65 height 21
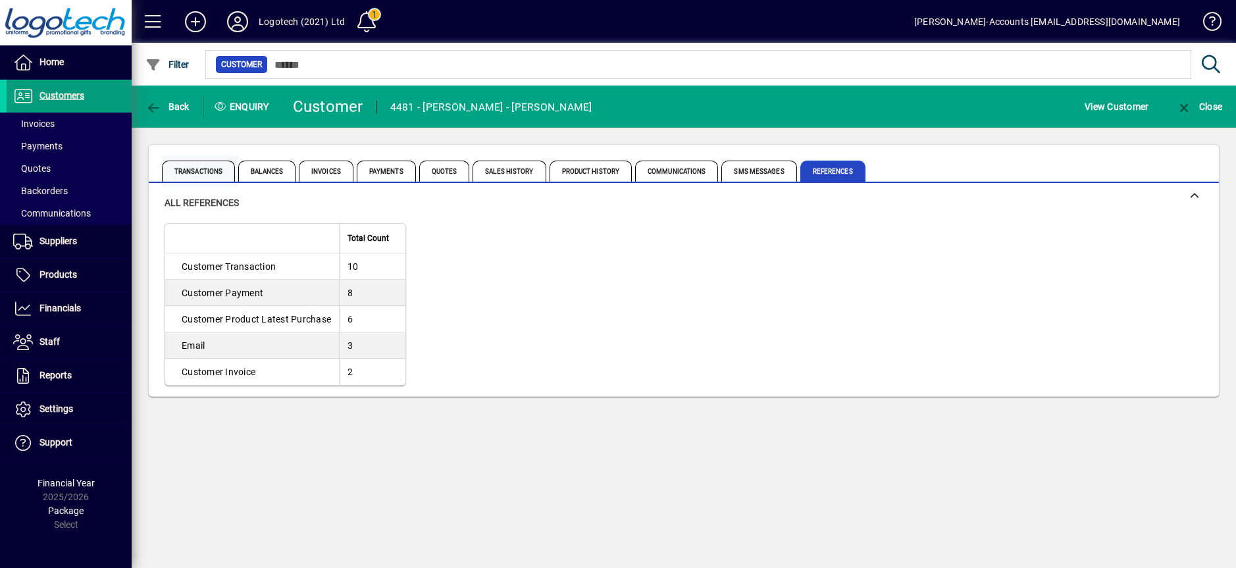
click at [199, 171] on span "Transactions" at bounding box center [198, 171] width 73 height 21
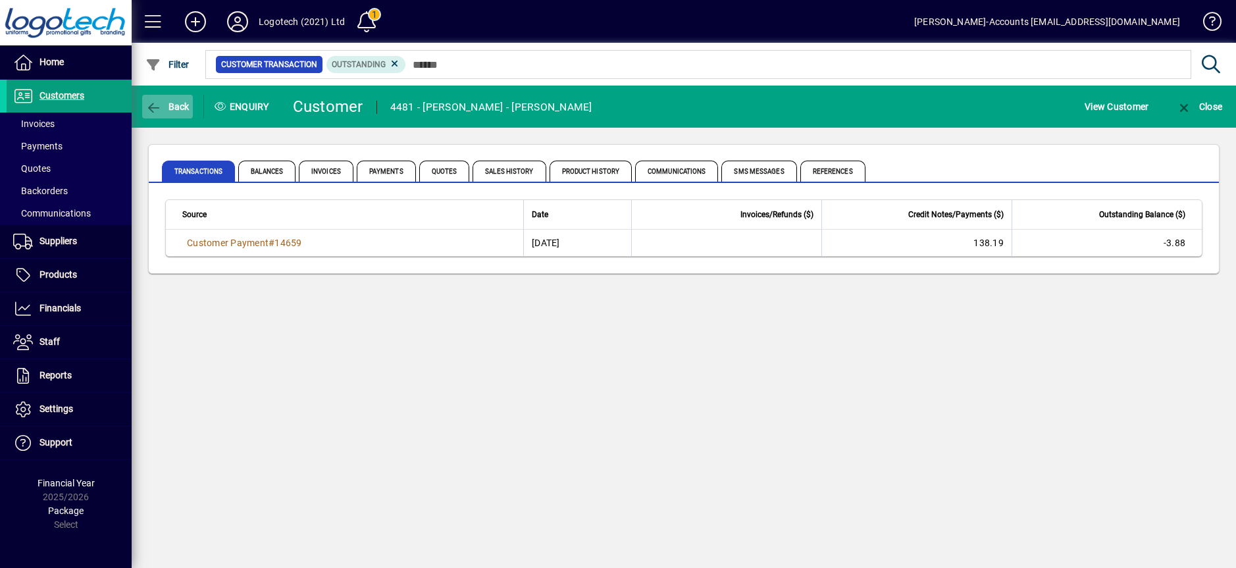
click at [163, 103] on span "Back" at bounding box center [167, 106] width 44 height 11
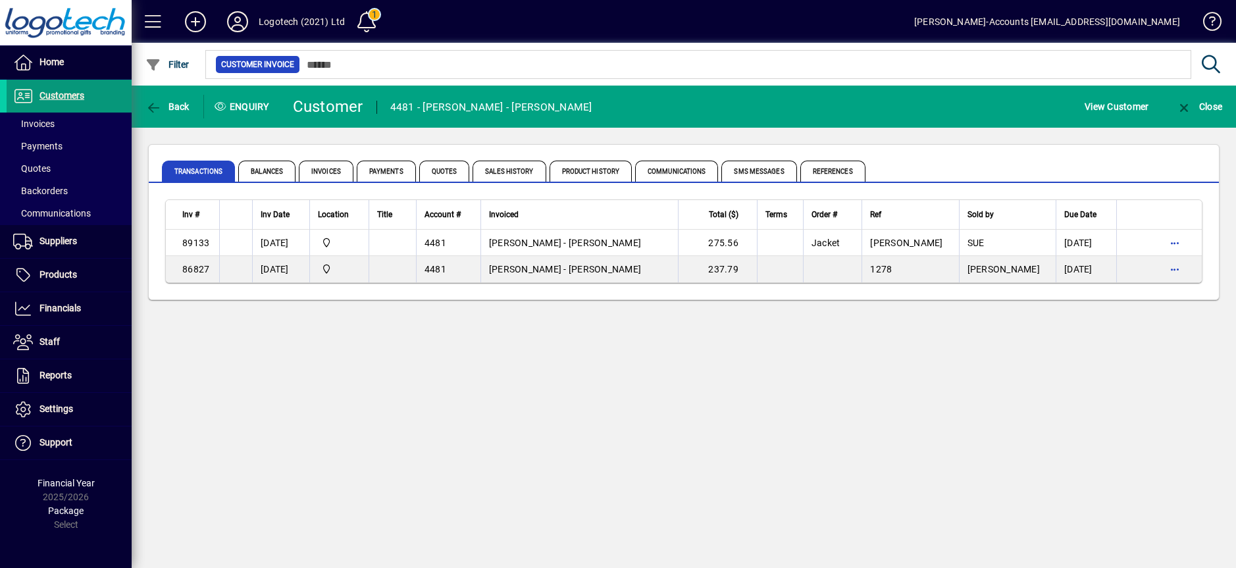
click at [56, 101] on span "Customers" at bounding box center [46, 96] width 78 height 16
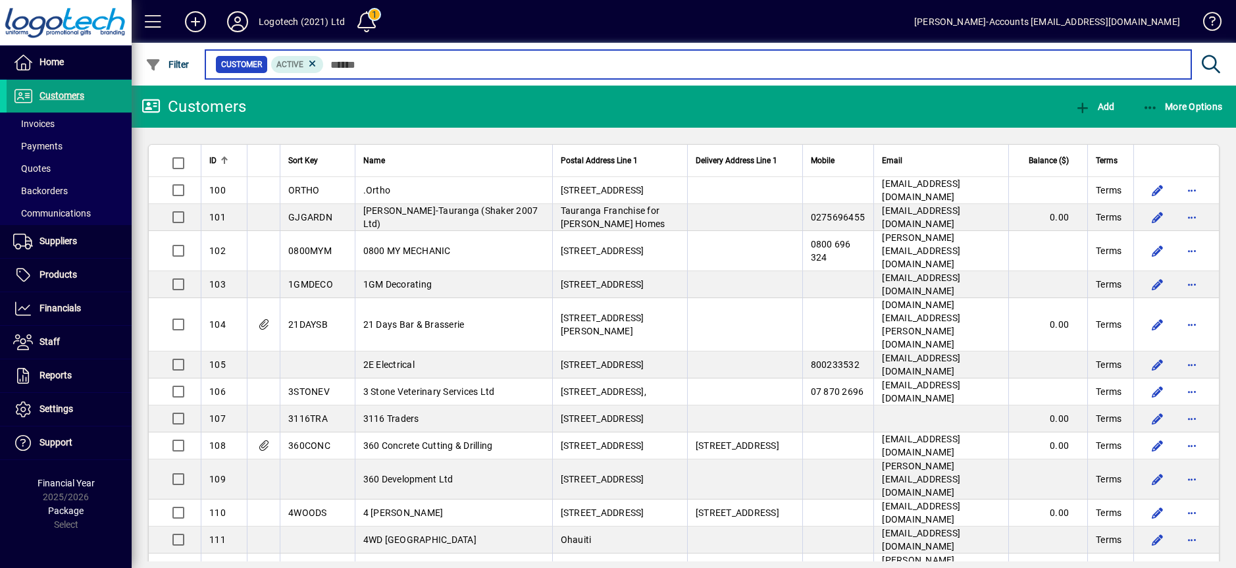
click at [344, 68] on input "text" at bounding box center [752, 64] width 857 height 18
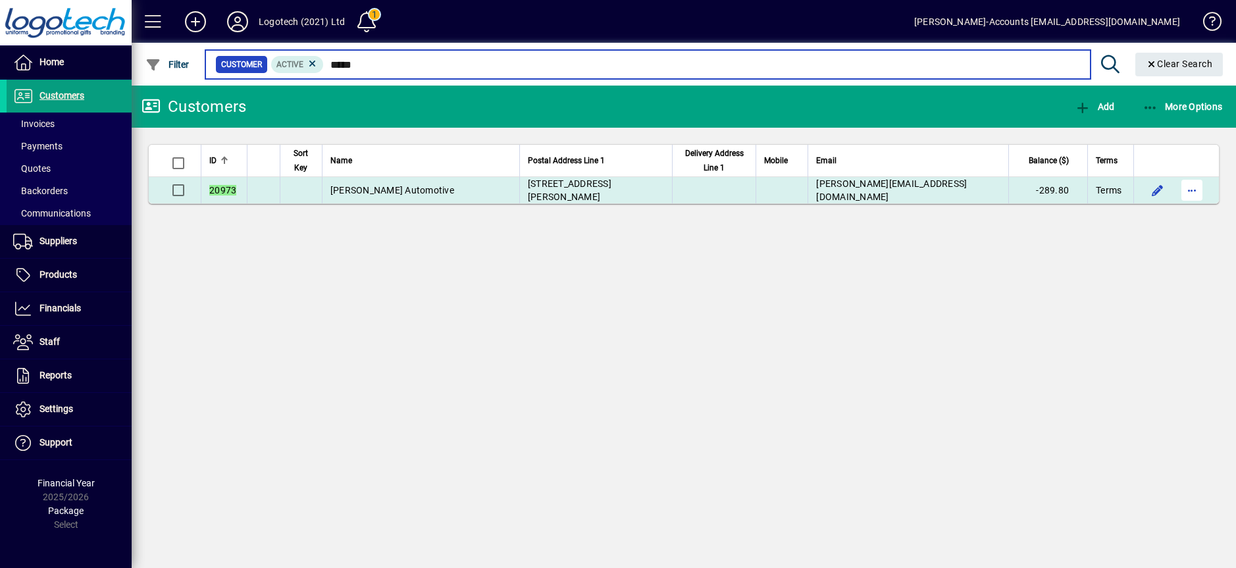
type input "*****"
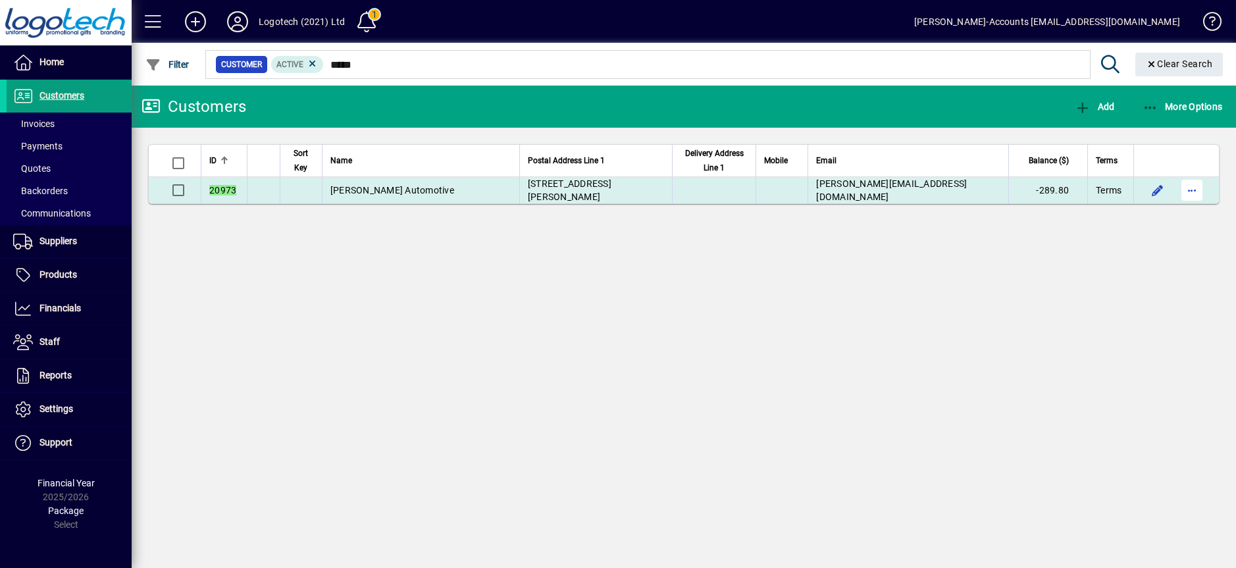
click at [1188, 188] on span "button" at bounding box center [1192, 190] width 32 height 32
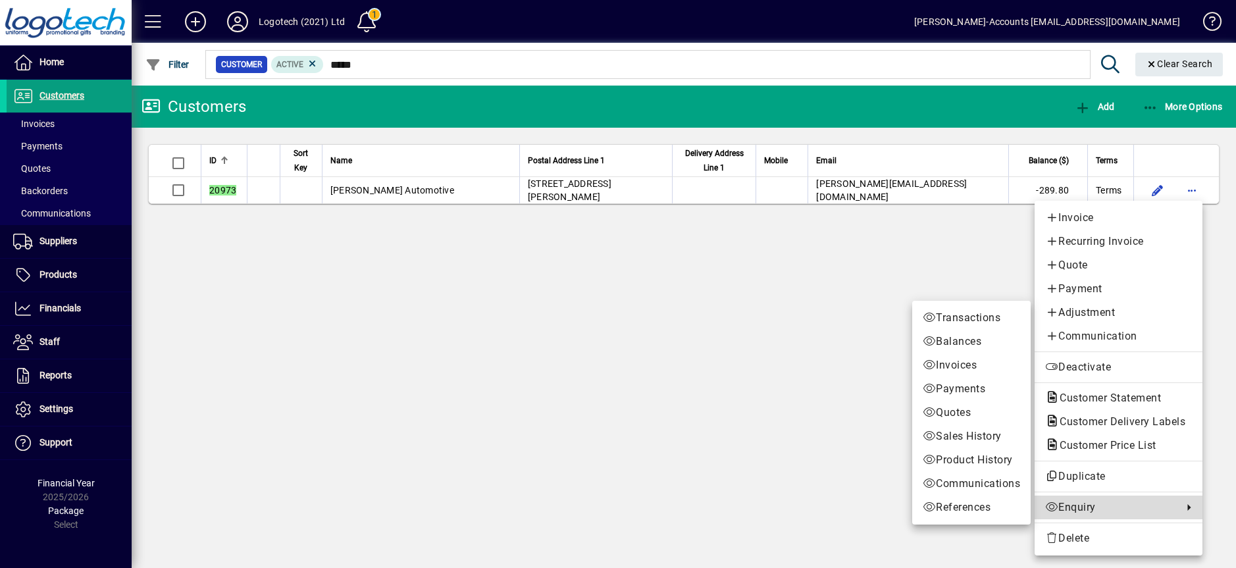
click at [1076, 503] on span "Enquiry" at bounding box center [1110, 507] width 131 height 16
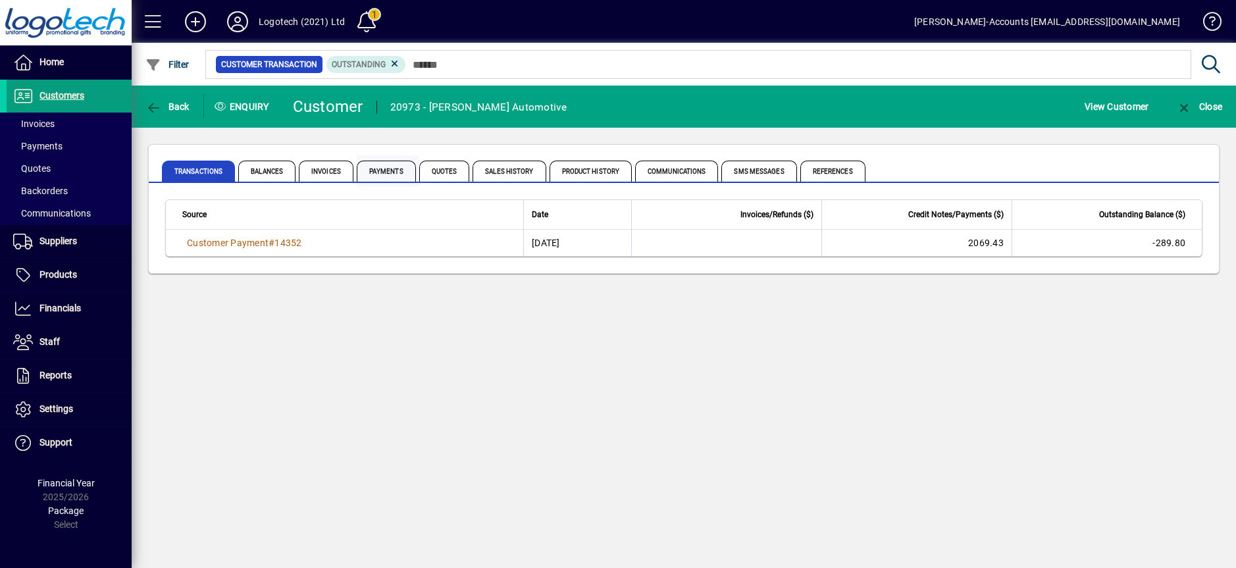
click at [388, 169] on span "Payments" at bounding box center [386, 171] width 59 height 21
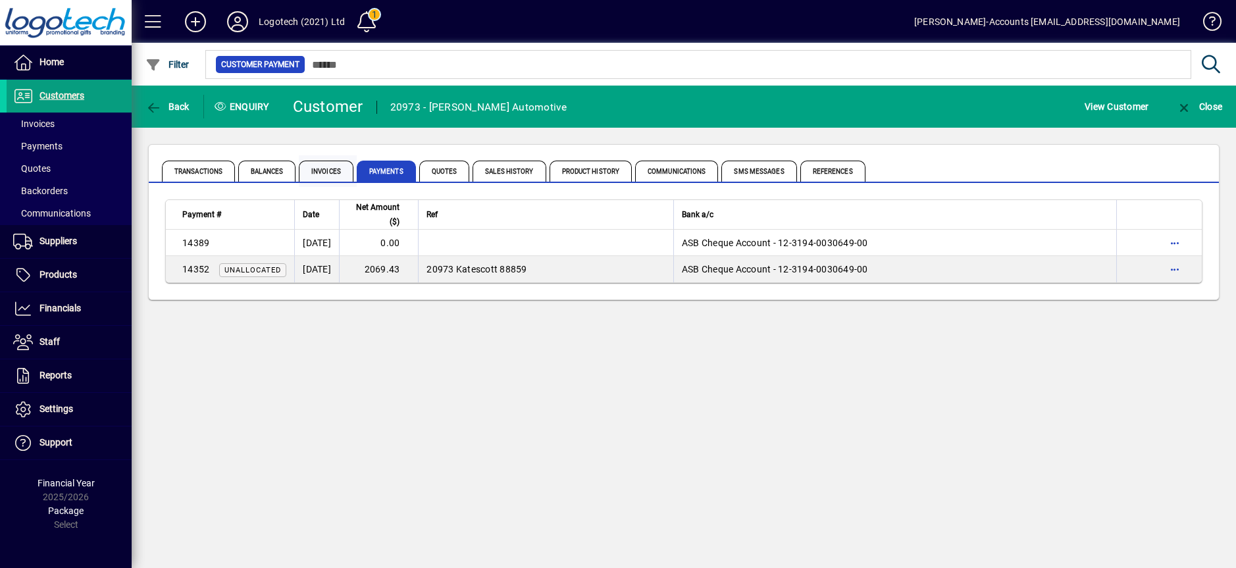
click at [330, 172] on span "Invoices" at bounding box center [326, 171] width 55 height 21
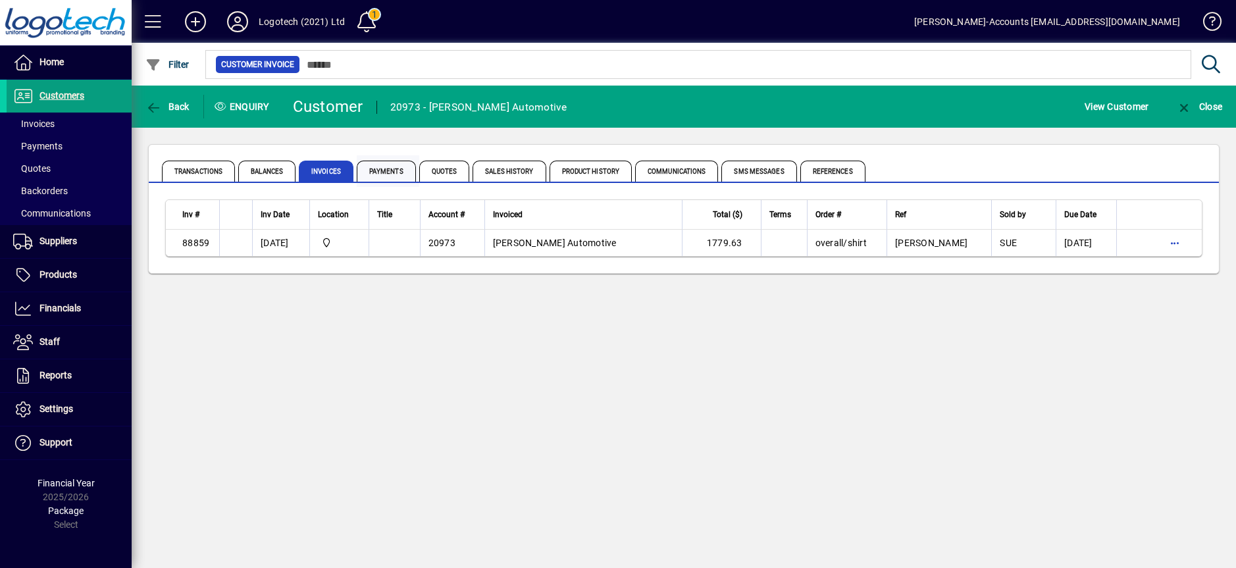
click at [385, 170] on span "Payments" at bounding box center [386, 171] width 59 height 21
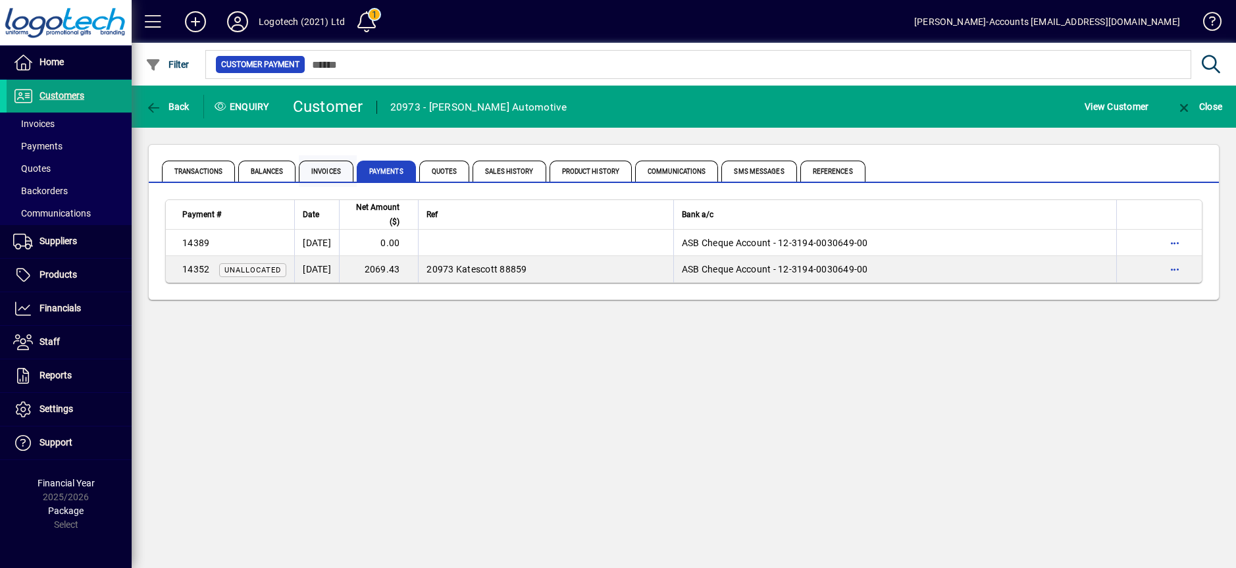
click at [322, 168] on span "Invoices" at bounding box center [326, 171] width 55 height 21
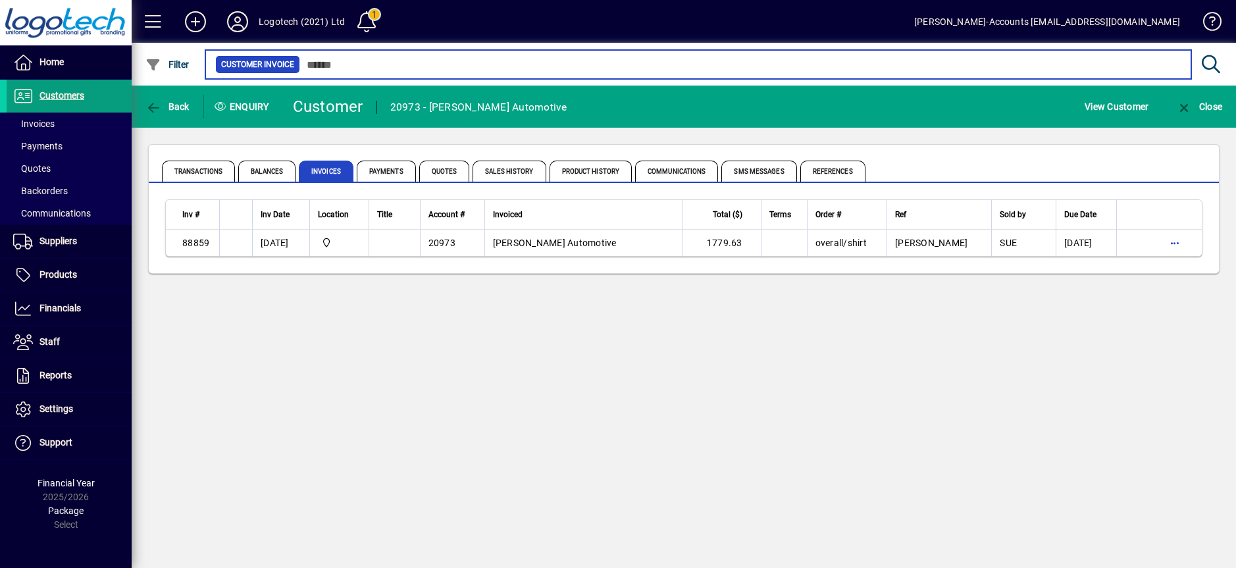
click at [350, 61] on input "text" at bounding box center [740, 64] width 881 height 18
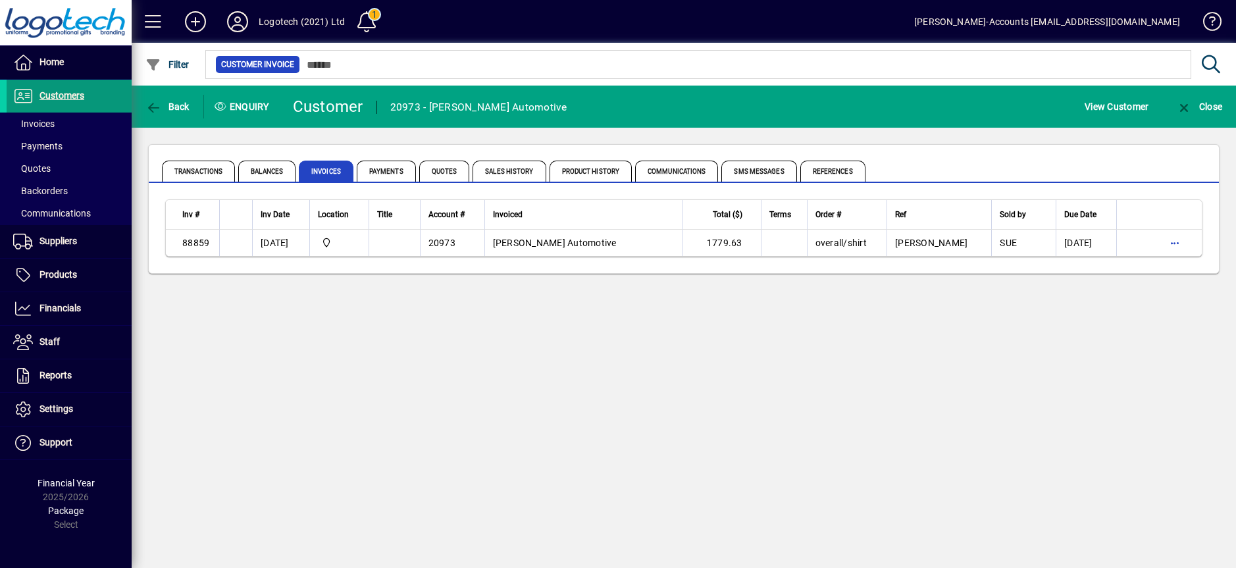
click at [44, 89] on span "Customers" at bounding box center [46, 96] width 78 height 16
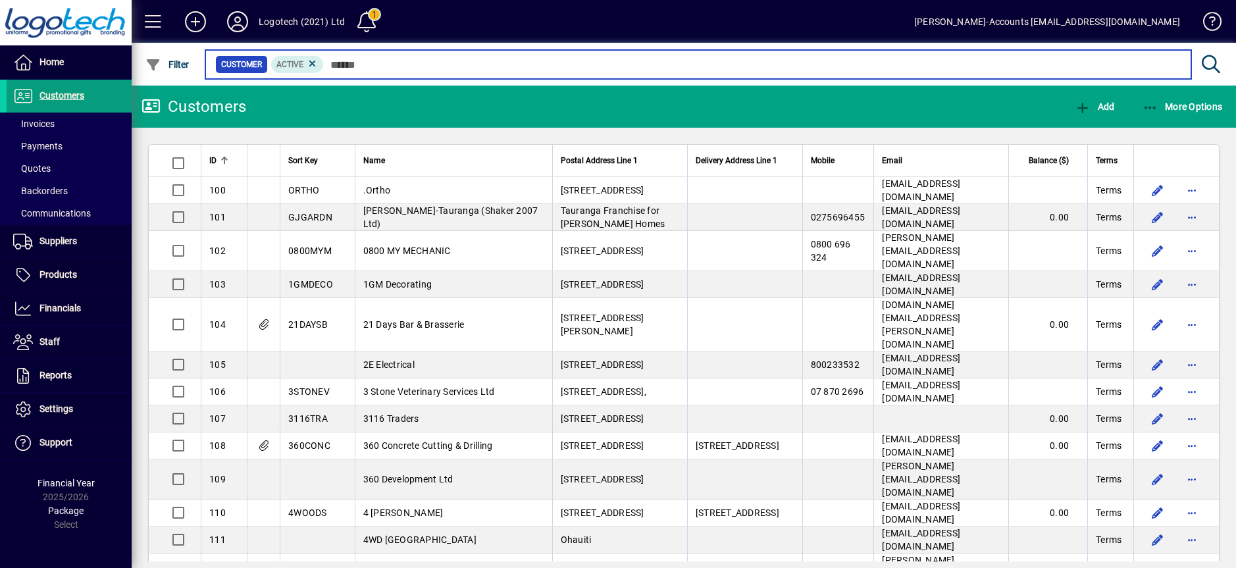
click at [349, 63] on input "text" at bounding box center [752, 64] width 857 height 18
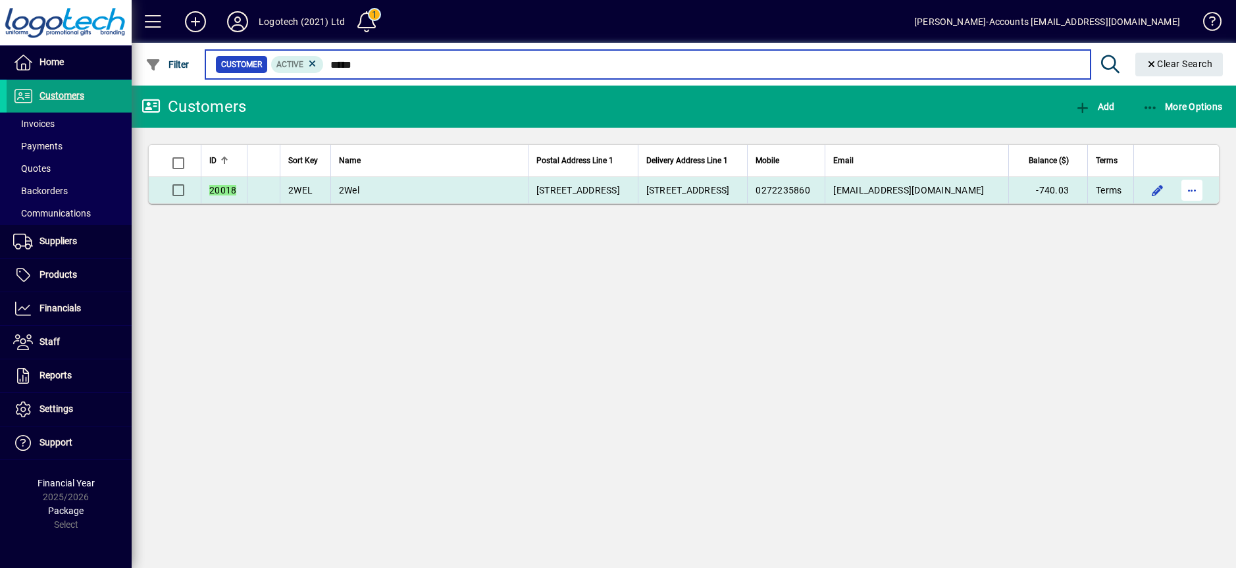
type input "*****"
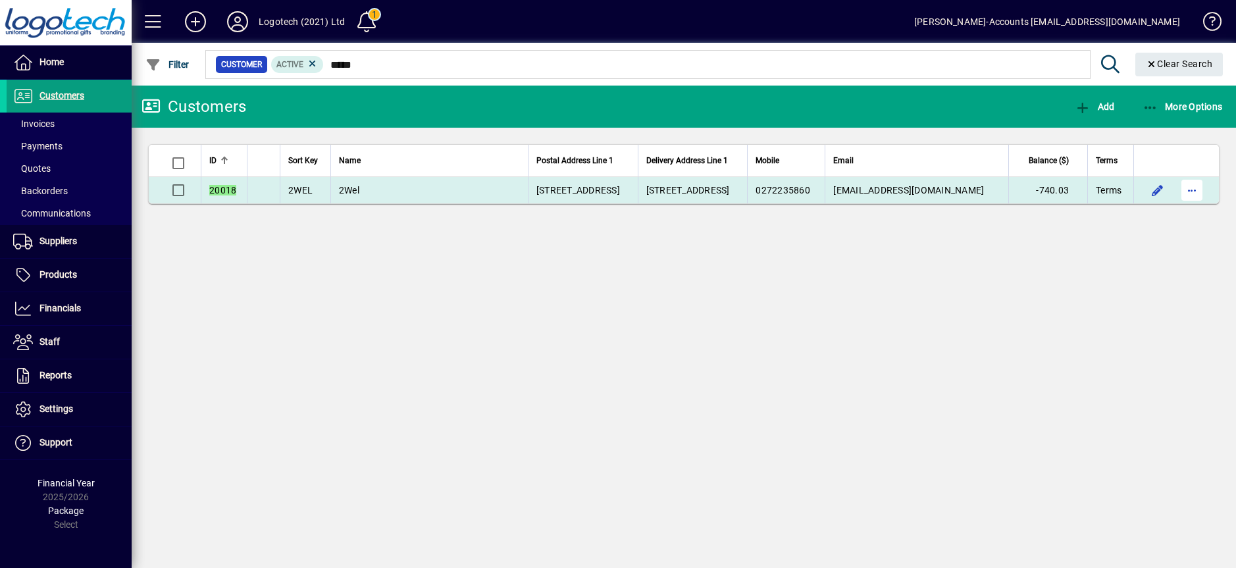
click at [1194, 193] on span "button" at bounding box center [1192, 190] width 32 height 32
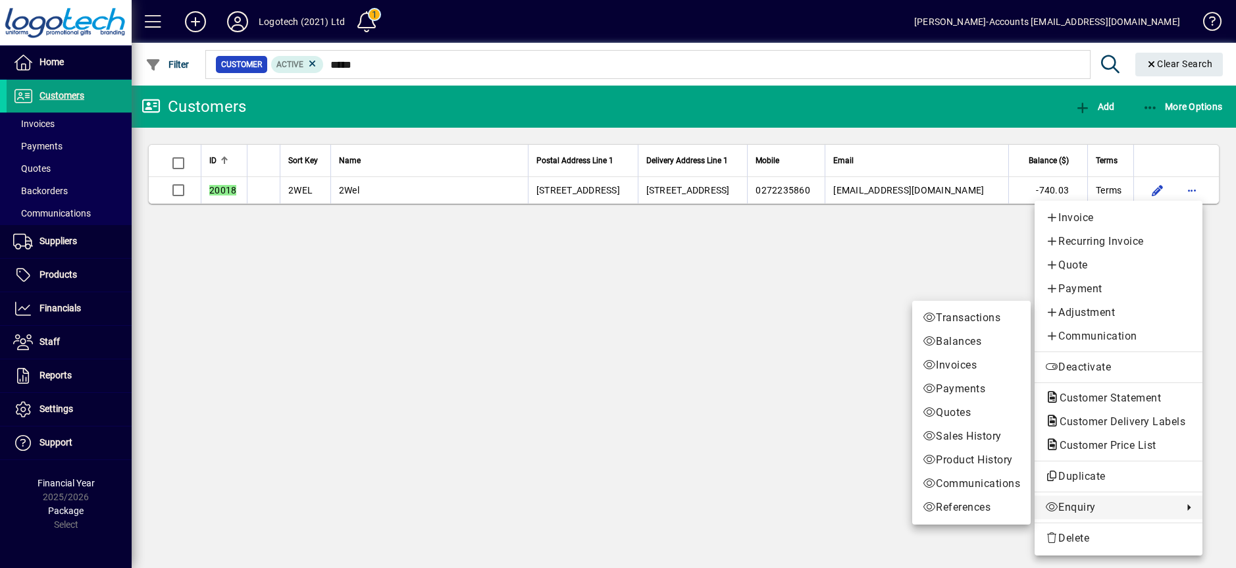
click at [1077, 507] on span "Enquiry" at bounding box center [1110, 507] width 131 height 16
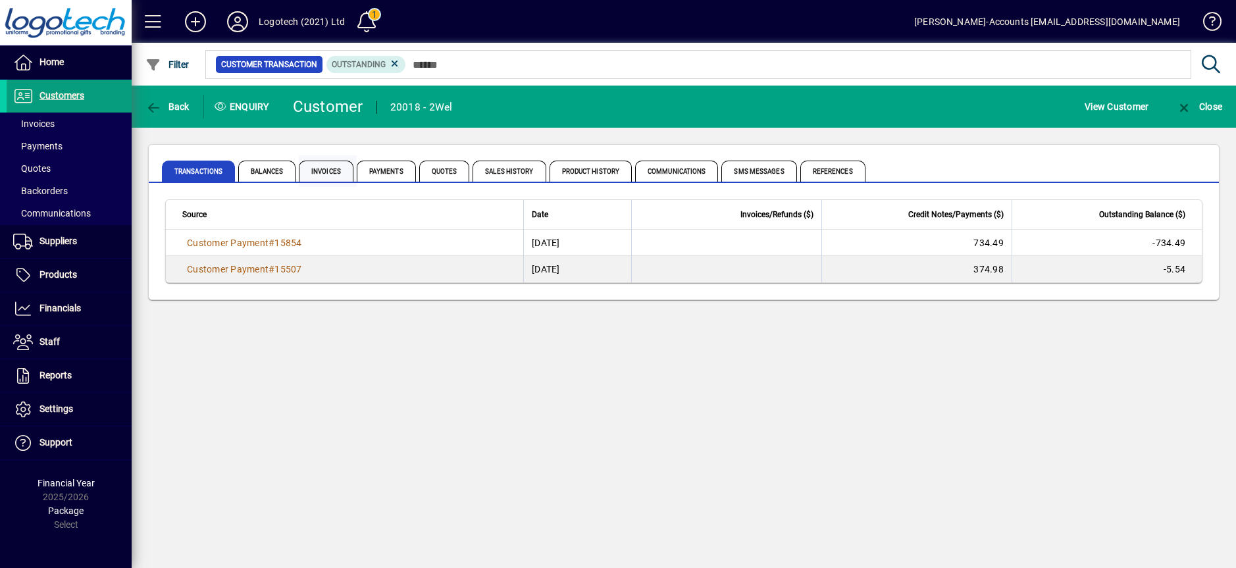
click at [328, 169] on span "Invoices" at bounding box center [326, 171] width 55 height 21
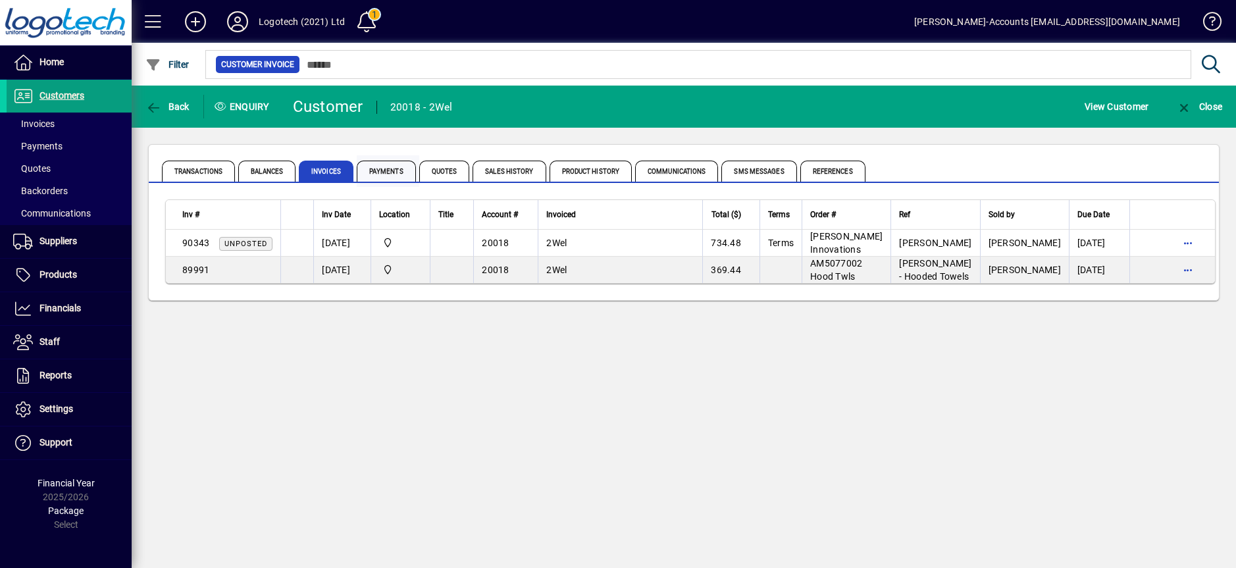
click at [379, 169] on span "Payments" at bounding box center [386, 171] width 59 height 21
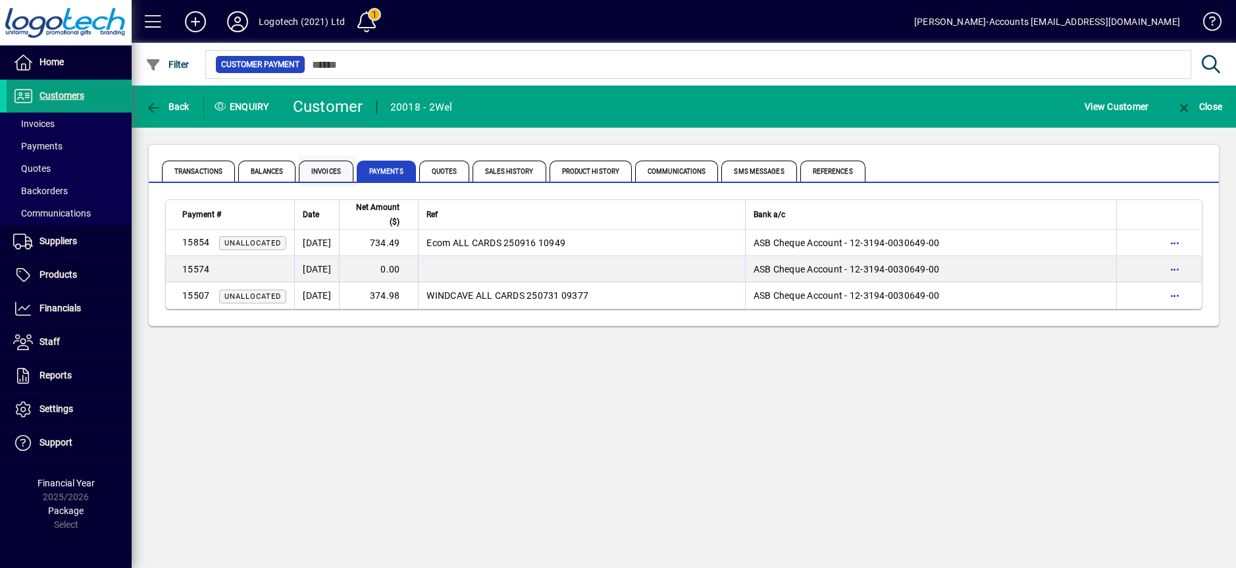
click at [326, 171] on span "Invoices" at bounding box center [326, 171] width 55 height 21
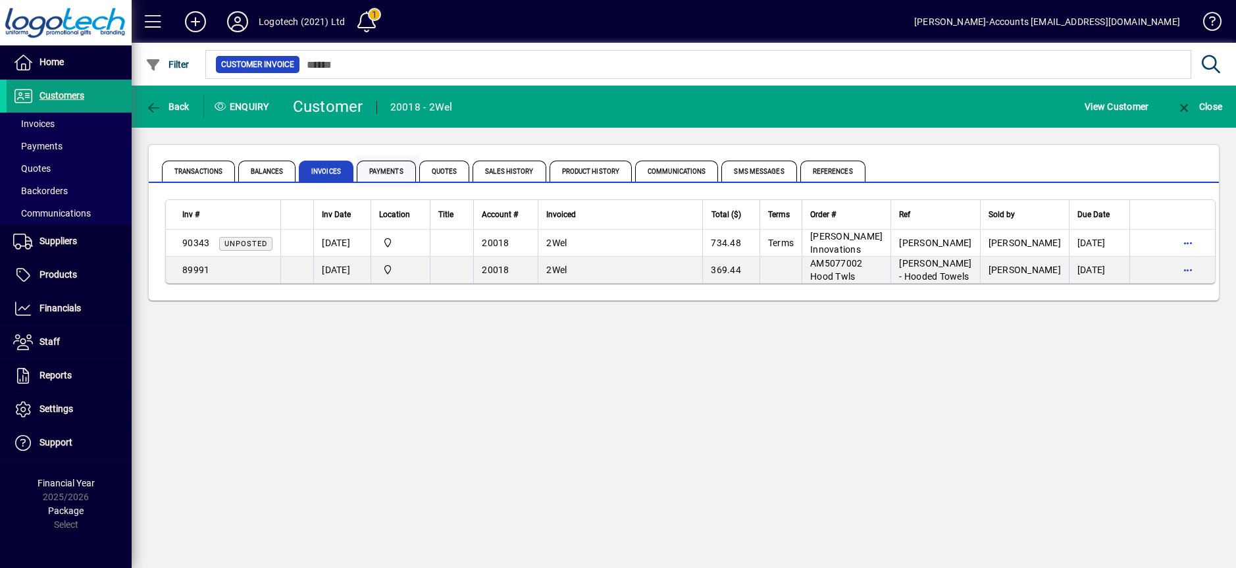
click at [382, 174] on span "Payments" at bounding box center [386, 171] width 59 height 21
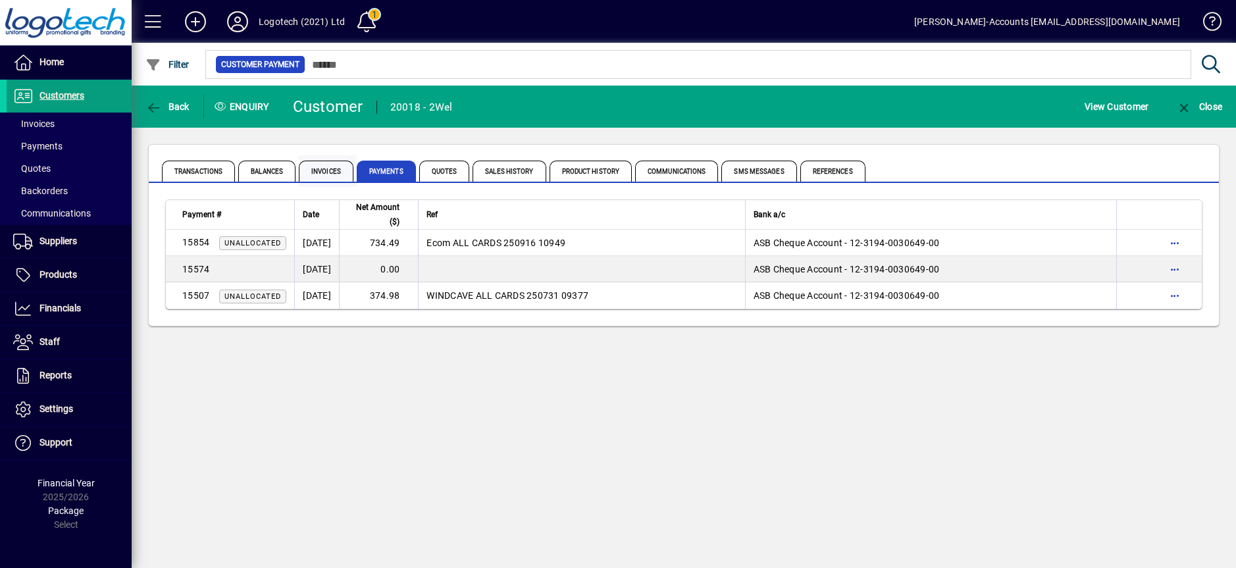
click at [329, 174] on span "Invoices" at bounding box center [326, 171] width 55 height 21
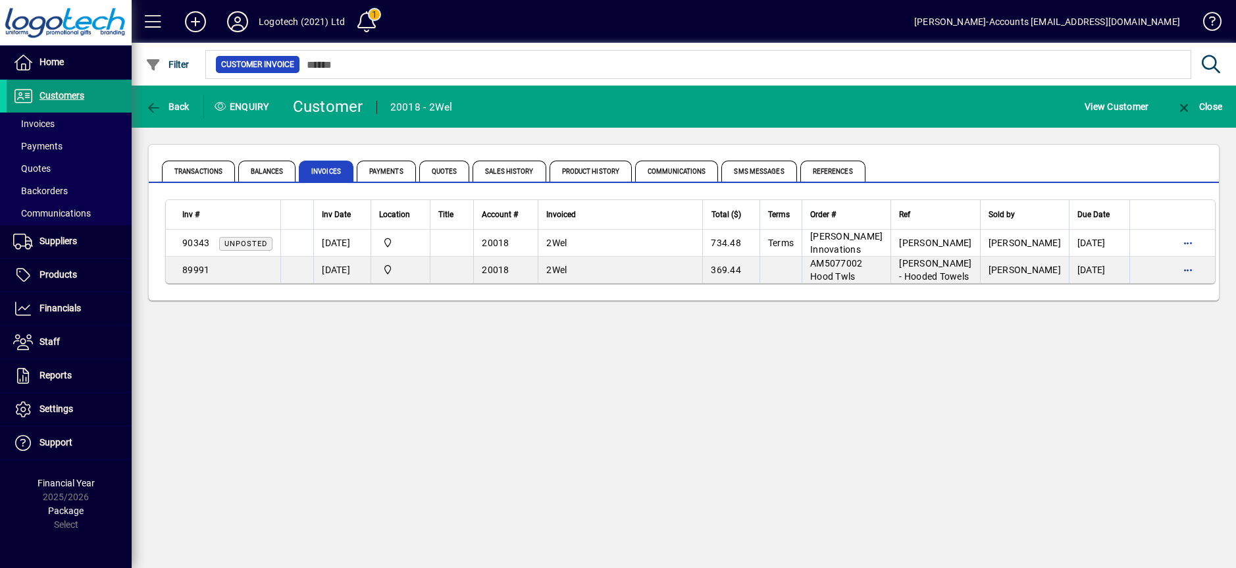
click at [82, 100] on span "Customers" at bounding box center [61, 95] width 45 height 11
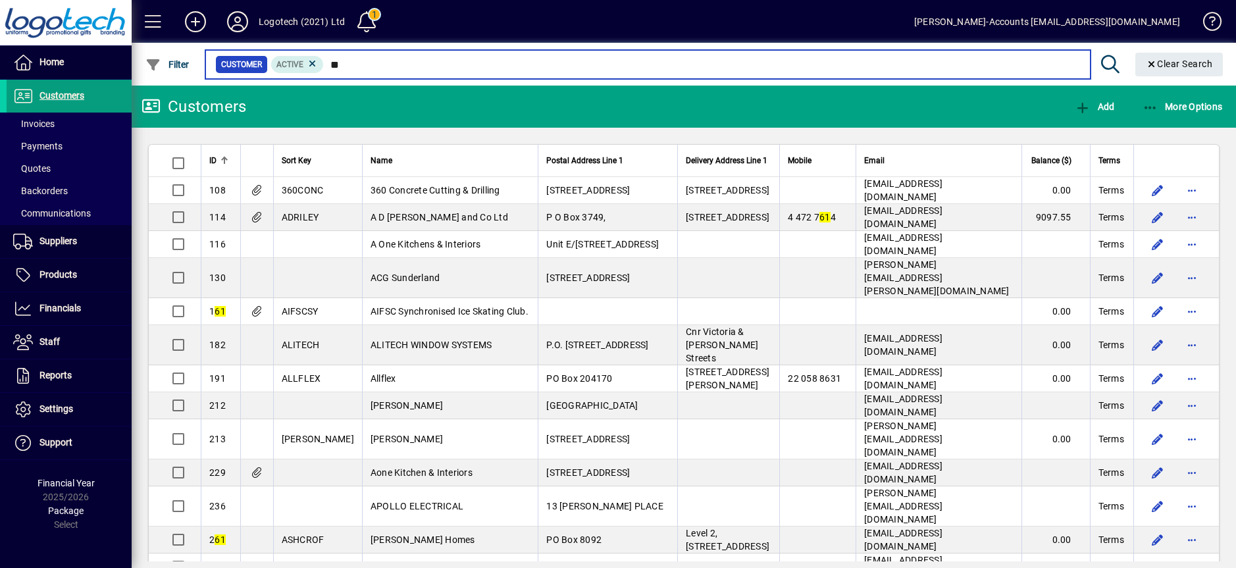
type input "*"
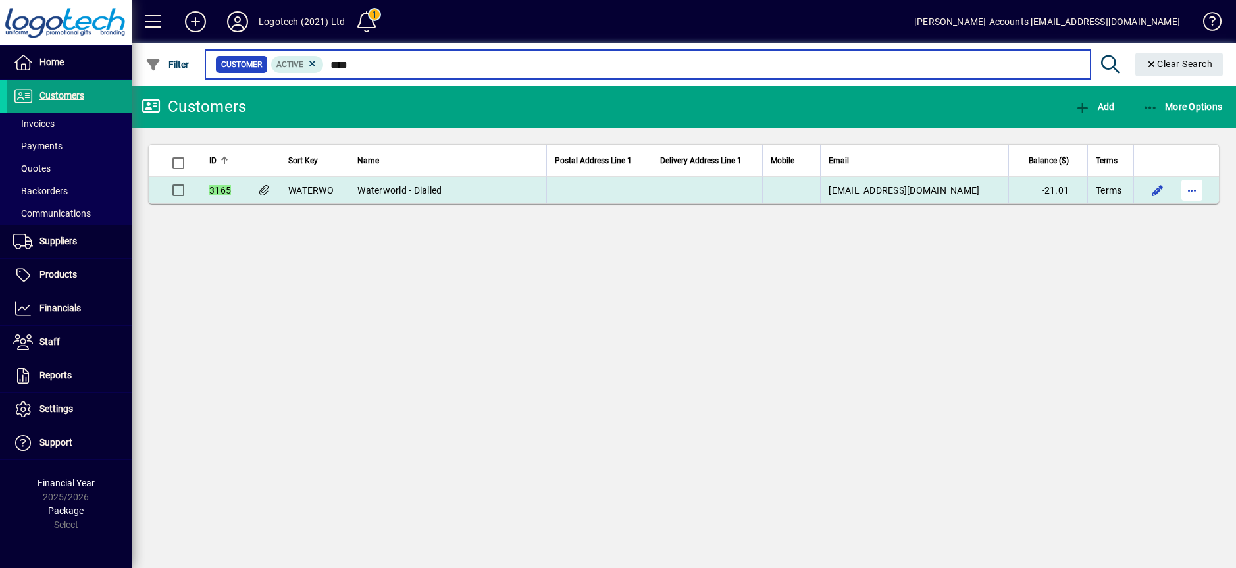
type input "****"
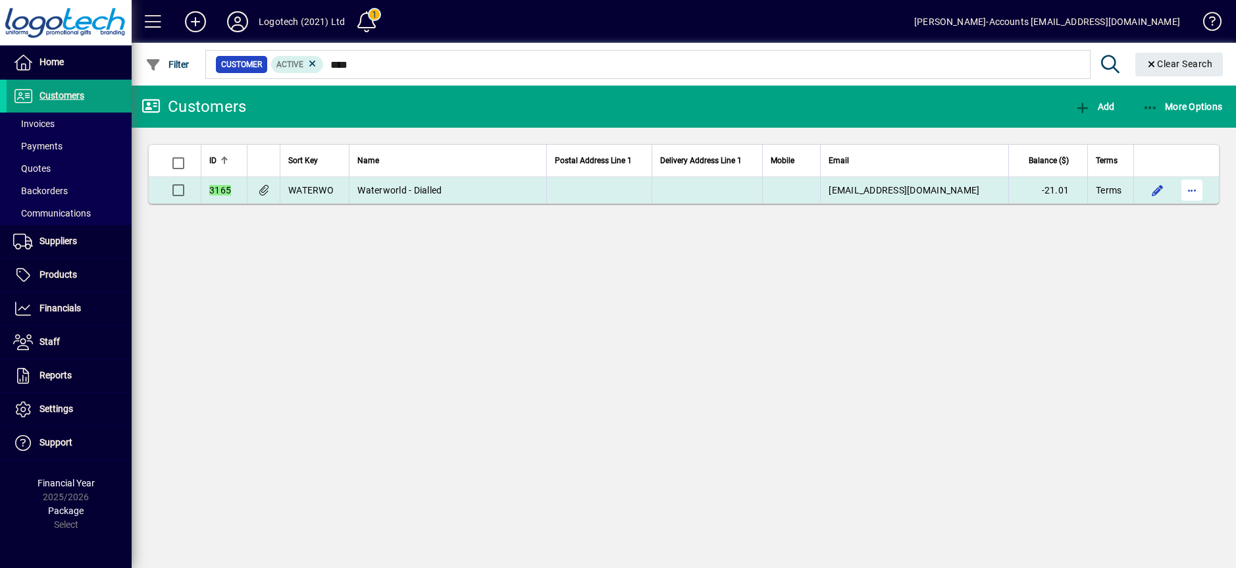
click at [1185, 193] on span "button" at bounding box center [1192, 190] width 32 height 32
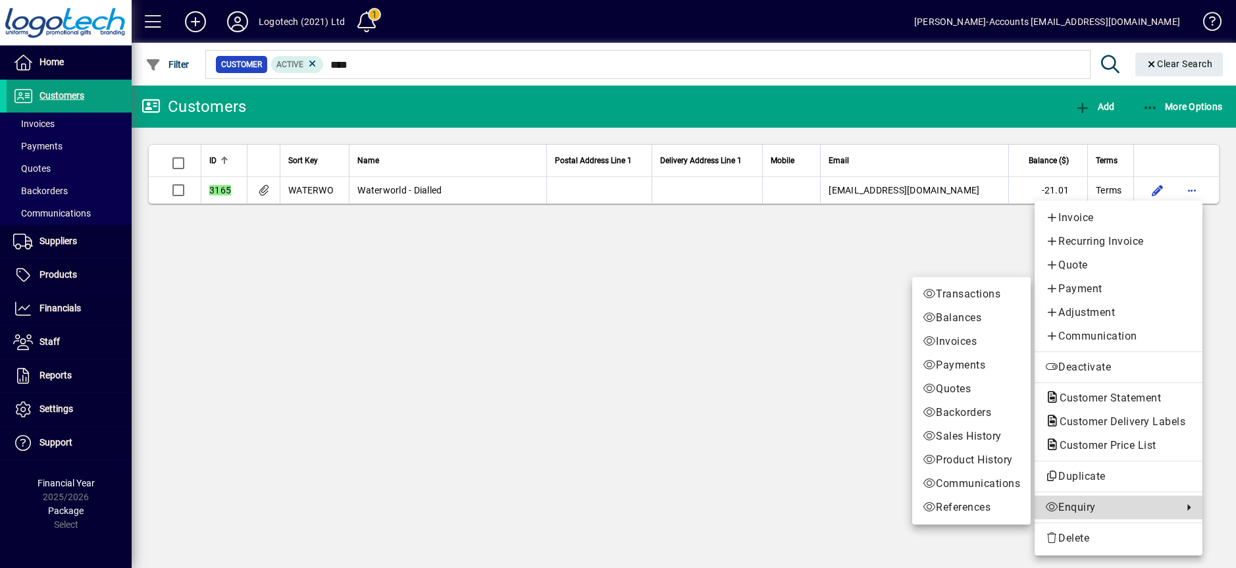
click at [1073, 501] on span "Enquiry" at bounding box center [1110, 507] width 131 height 16
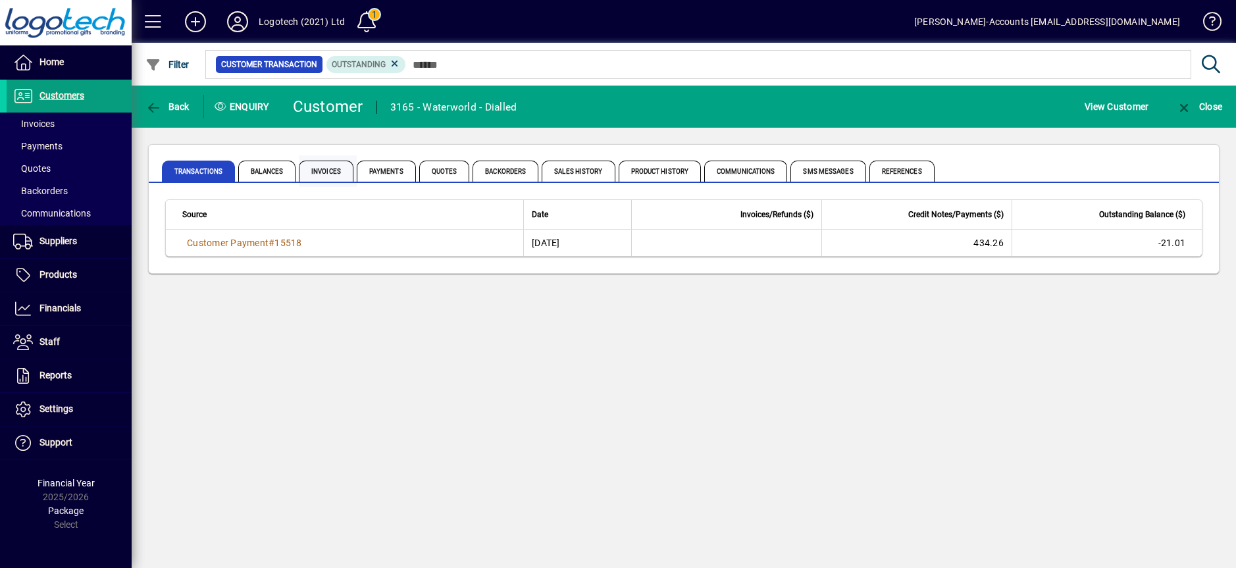
click at [321, 170] on span "Invoices" at bounding box center [326, 171] width 55 height 21
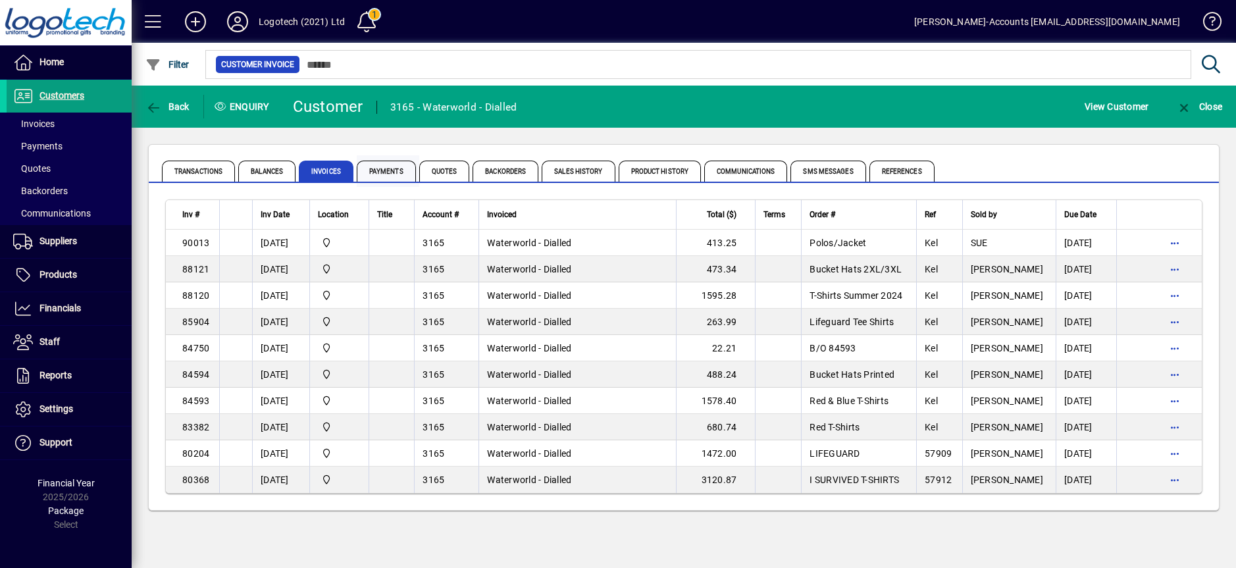
click at [384, 165] on span "Payments" at bounding box center [386, 171] width 59 height 21
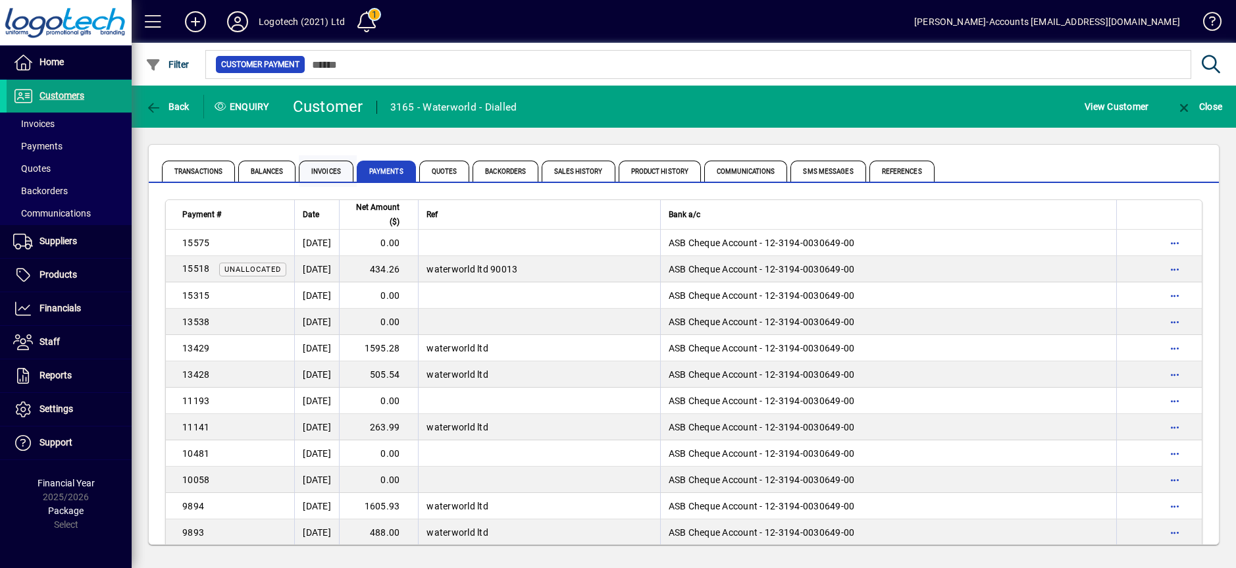
click at [329, 173] on span "Invoices" at bounding box center [326, 171] width 55 height 21
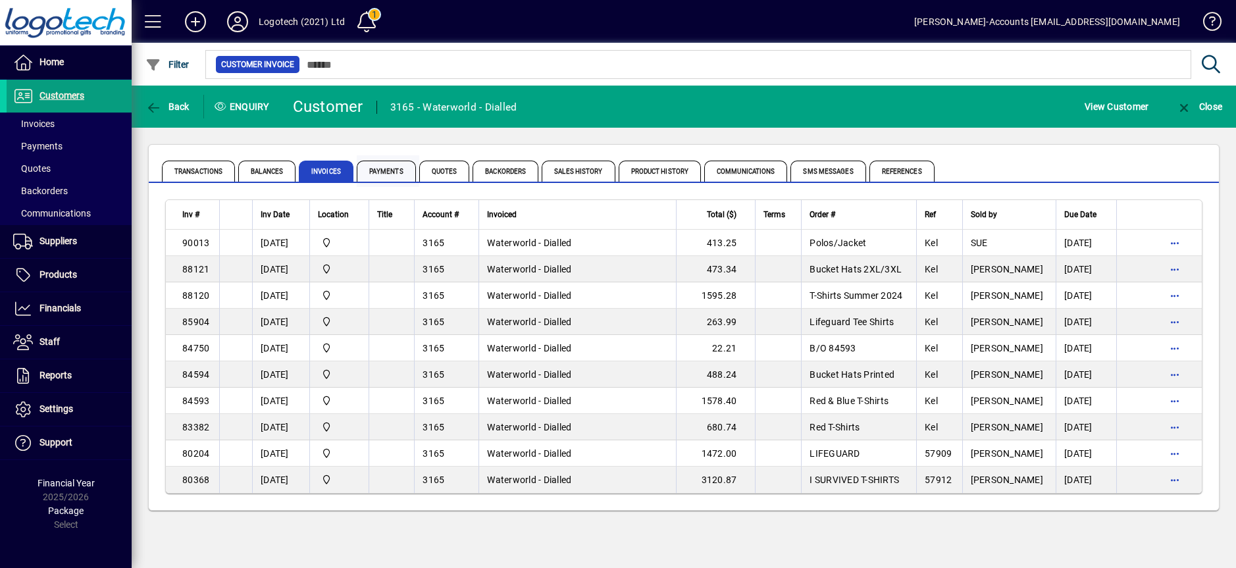
click at [383, 172] on span "Payments" at bounding box center [386, 171] width 59 height 21
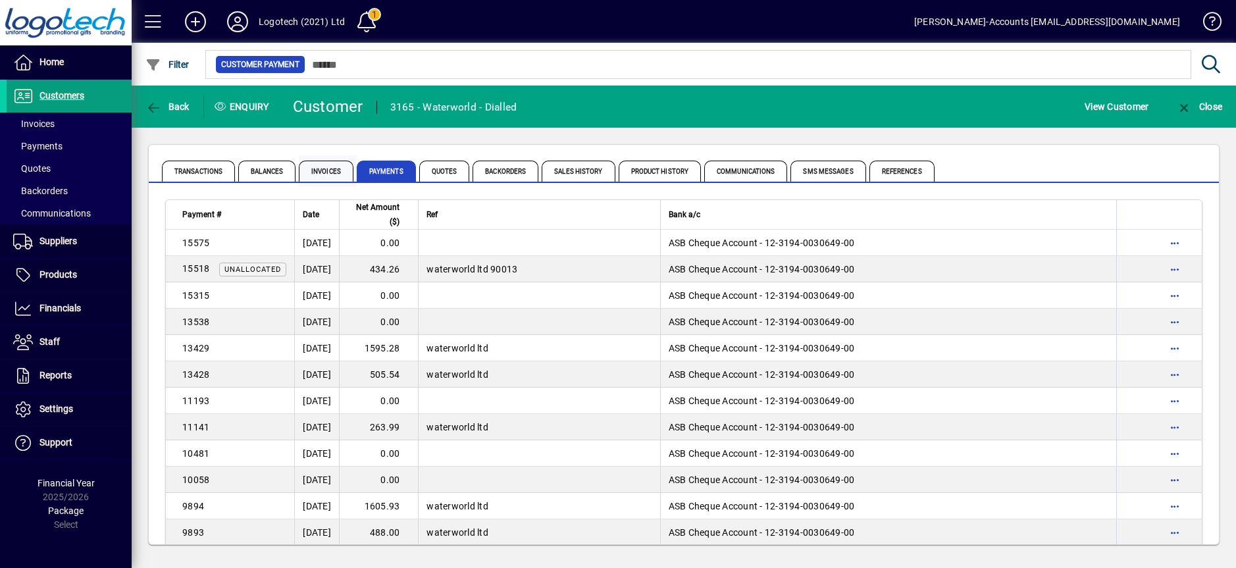
click at [320, 175] on span "Invoices" at bounding box center [326, 171] width 55 height 21
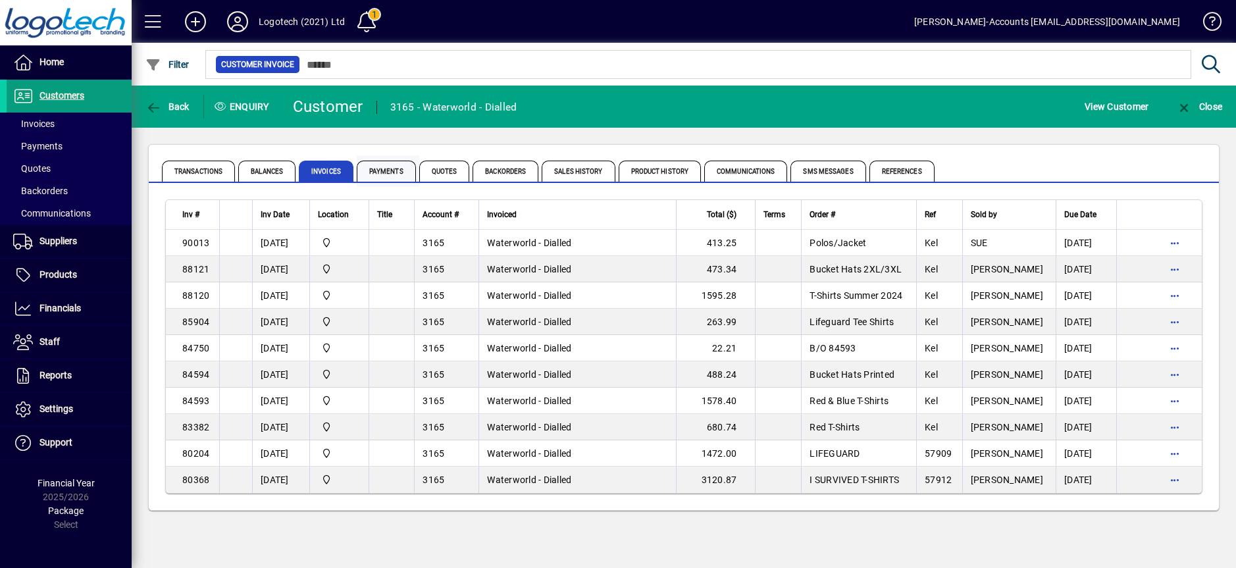
drag, startPoint x: 386, startPoint y: 173, endPoint x: 374, endPoint y: 173, distance: 11.2
click at [374, 173] on span "Payments" at bounding box center [386, 171] width 59 height 21
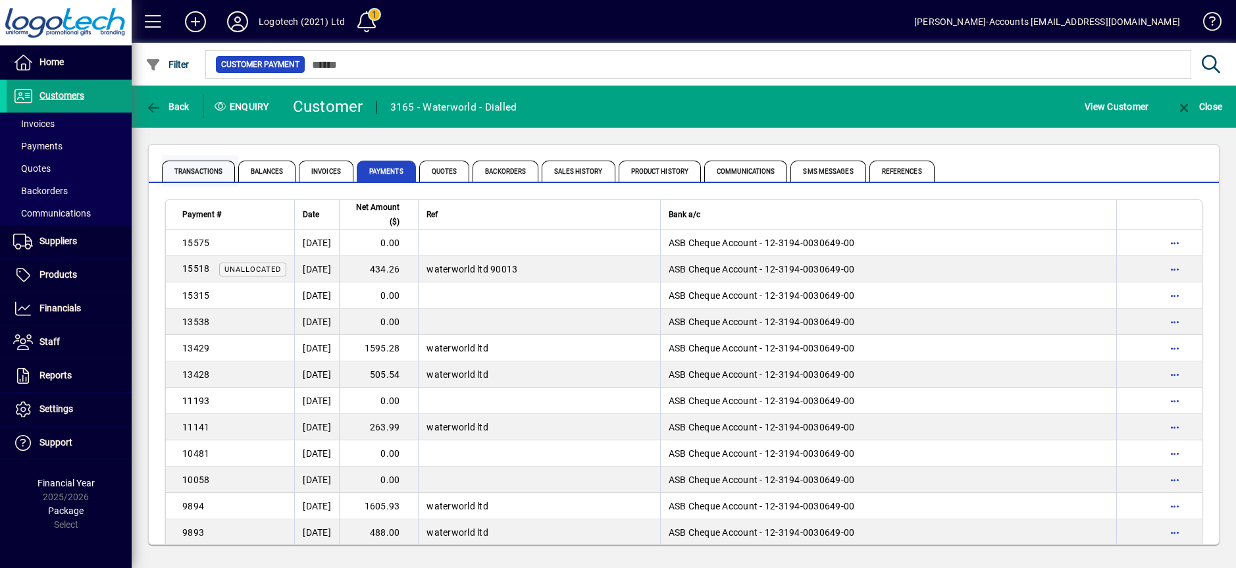
click at [202, 174] on span "Transactions" at bounding box center [198, 171] width 73 height 21
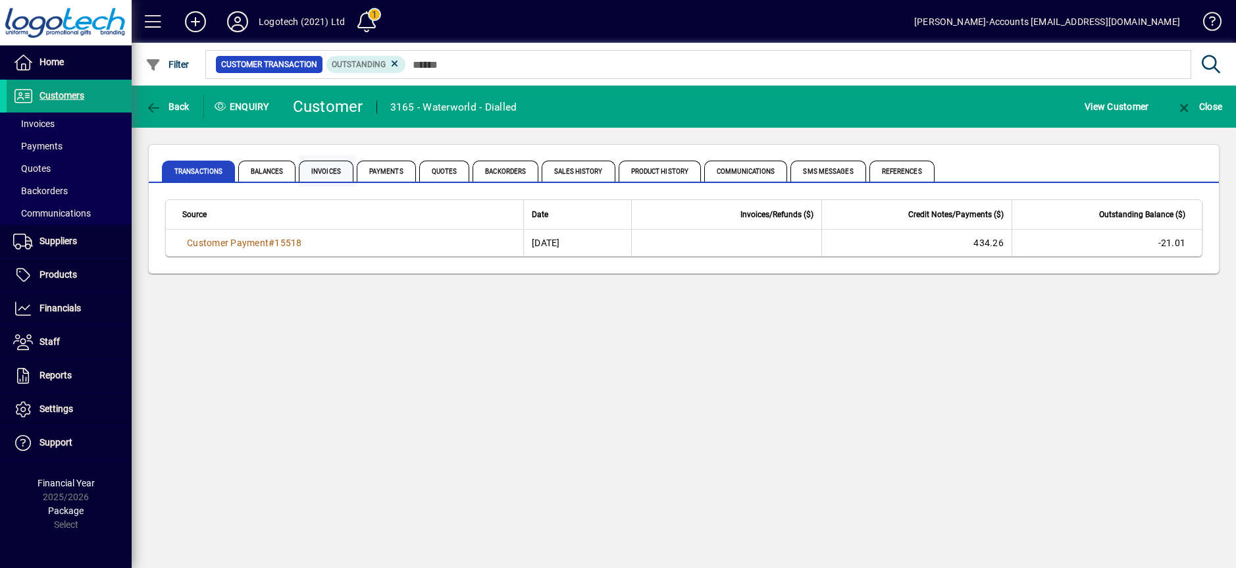
click at [315, 175] on span "Invoices" at bounding box center [326, 171] width 55 height 21
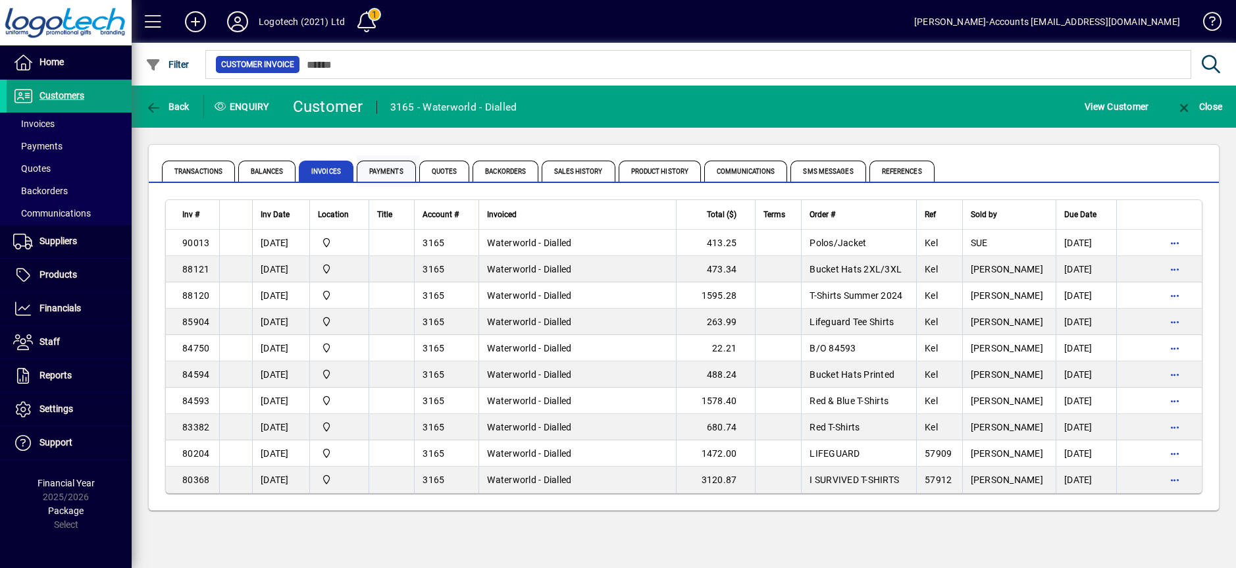
click at [377, 168] on span "Payments" at bounding box center [386, 171] width 59 height 21
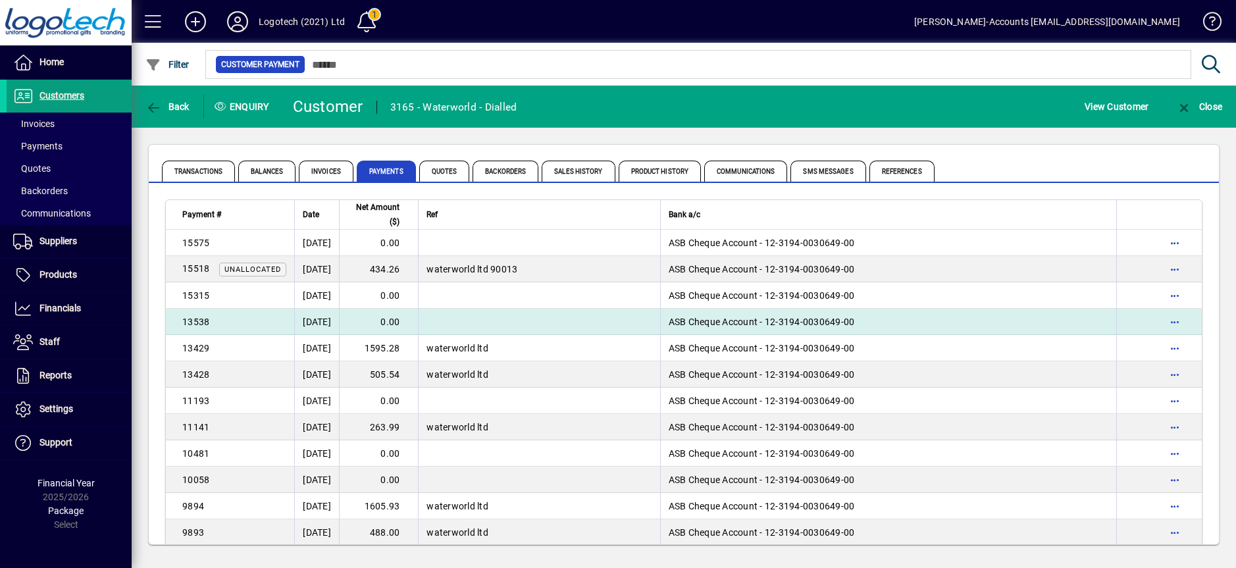
click at [328, 313] on td "11/12/2024" at bounding box center [316, 322] width 45 height 26
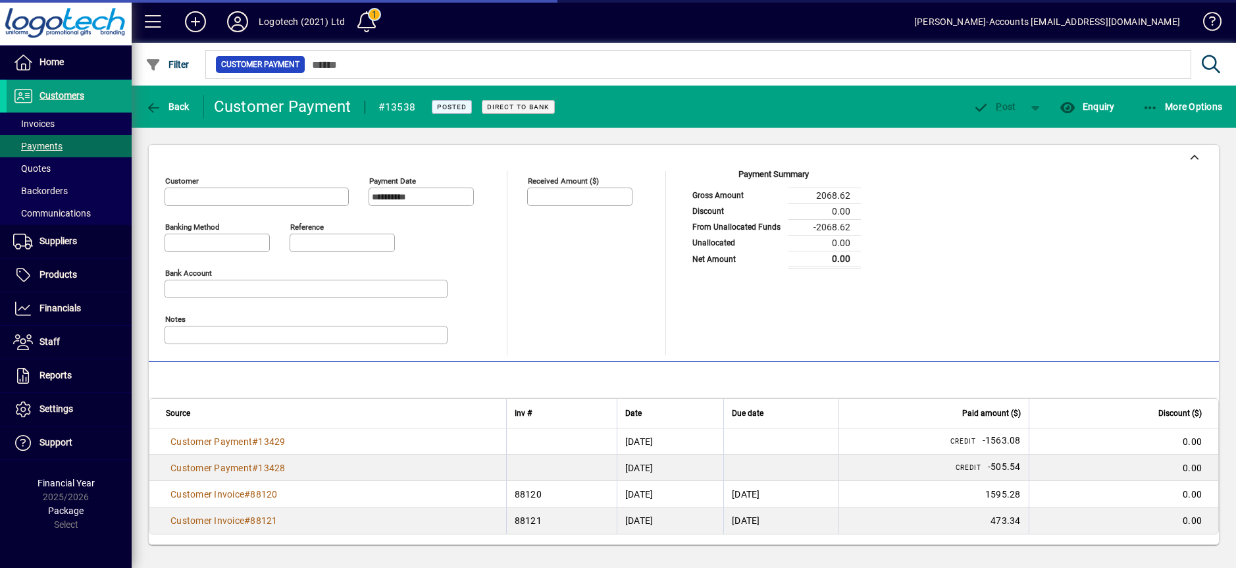
type input "**********"
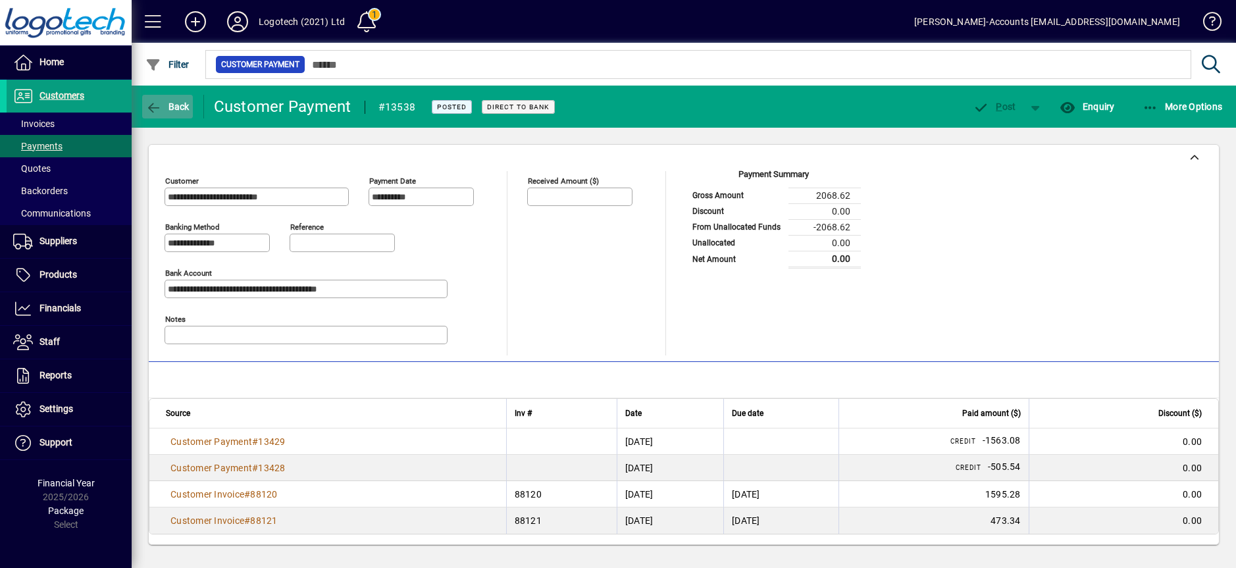
click at [177, 104] on span "Back" at bounding box center [167, 106] width 44 height 11
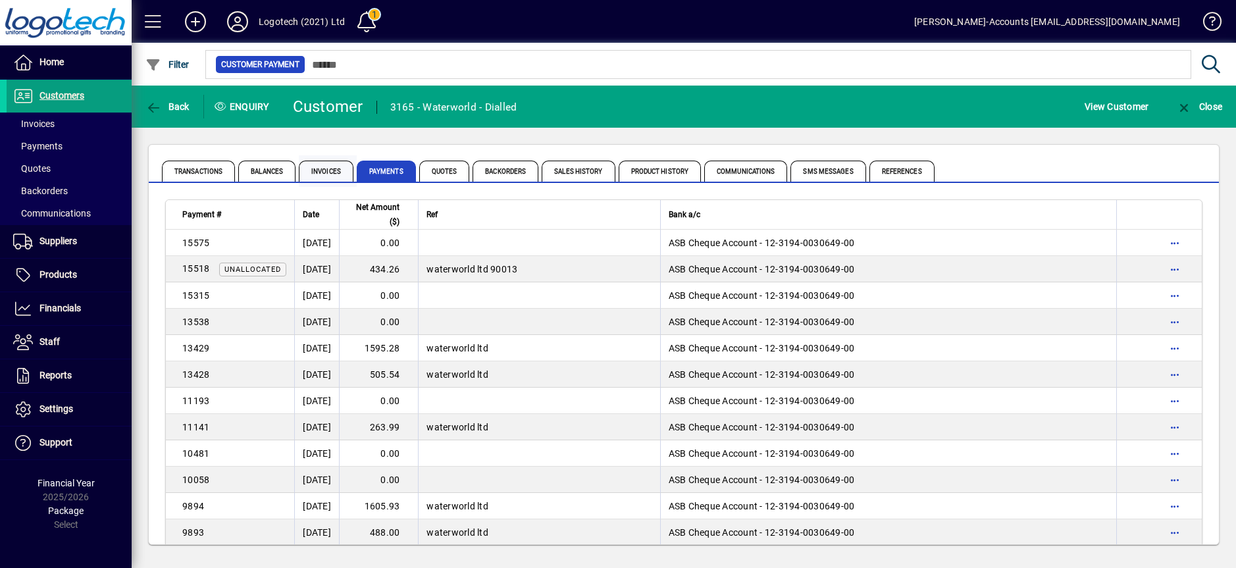
click at [316, 169] on span "Invoices" at bounding box center [326, 171] width 55 height 21
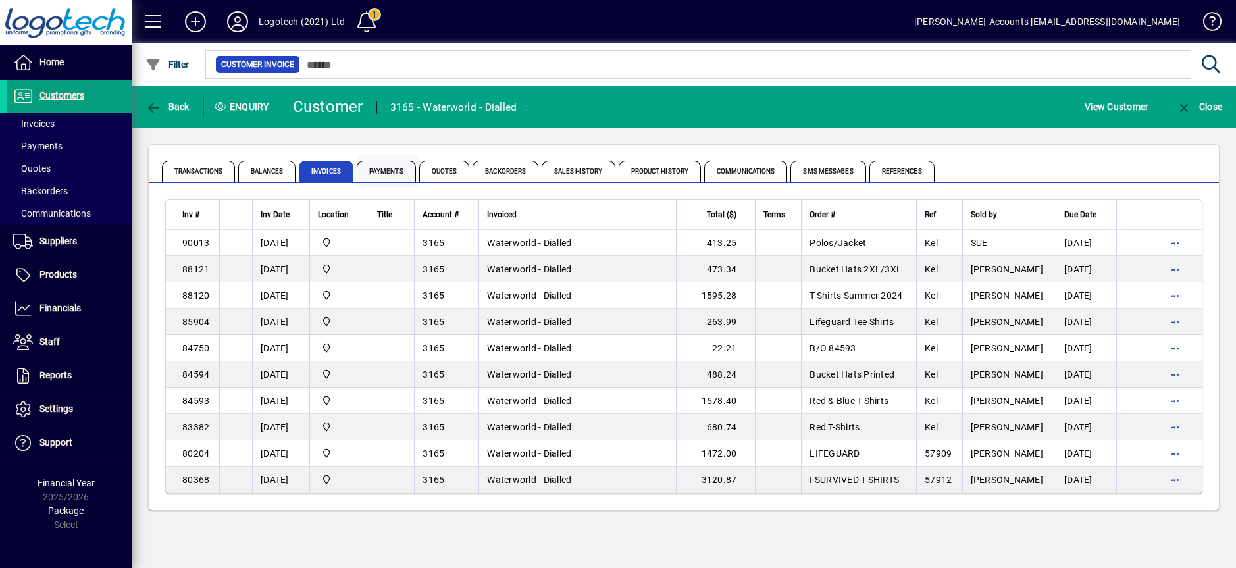
click at [380, 171] on span "Payments" at bounding box center [386, 171] width 59 height 21
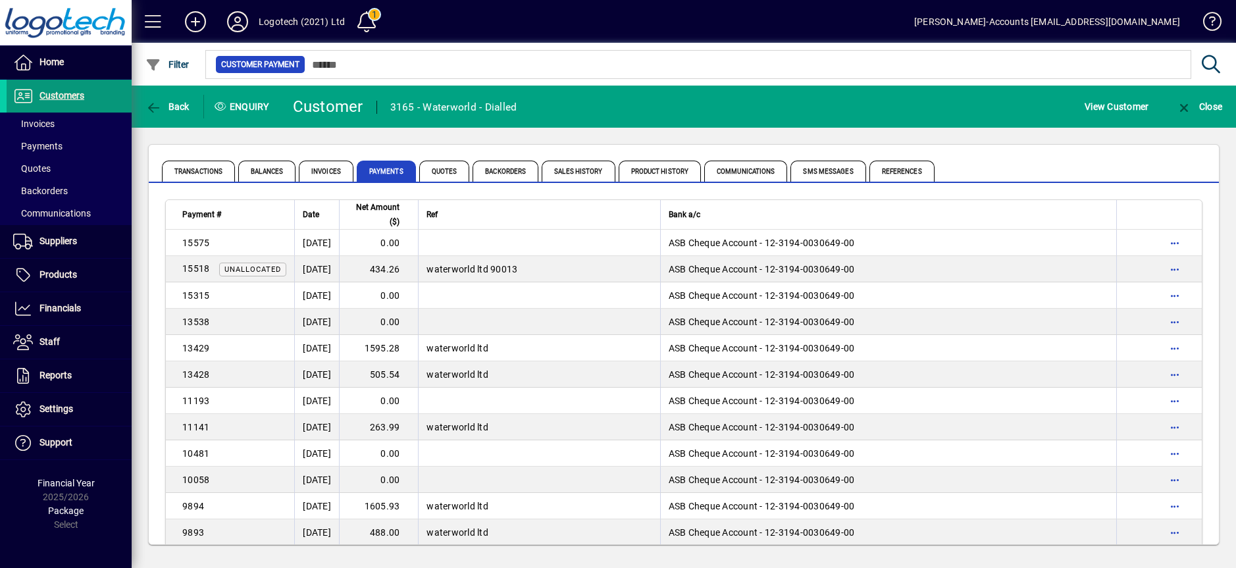
click at [78, 103] on span "Customers" at bounding box center [46, 96] width 78 height 16
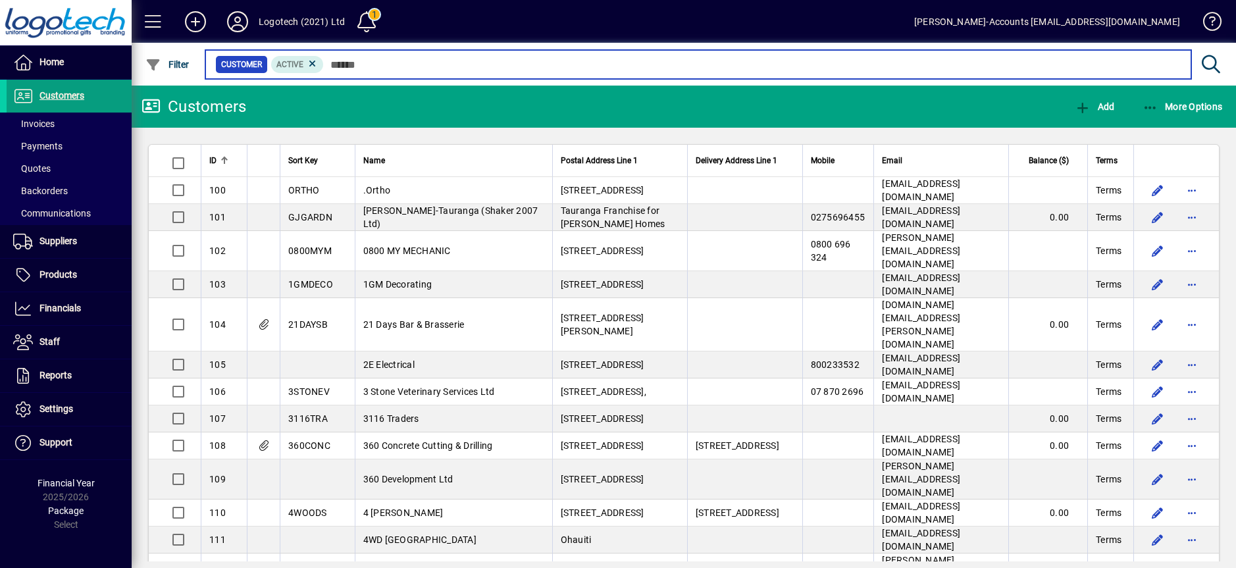
click at [349, 61] on input "text" at bounding box center [752, 64] width 857 height 18
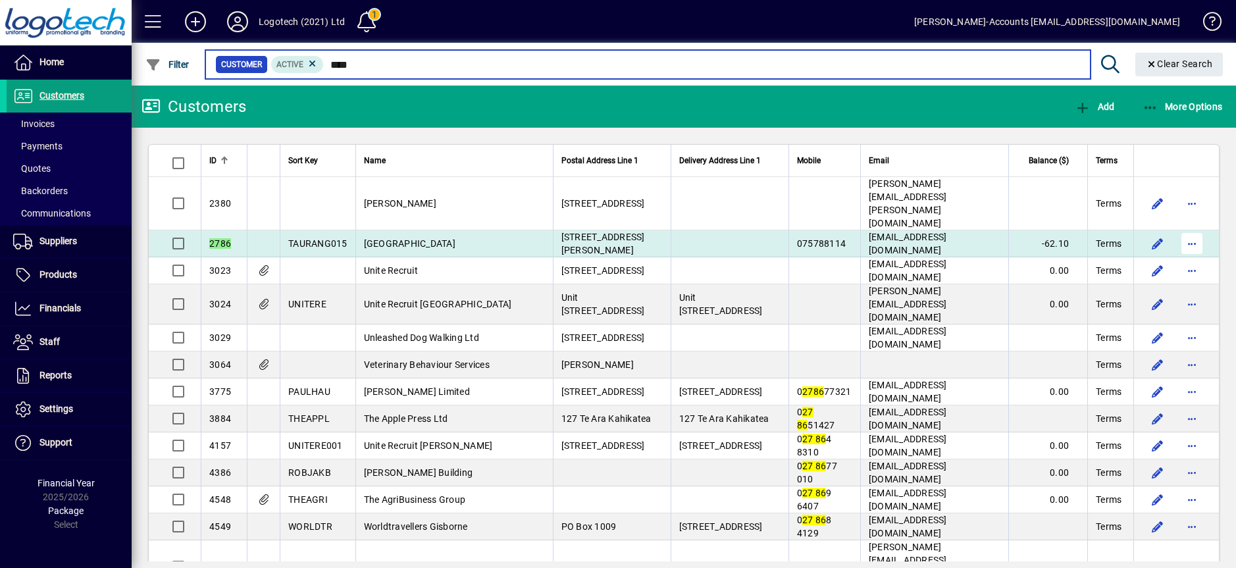
type input "****"
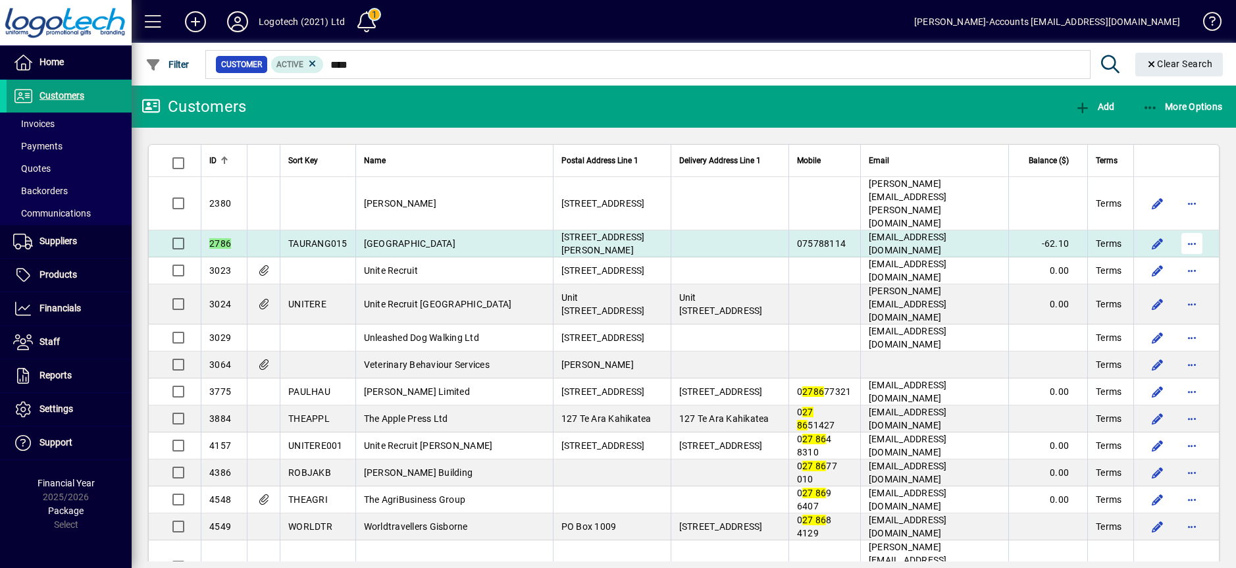
click at [1177, 228] on span "button" at bounding box center [1192, 244] width 32 height 32
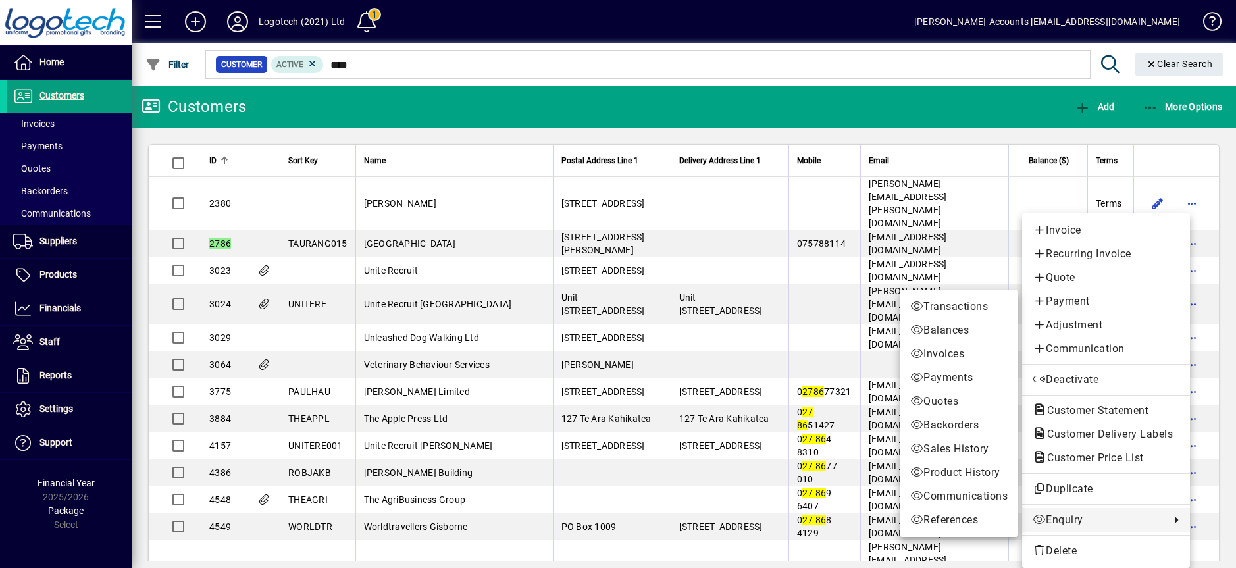
click at [1060, 515] on span "Enquiry" at bounding box center [1098, 520] width 131 height 16
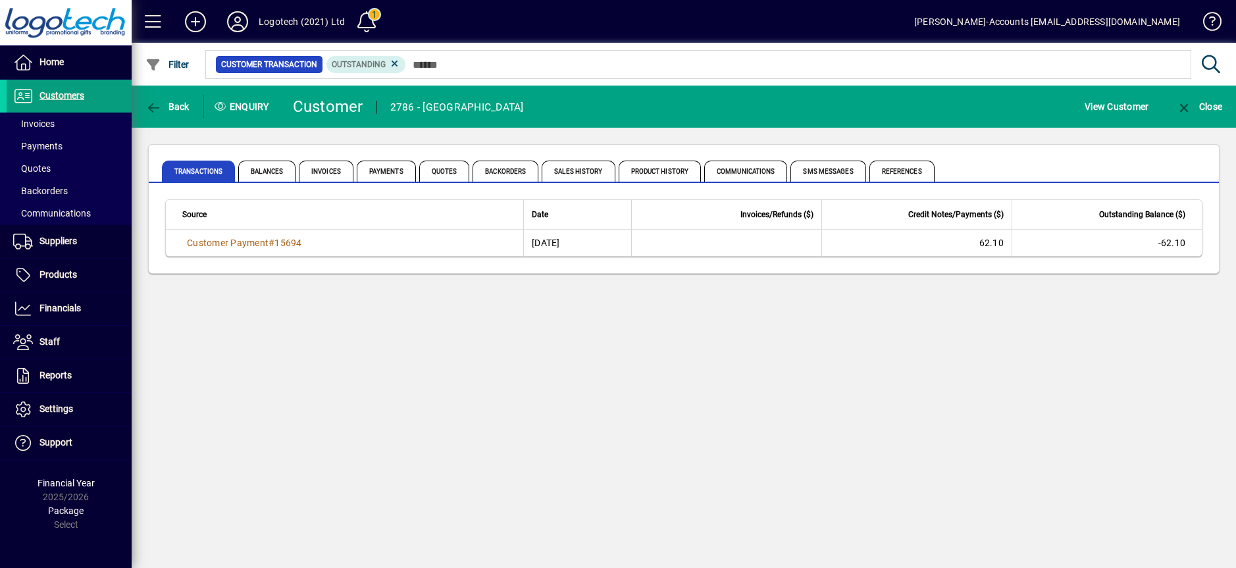
drag, startPoint x: 1060, startPoint y: 514, endPoint x: 849, endPoint y: 424, distance: 229.4
click at [849, 424] on div "Back Enquiry Customer 2786 - TAURANGA GIRLS COLLEGE View Customer Close Transac…" at bounding box center [684, 327] width 1104 height 482
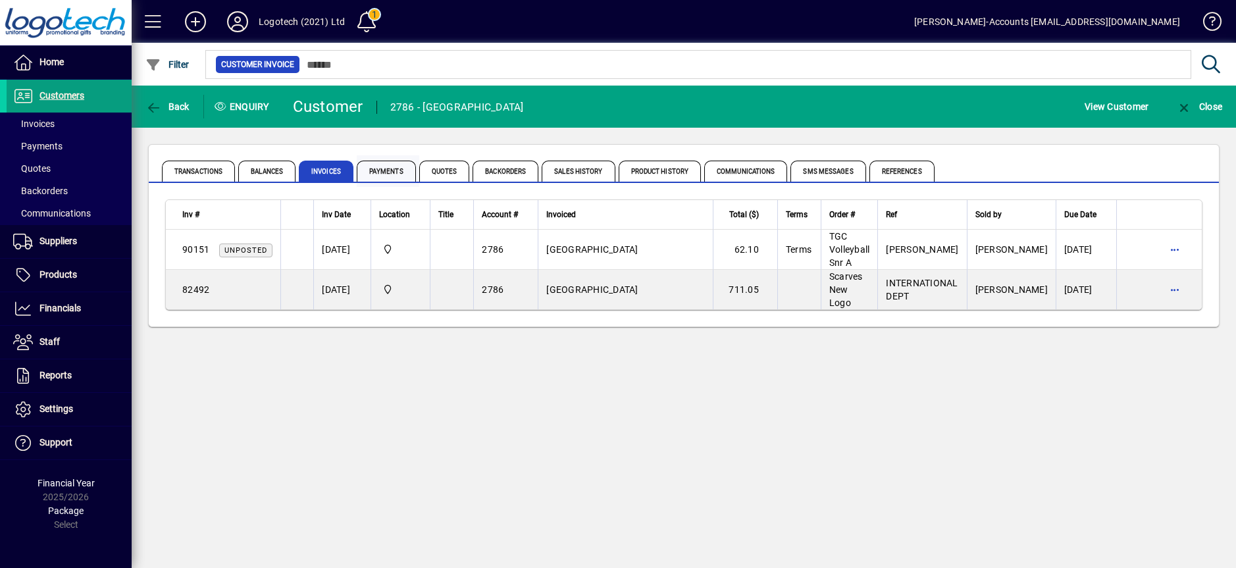
click at [389, 175] on span "Payments" at bounding box center [386, 171] width 59 height 21
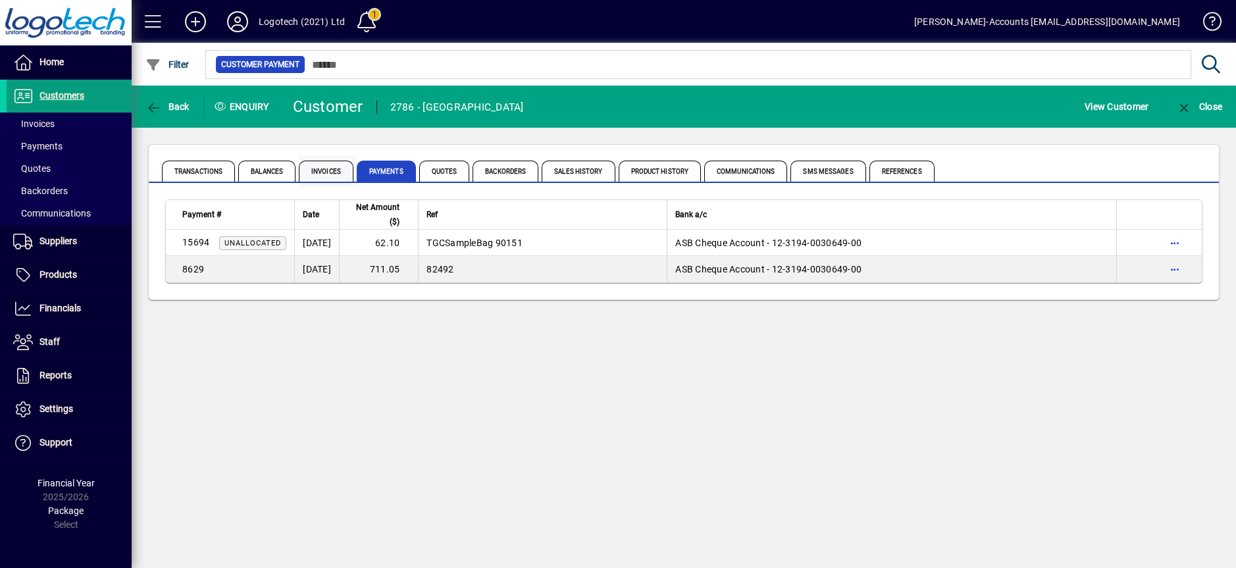
click at [329, 177] on span "Invoices" at bounding box center [326, 171] width 55 height 21
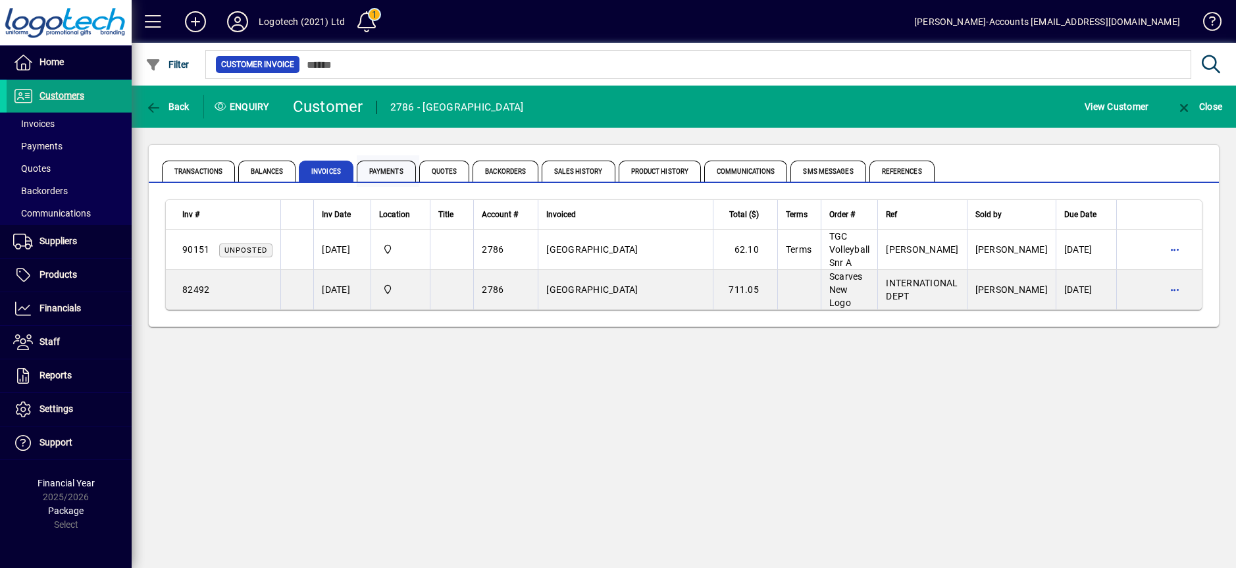
click at [386, 172] on span "Payments" at bounding box center [386, 171] width 59 height 21
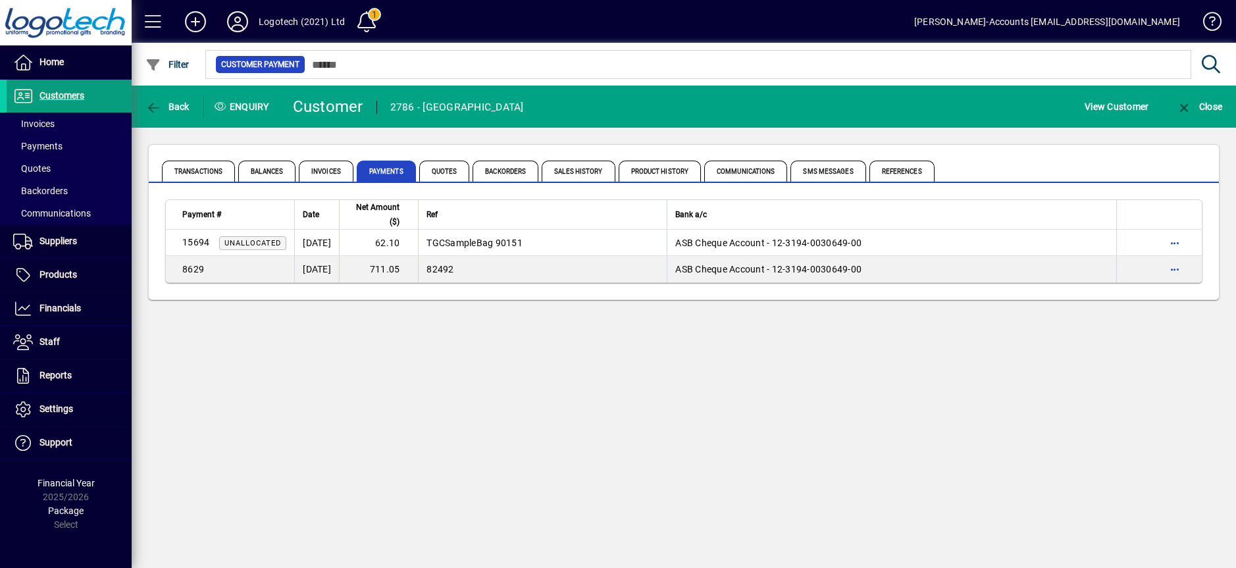
click at [234, 21] on icon at bounding box center [237, 21] width 26 height 21
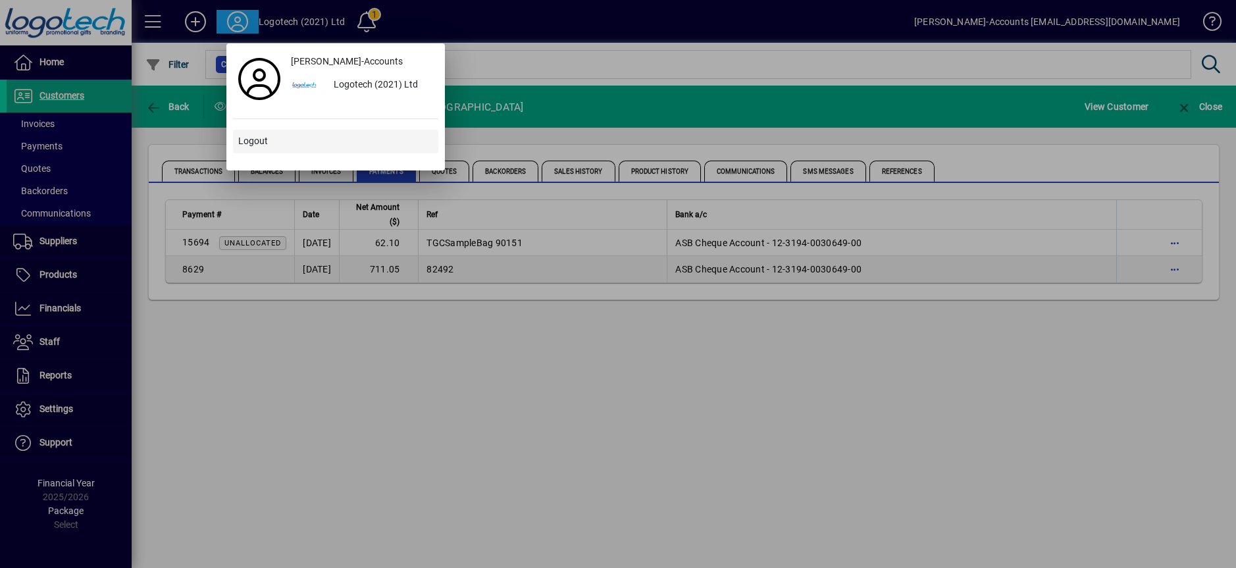
click at [257, 143] on span "Logout" at bounding box center [253, 141] width 30 height 14
